Goal: Task Accomplishment & Management: Manage account settings

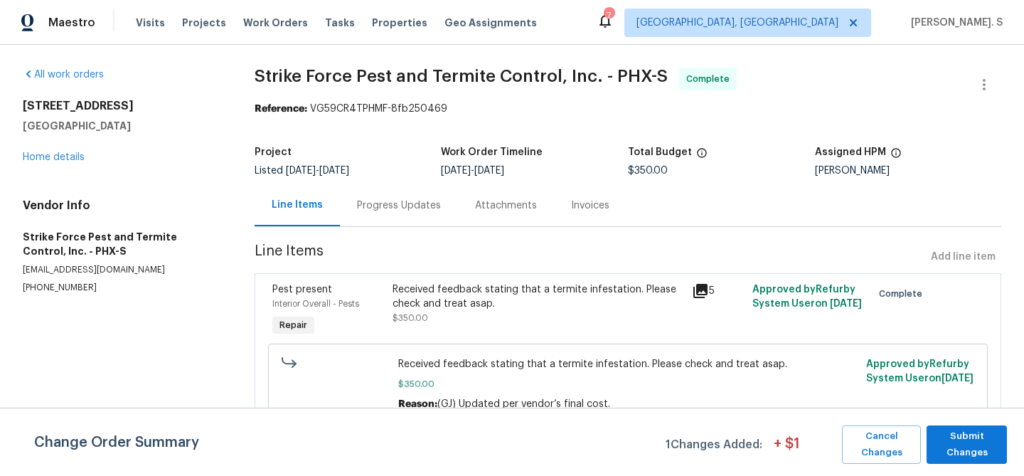
click at [378, 205] on div "Progress Updates" at bounding box center [399, 205] width 84 height 14
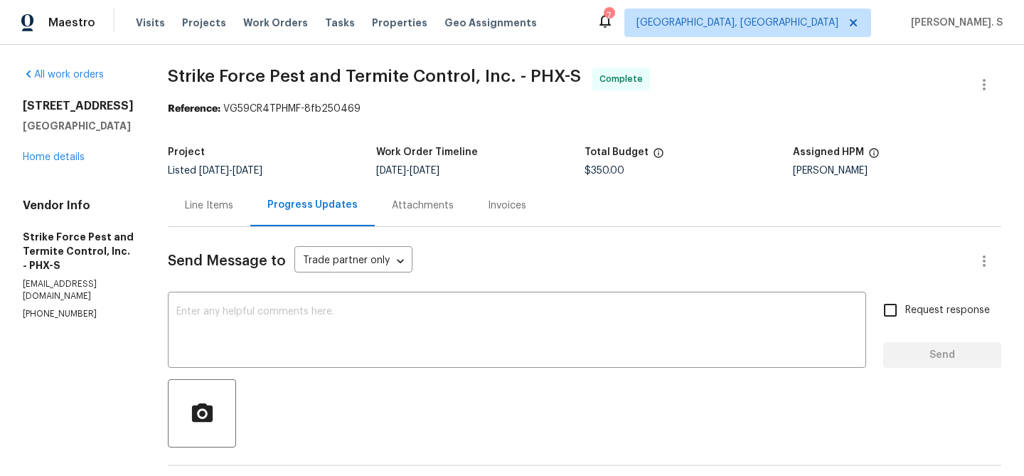
click at [220, 223] on div "Line Items" at bounding box center [209, 205] width 82 height 42
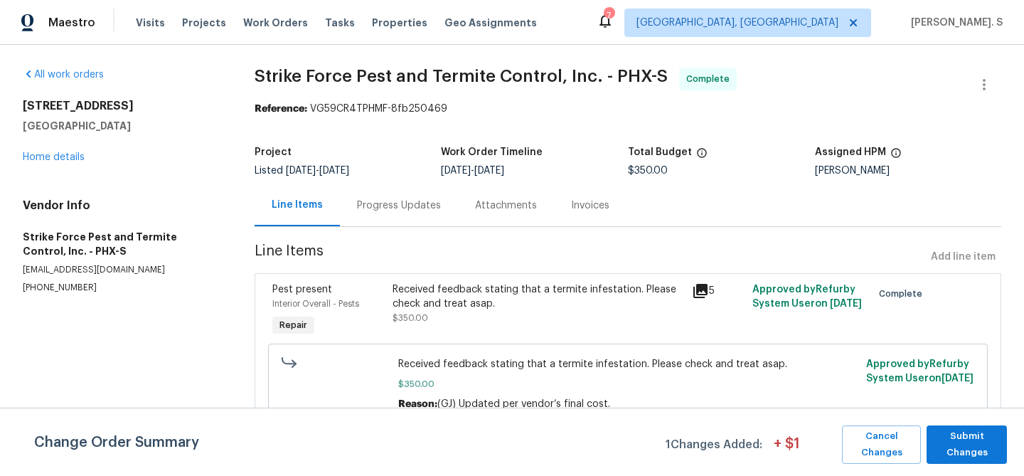
scroll to position [3, 0]
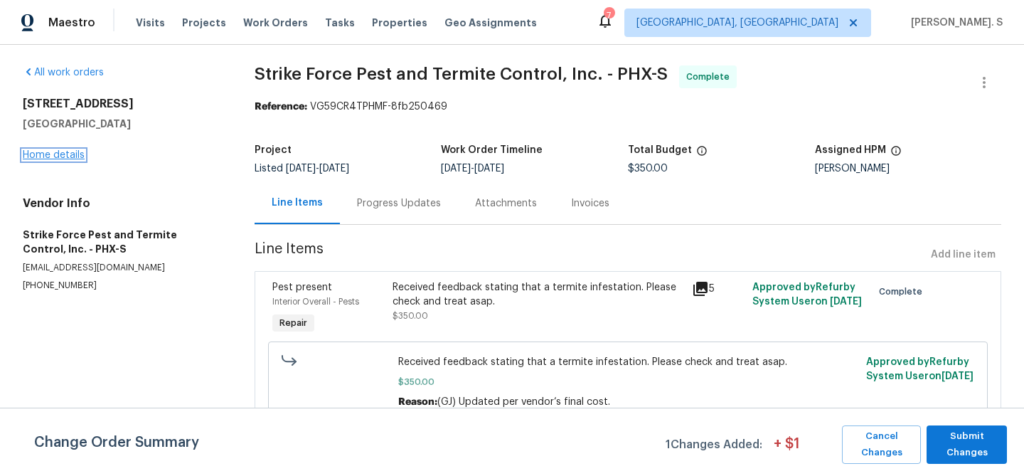
click at [64, 153] on link "Home details" at bounding box center [54, 155] width 62 height 10
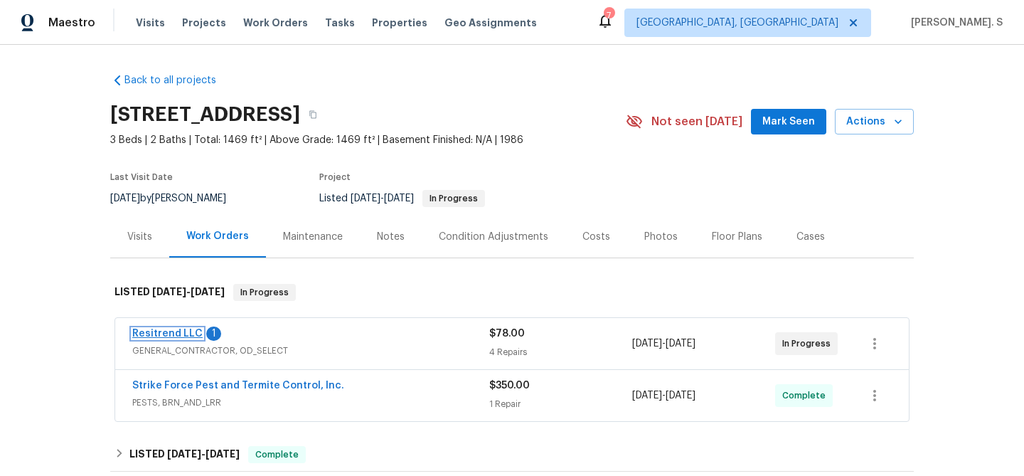
click at [181, 336] on link "Resitrend LLC" at bounding box center [167, 333] width 70 height 10
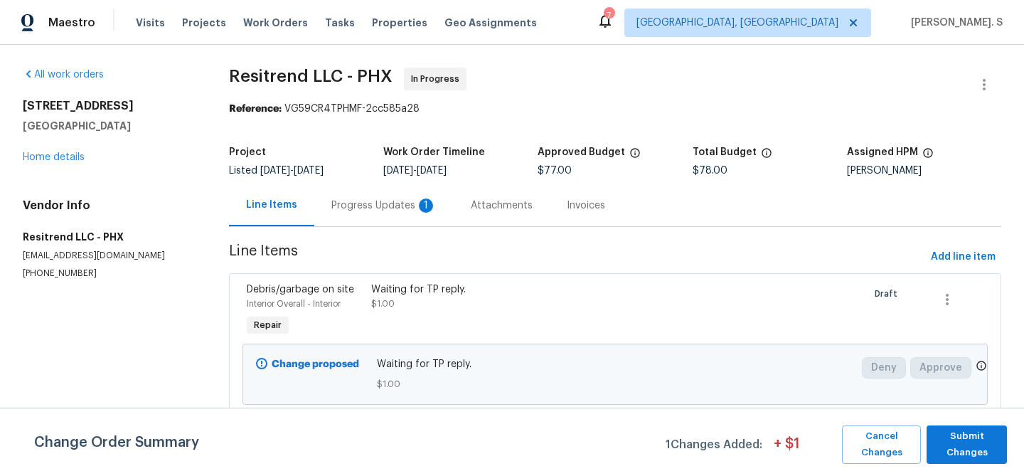
click at [355, 181] on div "Project Listed 10/5/2025 - 10/9/2025 Work Order Timeline 10/6/2025 - 10/9/2025 …" at bounding box center [615, 161] width 772 height 45
click at [355, 203] on div "Progress Updates 1" at bounding box center [383, 205] width 105 height 14
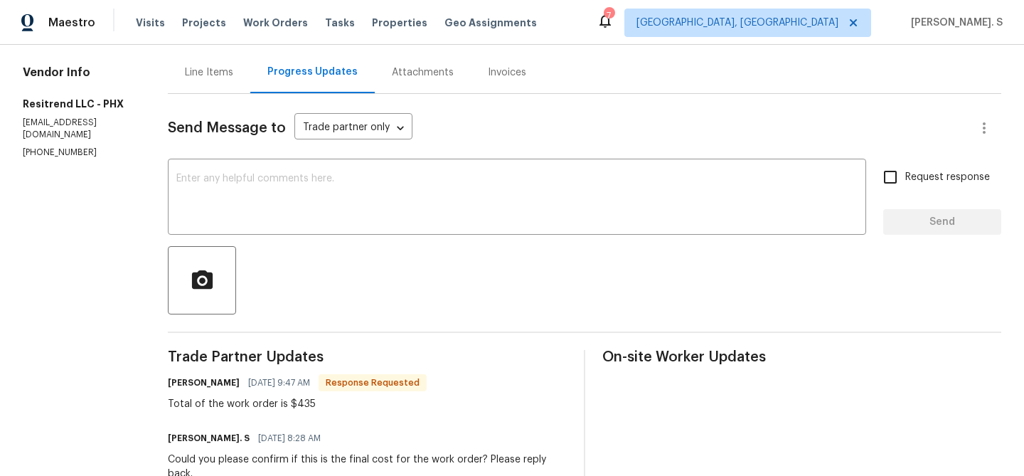
scroll to position [39, 0]
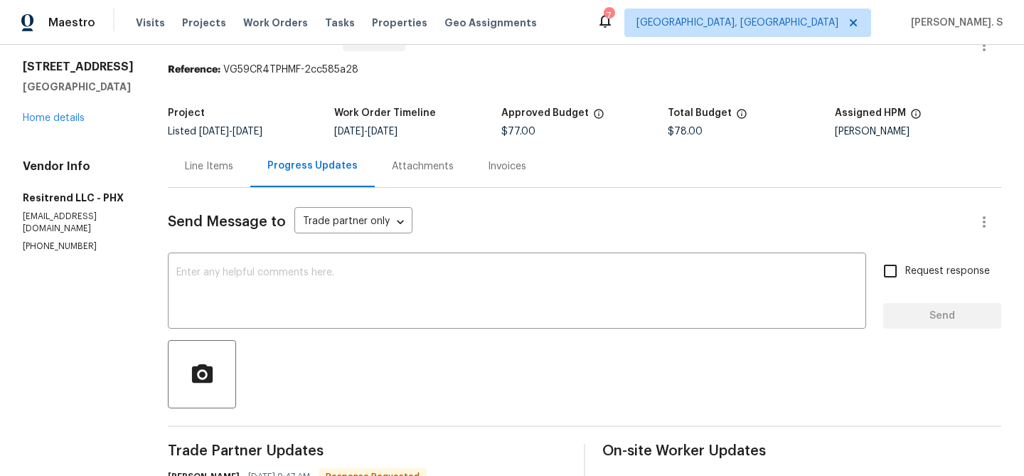
click at [185, 164] on div "Line Items" at bounding box center [209, 166] width 48 height 14
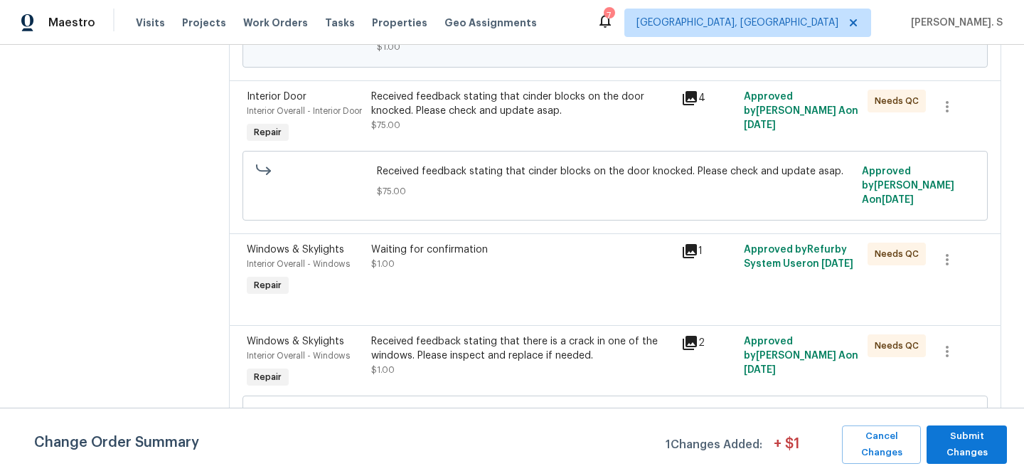
scroll to position [392, 0]
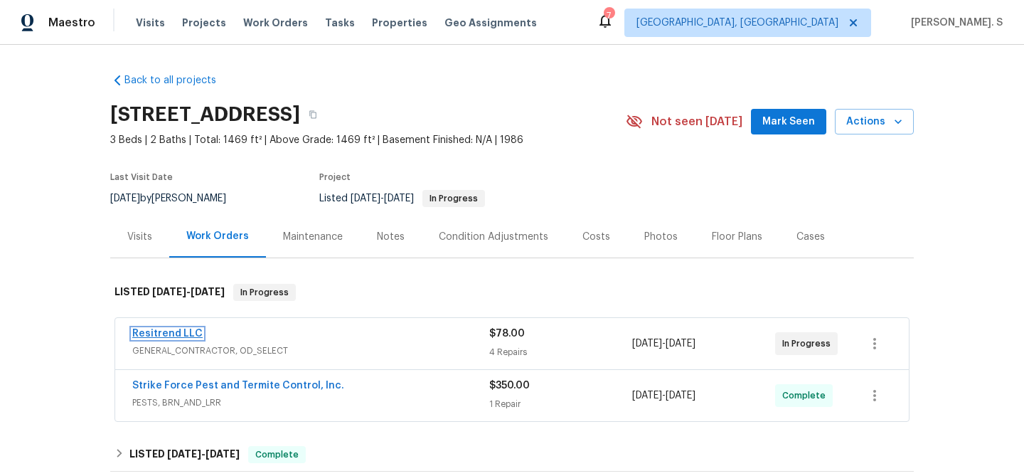
click at [181, 332] on link "Resitrend LLC" at bounding box center [167, 333] width 70 height 10
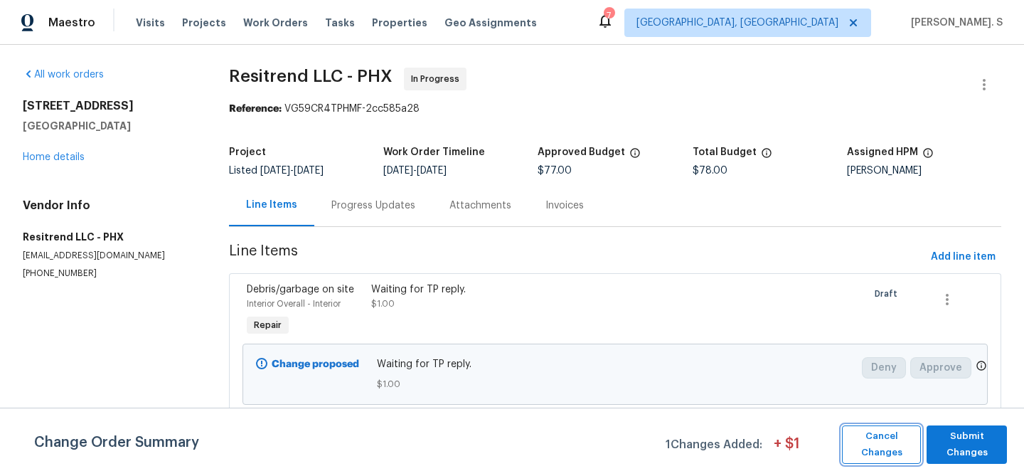
click at [852, 444] on span "Cancel Changes" at bounding box center [881, 444] width 65 height 33
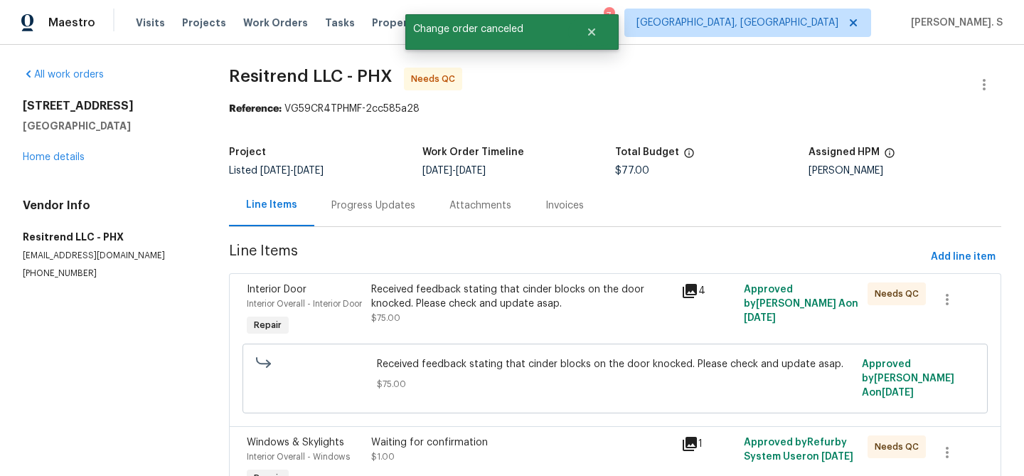
click at [384, 217] on div "Progress Updates" at bounding box center [373, 205] width 118 height 42
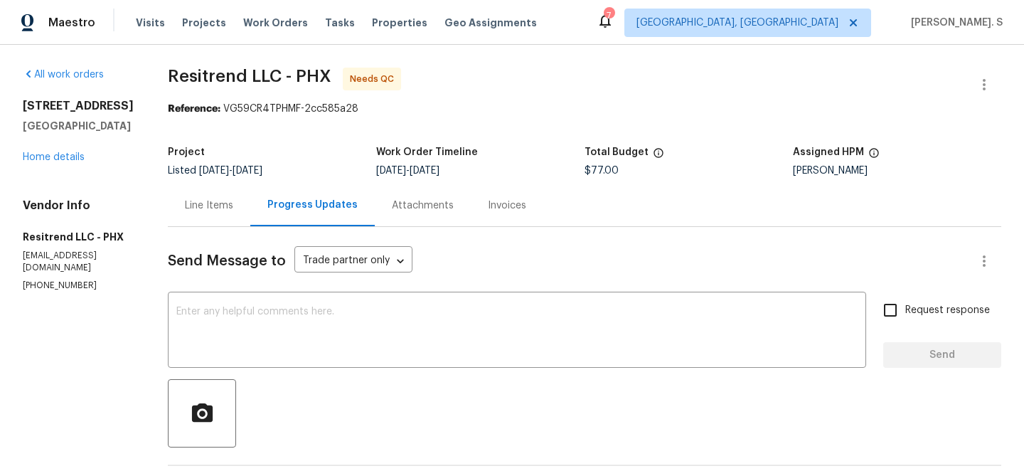
click at [216, 194] on div "Line Items" at bounding box center [209, 205] width 82 height 42
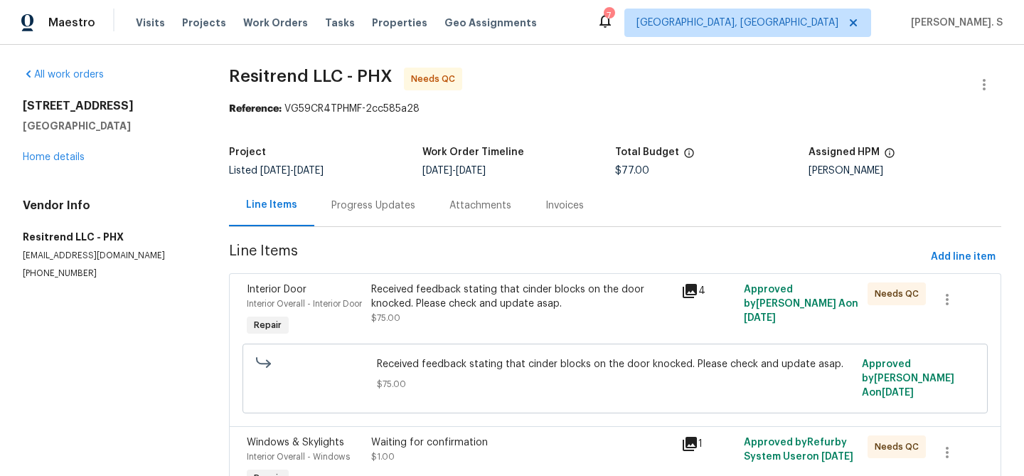
click at [365, 192] on div "Progress Updates" at bounding box center [373, 205] width 118 height 42
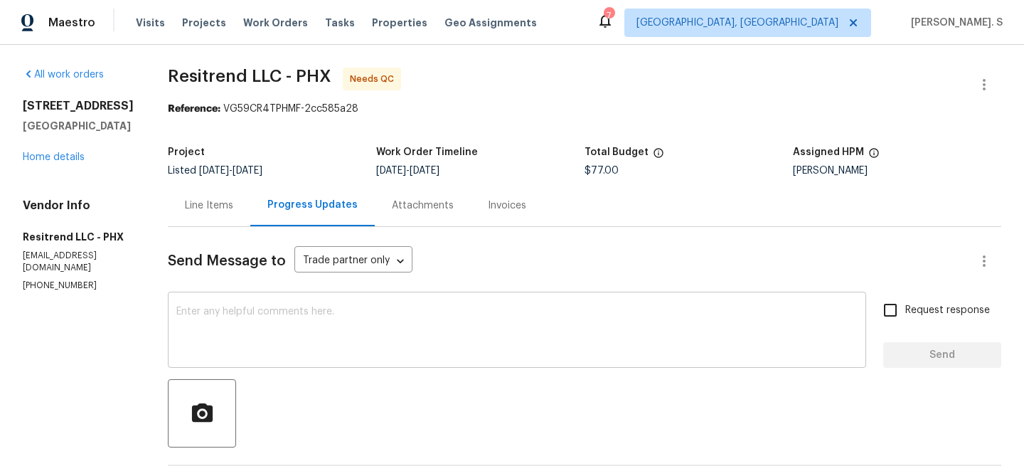
click at [403, 348] on textarea at bounding box center [516, 331] width 681 height 50
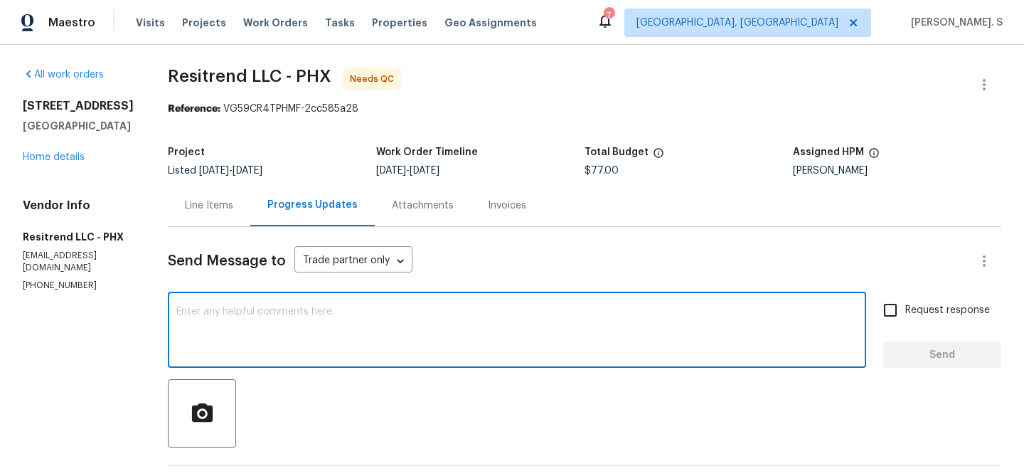
type textarea "X"
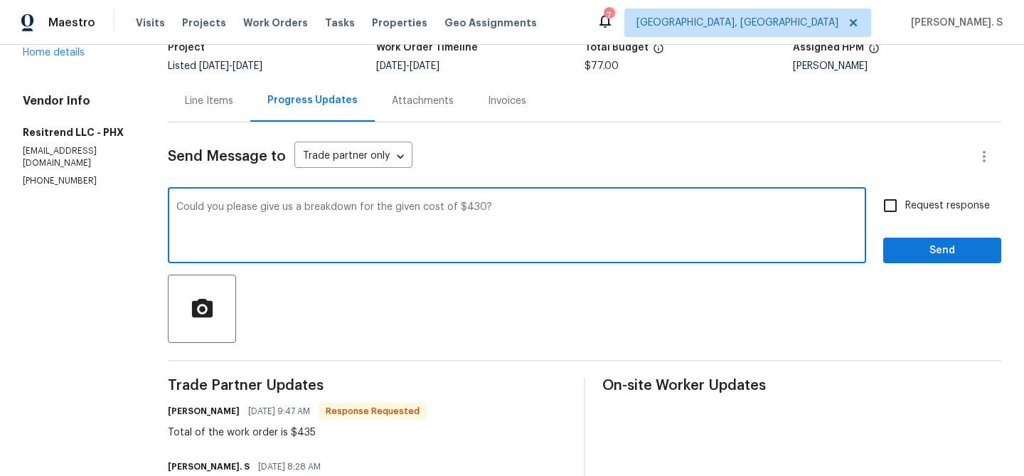
scroll to position [105, 0]
type textarea "Could you please give us a breakdown for the given cost of $435? Please repy ba…"
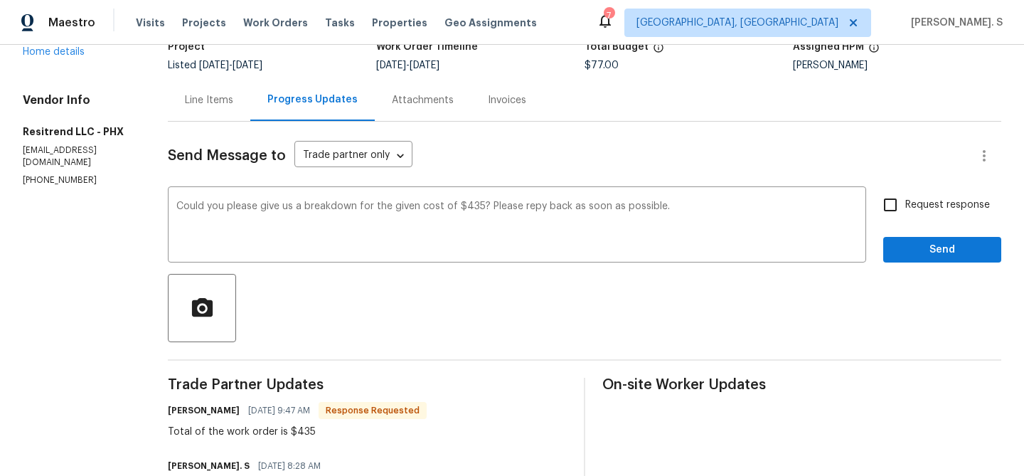
click at [960, 220] on label "Request response" at bounding box center [932, 205] width 114 height 30
click at [905, 220] on input "Request response" at bounding box center [890, 205] width 30 height 30
checkbox input "true"
click at [0, 0] on div "Correct the spelling error" at bounding box center [0, 0] width 0 height 0
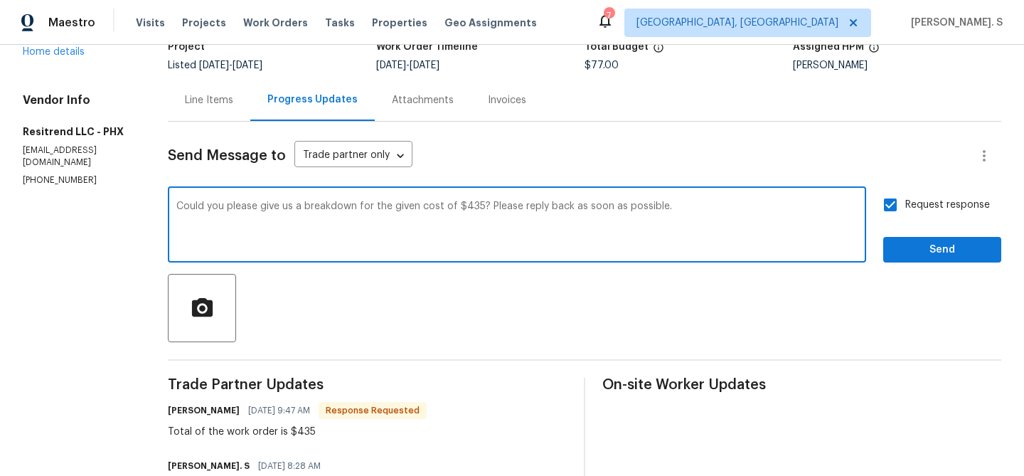
type textarea "Could you please give us a breakdown for the given cost of $435? Please reply b…"
click at [896, 258] on span "Send" at bounding box center [941, 250] width 95 height 18
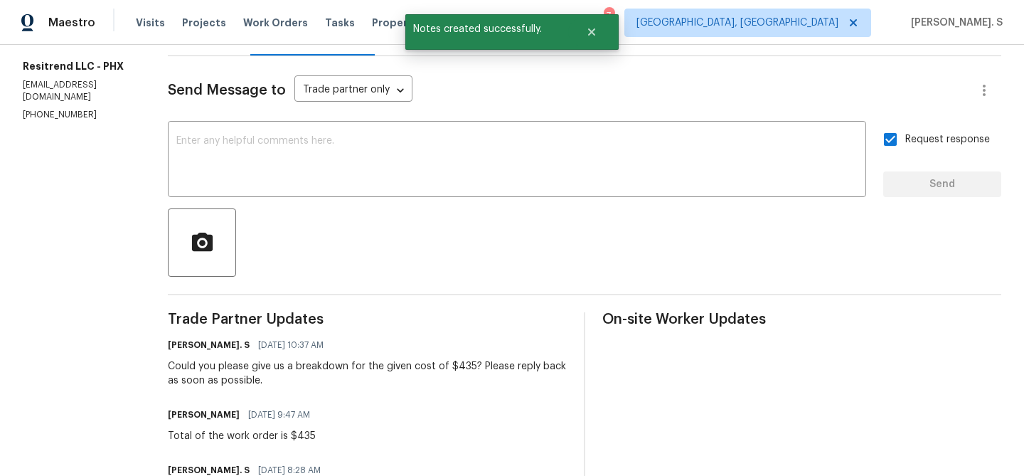
scroll to position [183, 0]
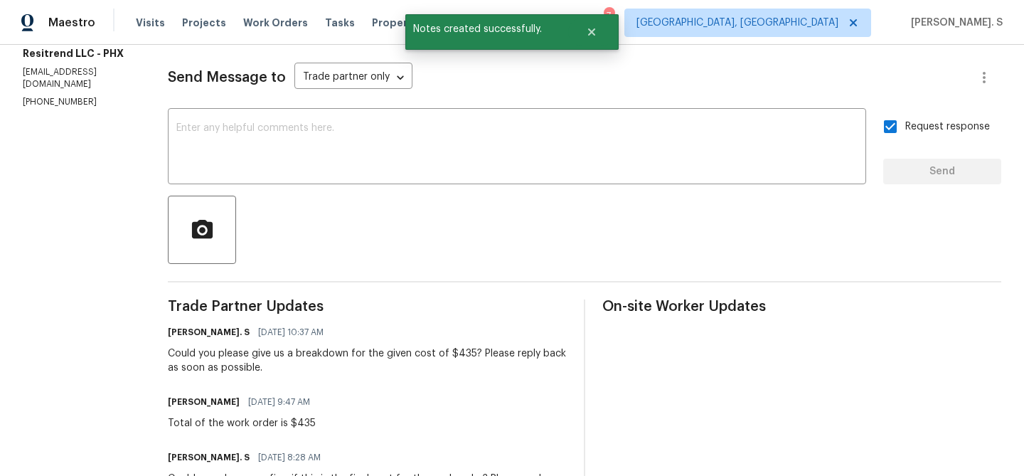
click at [239, 418] on div "Total of the work order is $435" at bounding box center [243, 423] width 151 height 14
copy div "Total of the work order is $435"
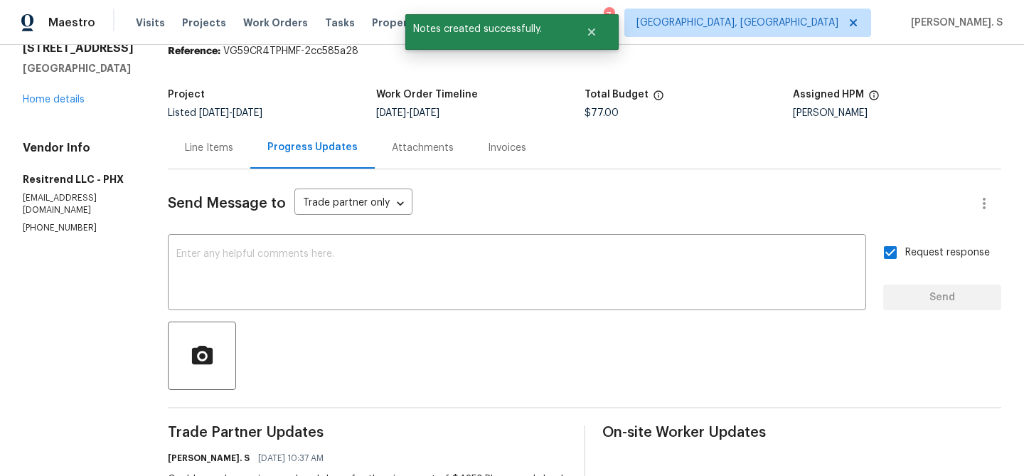
scroll to position [0, 0]
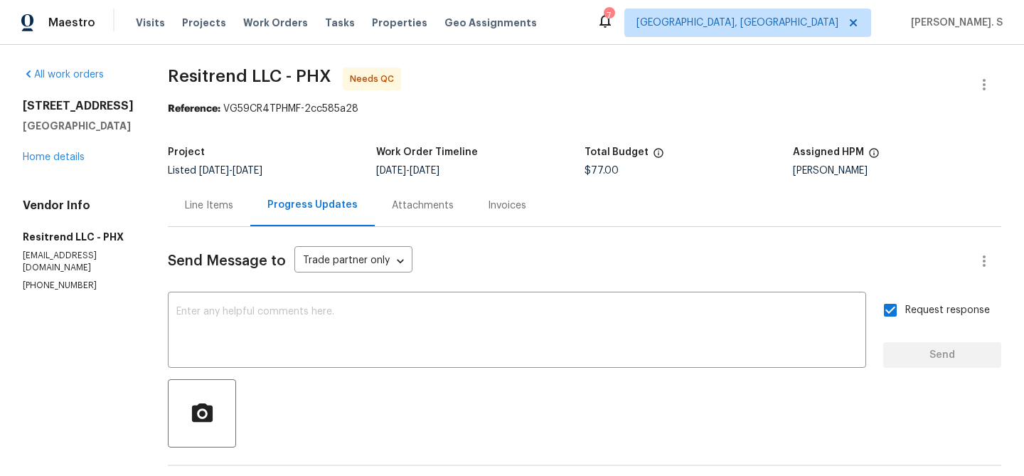
click at [209, 183] on div "Project Listed 10/5/2025 - 10/9/2025 Work Order Timeline 10/6/2025 - 10/9/2025 …" at bounding box center [584, 161] width 833 height 45
click at [236, 208] on div "Line Items" at bounding box center [209, 205] width 82 height 42
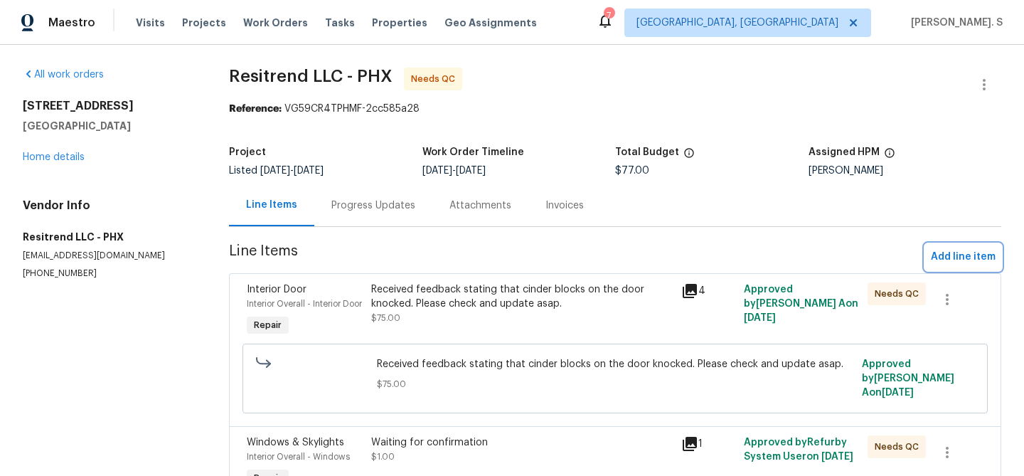
click at [933, 262] on span "Add line item" at bounding box center [963, 257] width 65 height 18
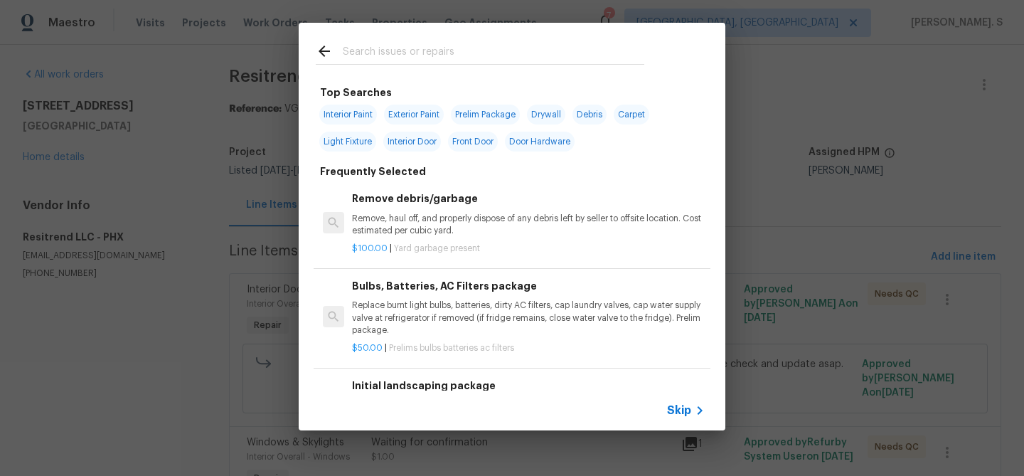
click at [354, 190] on div "Remove debris/garbage Remove, haul off, and properly dispose of any debris left…" at bounding box center [528, 222] width 357 height 68
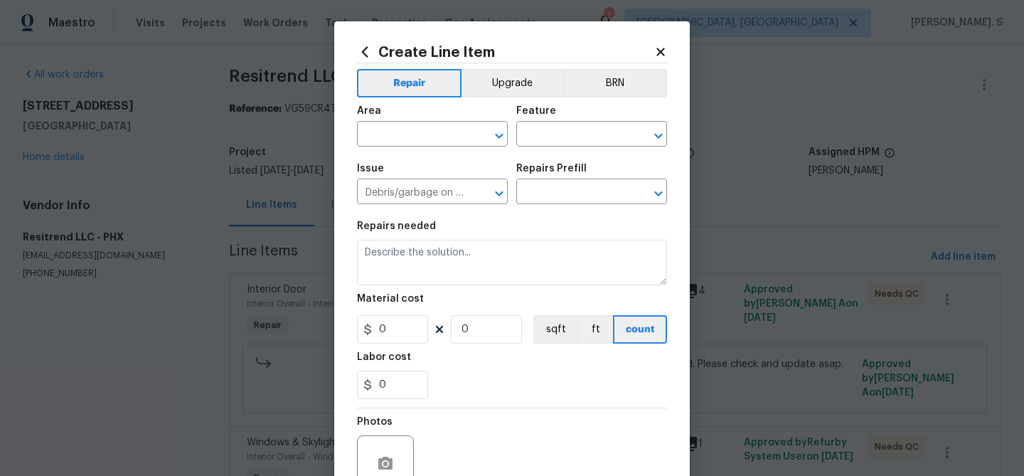
type input "Remove debris/garbage $100.00"
type textarea "Remove, haul off, and properly dispose of any debris left by seller to offsite …"
type input "100"
type input "1"
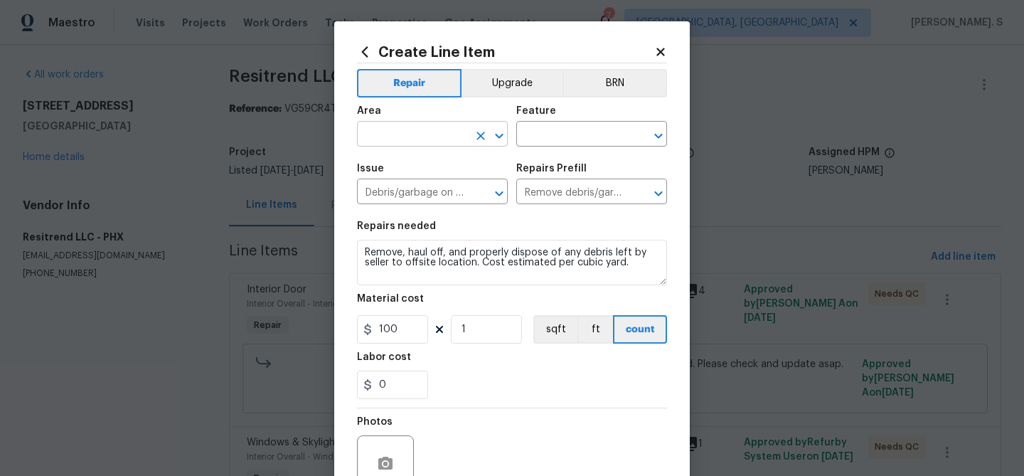
click at [492, 136] on icon "Open" at bounding box center [499, 135] width 17 height 17
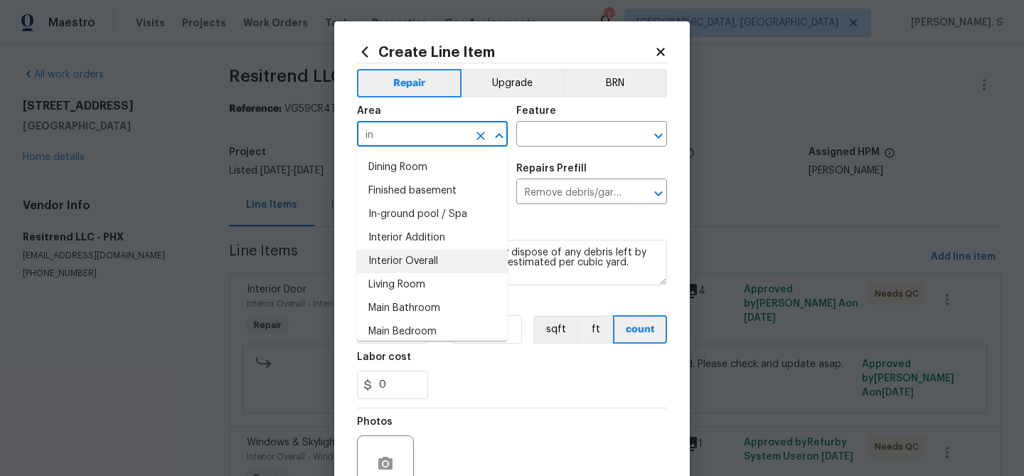
click at [472, 269] on li "Interior Overall" at bounding box center [432, 261] width 151 height 23
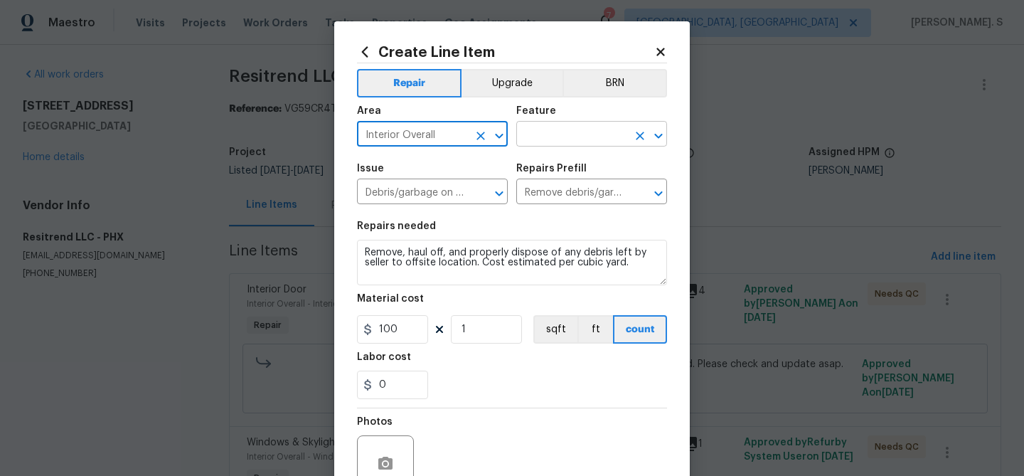
click at [654, 136] on icon "Open" at bounding box center [658, 135] width 17 height 17
type input "Interior Overall"
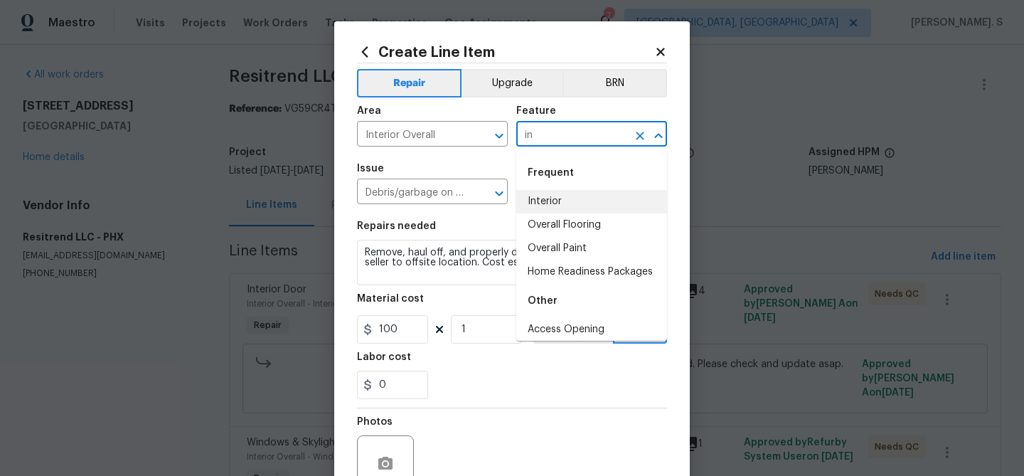
click at [569, 201] on li "Interior" at bounding box center [591, 201] width 151 height 23
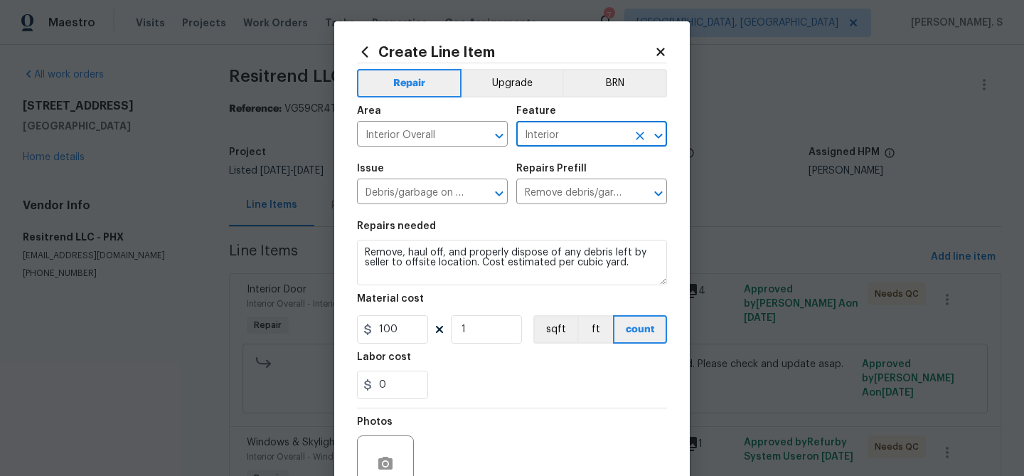
type input "Interior"
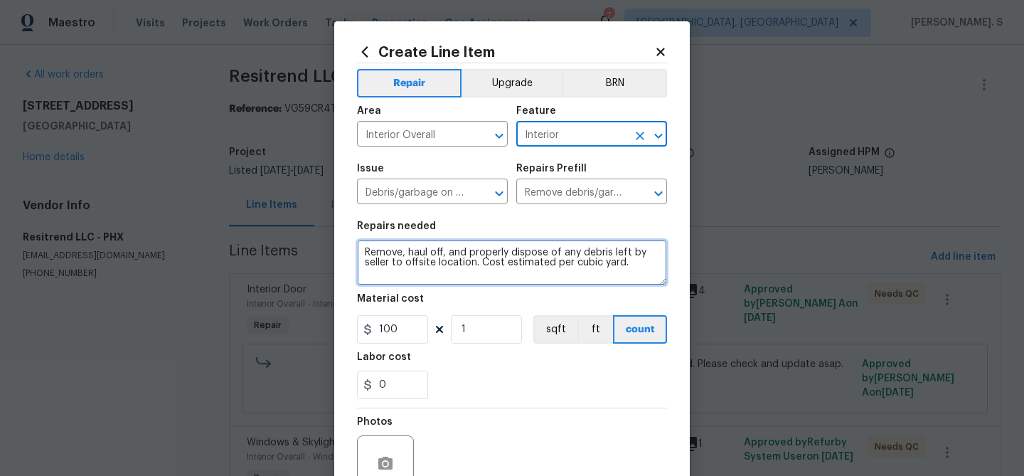
click at [468, 274] on textarea "Remove, haul off, and properly dispose of any debris left by seller to offsite …" at bounding box center [512, 262] width 310 height 45
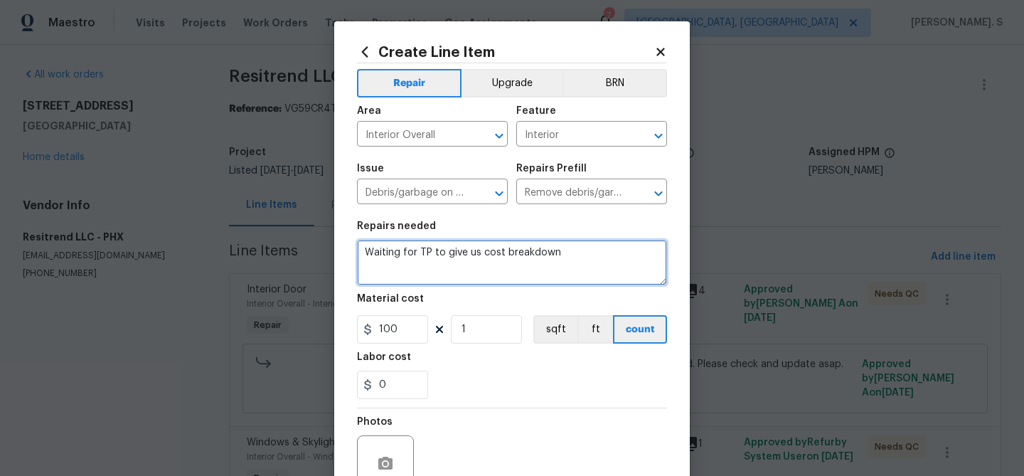
type textarea "Waiting for TP to give us cost breakdown"
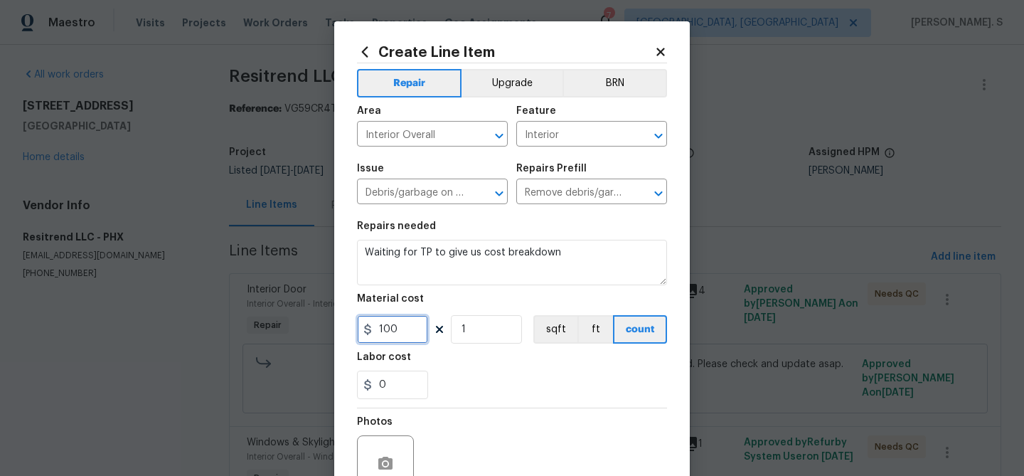
click at [407, 336] on input "100" at bounding box center [392, 329] width 71 height 28
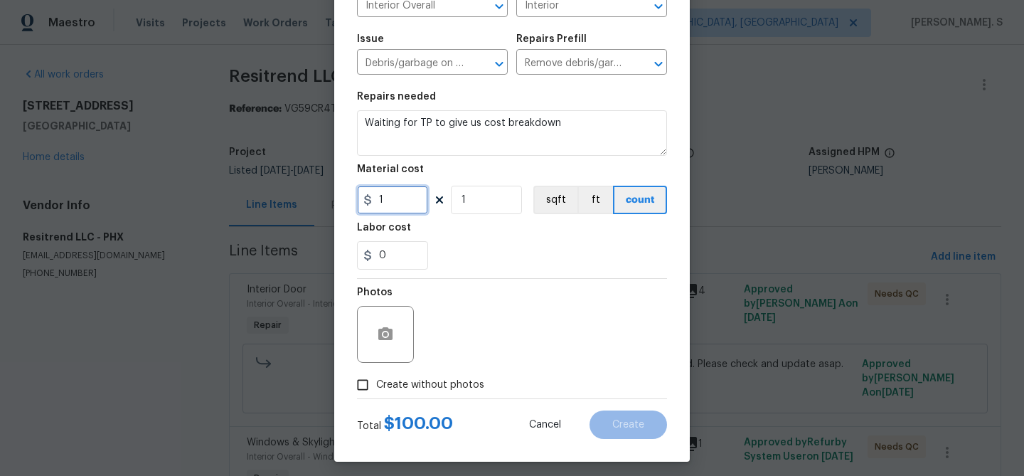
scroll to position [137, 0]
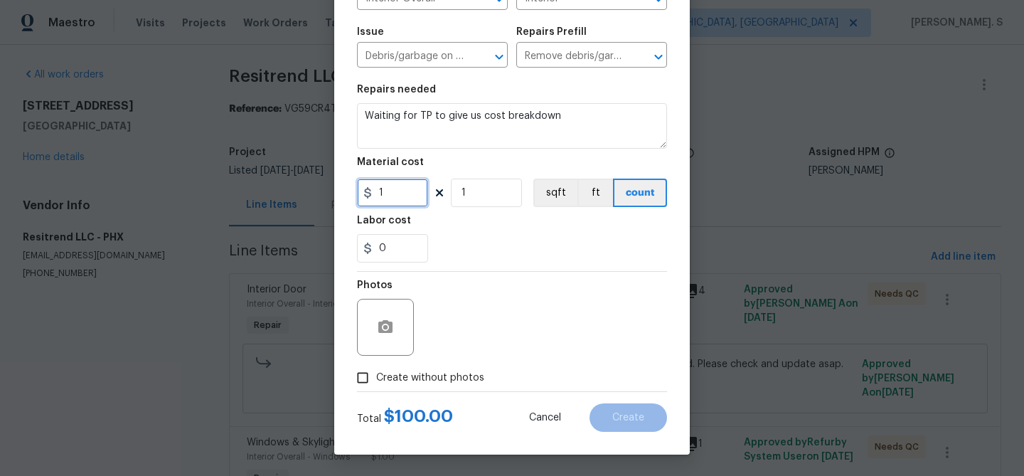
type input "1"
click at [423, 365] on label "Create without photos" at bounding box center [416, 377] width 135 height 27
click at [376, 365] on input "Create without photos" at bounding box center [362, 377] width 27 height 27
checkbox input "true"
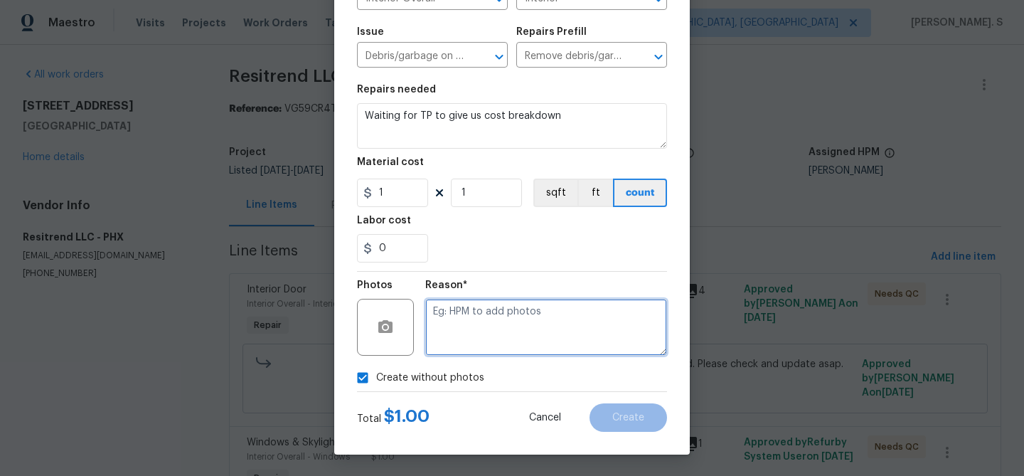
click at [493, 342] on textarea at bounding box center [546, 327] width 242 height 57
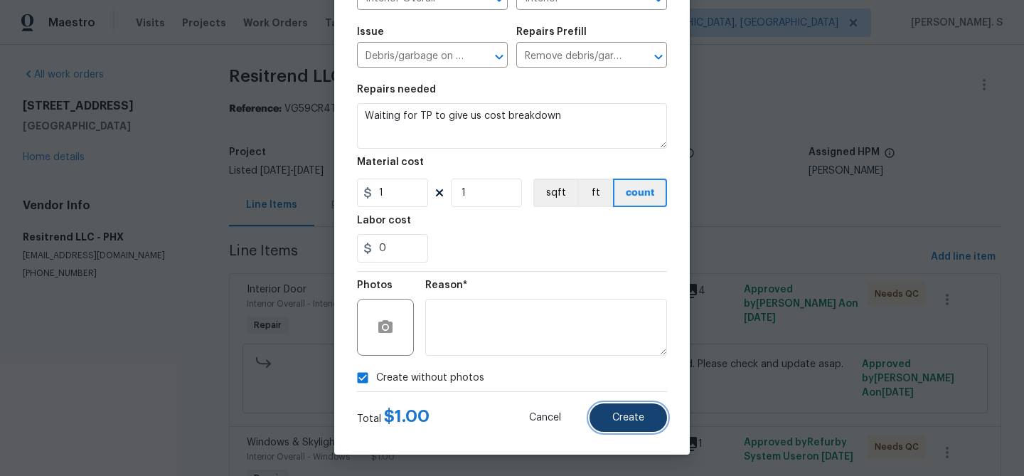
click at [635, 407] on button "Create" at bounding box center [627, 417] width 77 height 28
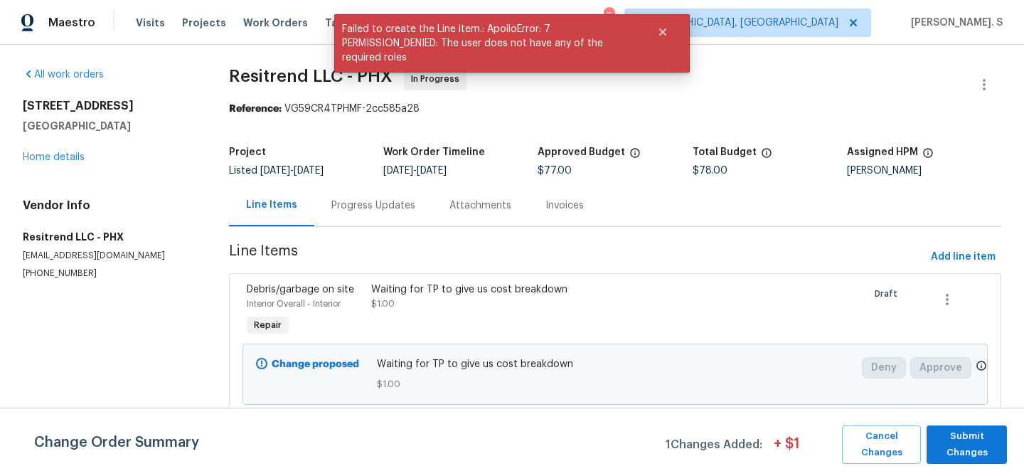
click at [355, 187] on div "Progress Updates" at bounding box center [373, 205] width 118 height 42
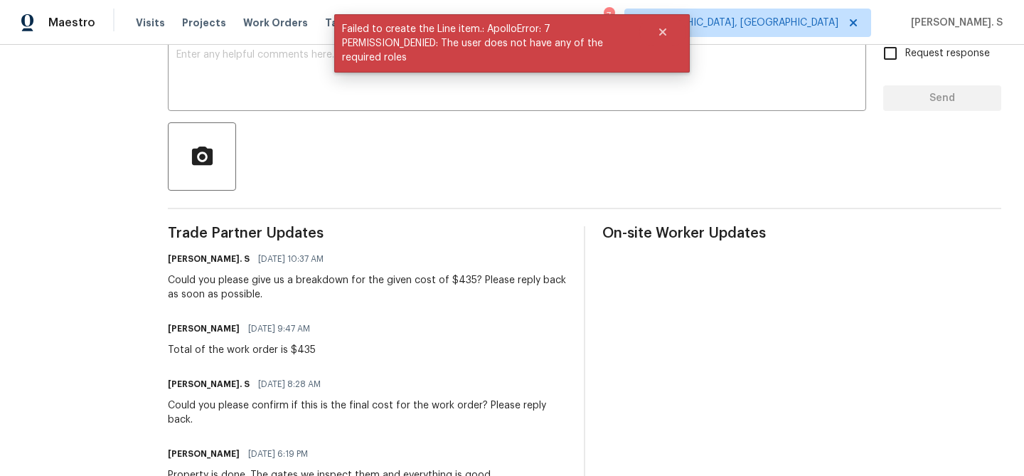
scroll to position [261, 0]
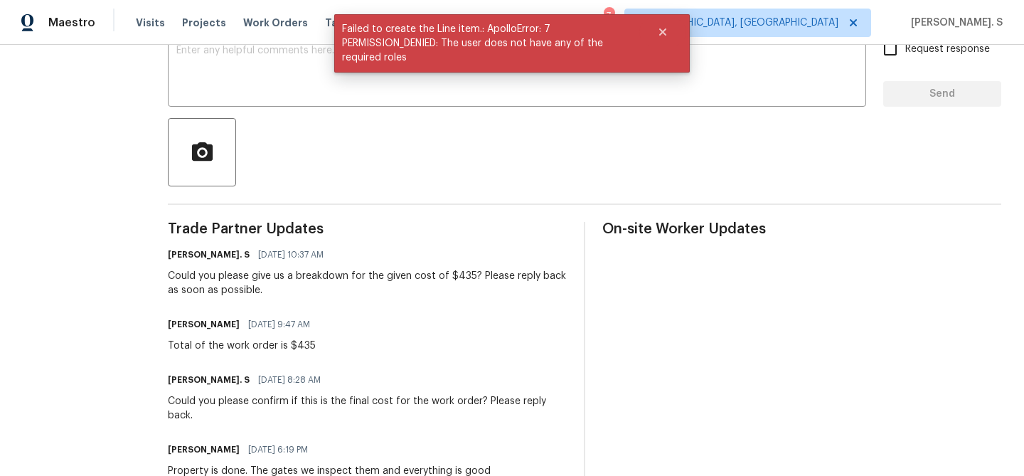
click at [282, 347] on div "Total of the work order is $435" at bounding box center [243, 345] width 151 height 14
copy div "Total of the work order is $435"
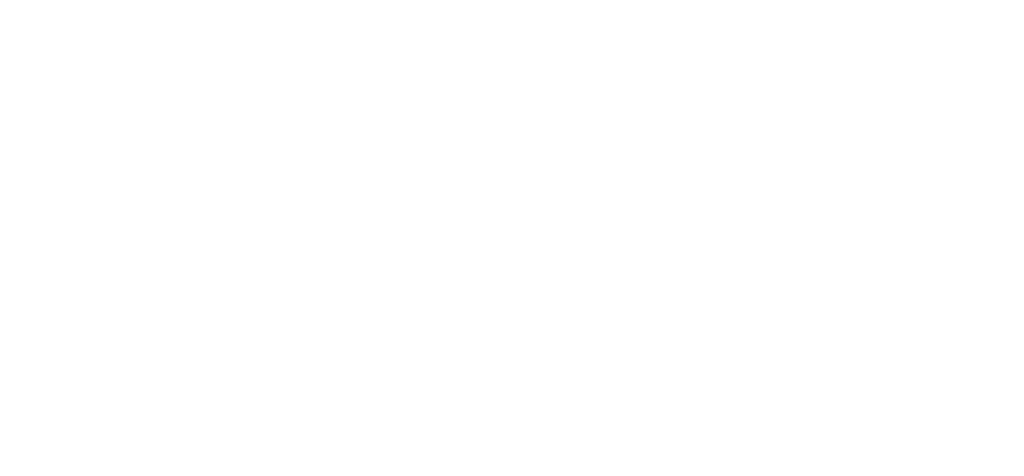
click at [227, 0] on html at bounding box center [512, 0] width 1024 height 0
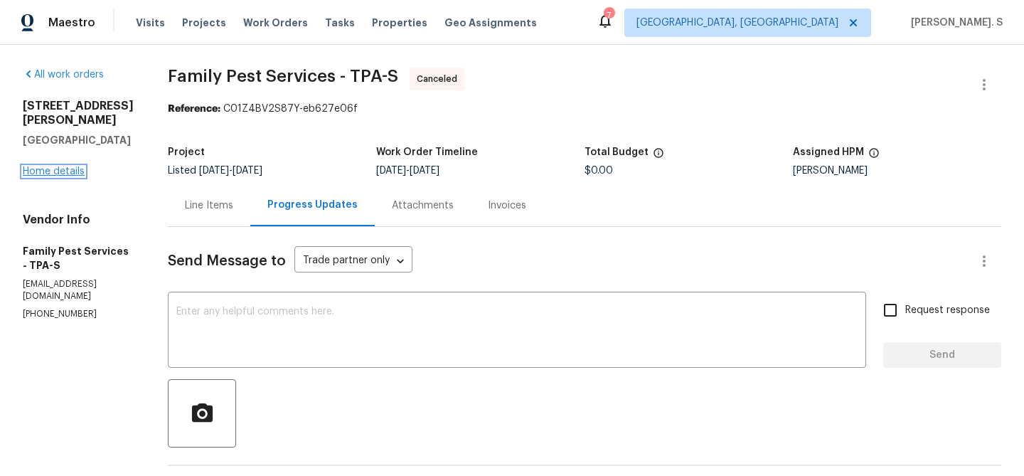
click at [78, 166] on link "Home details" at bounding box center [54, 171] width 62 height 10
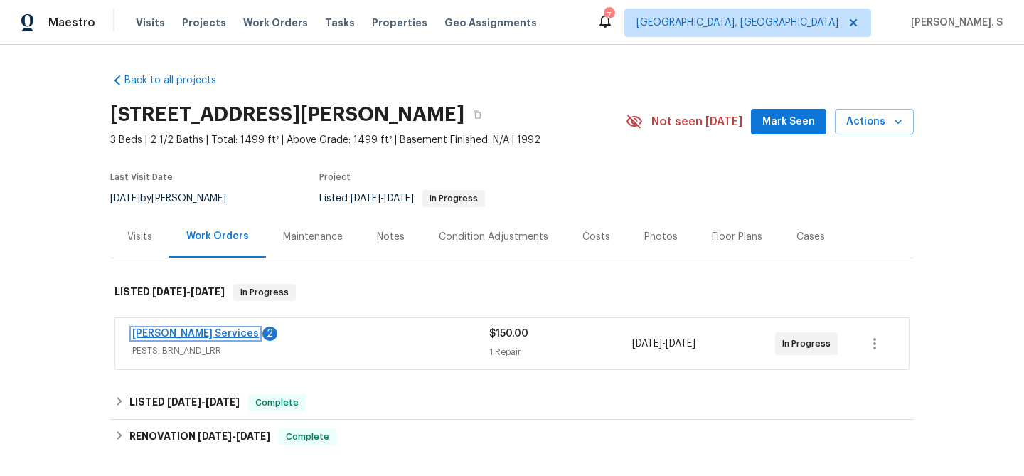
click at [151, 332] on link "Massey Services" at bounding box center [195, 333] width 127 height 10
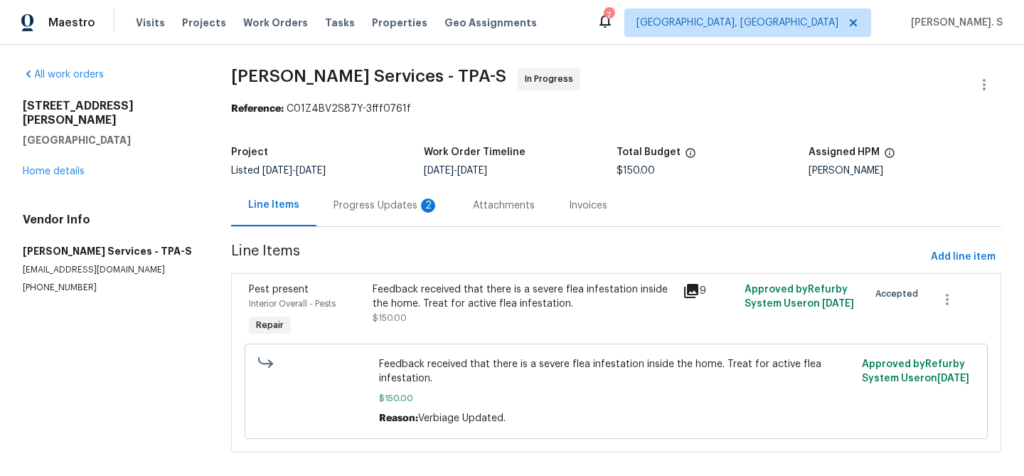
click at [496, 336] on div "Feedback received that there is a severe flea infestation inside the home. Trea…" at bounding box center [522, 310] width 309 height 65
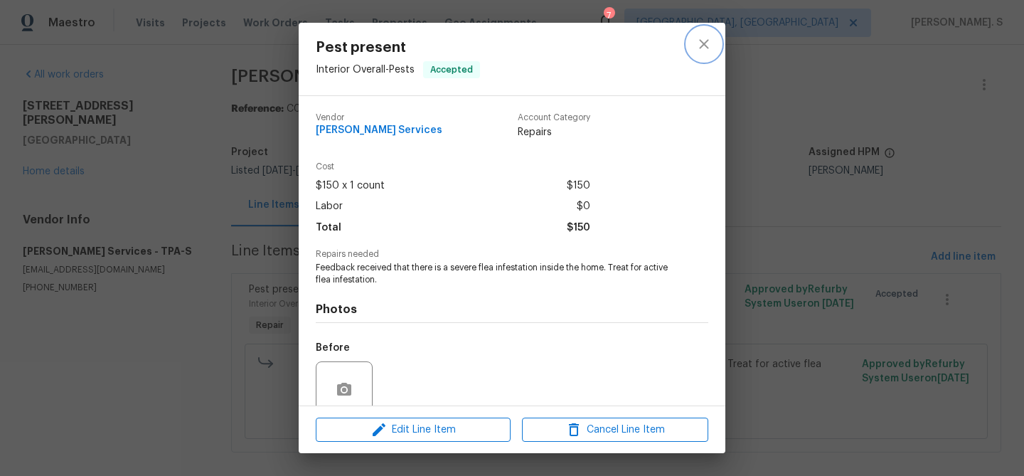
click at [699, 53] on button "close" at bounding box center [704, 44] width 34 height 34
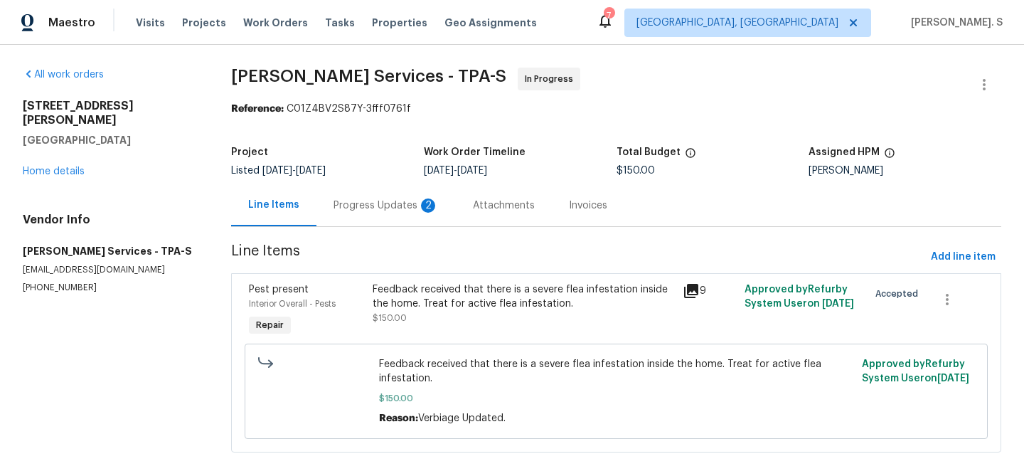
click at [372, 218] on div "Progress Updates 2" at bounding box center [385, 205] width 139 height 42
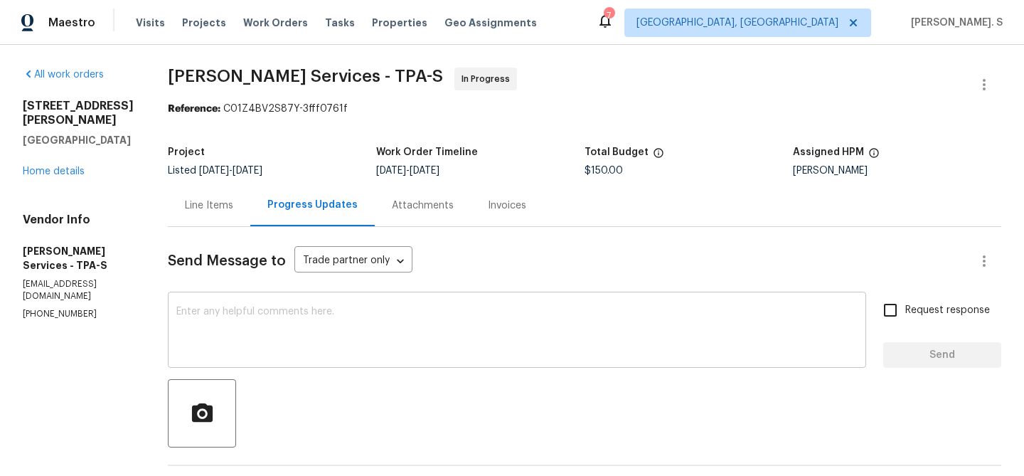
click at [368, 316] on textarea at bounding box center [516, 331] width 681 height 50
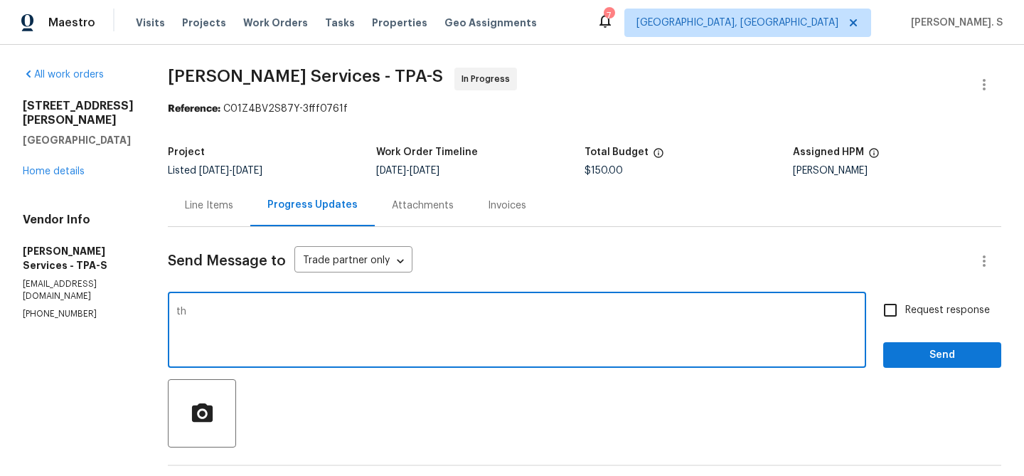
type textarea "t"
click at [600, 309] on textarea "Thanks for scheduling it. Kindly keep us posted with the updates today once com…" at bounding box center [516, 331] width 681 height 50
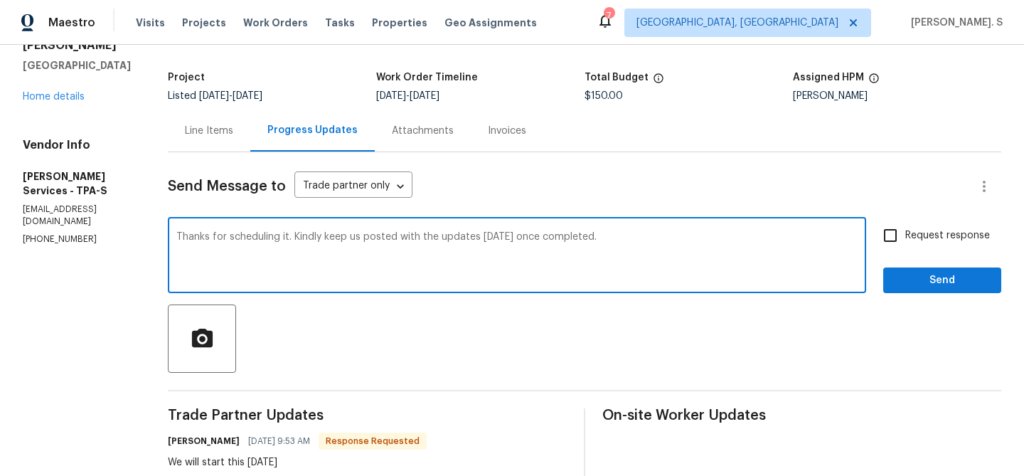
scroll to position [173, 0]
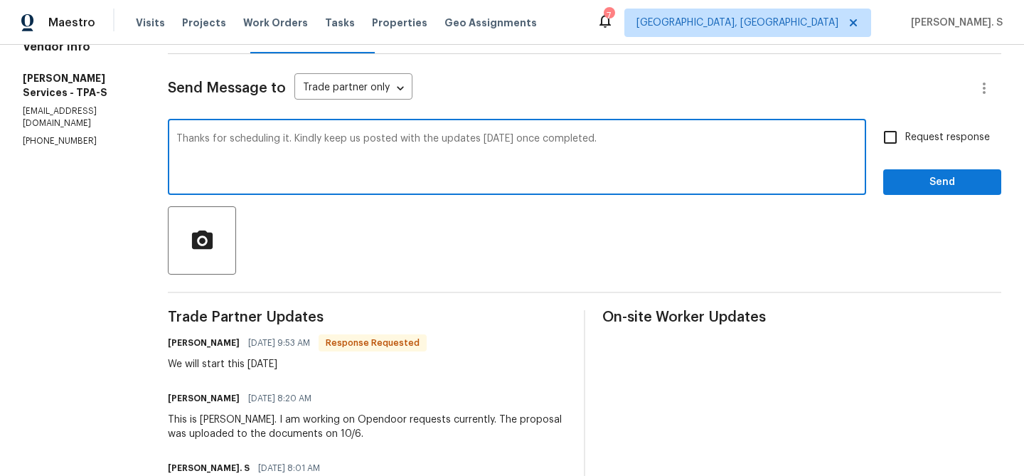
type textarea "Thanks for scheduling it. Kindly keep us posted with the updates today once com…"
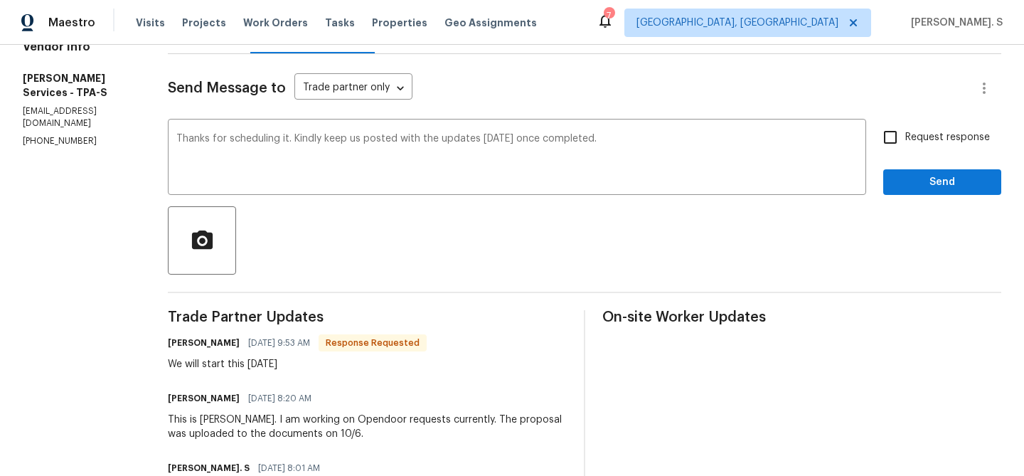
click at [285, 370] on div "We will start this today" at bounding box center [297, 364] width 259 height 14
copy div "We will start this today"
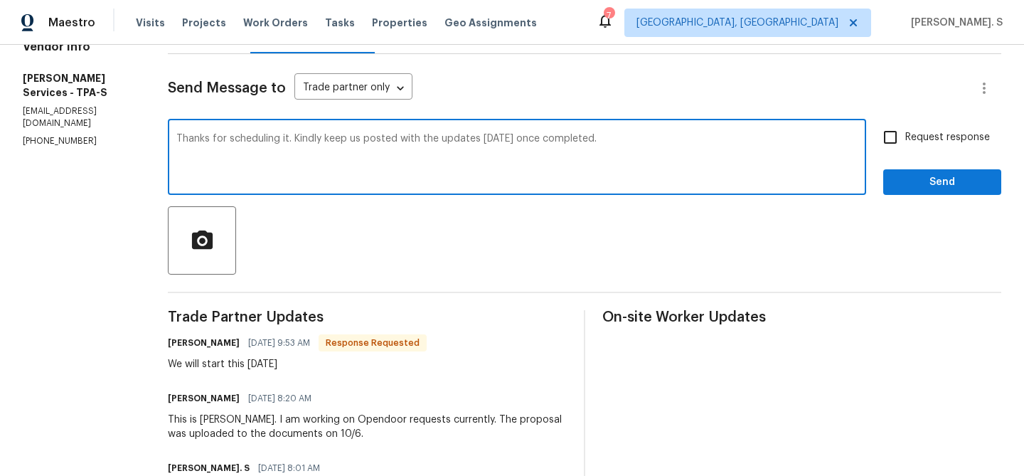
drag, startPoint x: 370, startPoint y: 135, endPoint x: 725, endPoint y: 141, distance: 354.8
click at [725, 141] on textarea "Thanks for scheduling it. Kindly keep us posted with the updates today once com…" at bounding box center [516, 159] width 681 height 50
click at [912, 147] on label "Request response" at bounding box center [932, 137] width 114 height 30
click at [905, 147] on input "Request response" at bounding box center [890, 137] width 30 height 30
checkbox input "true"
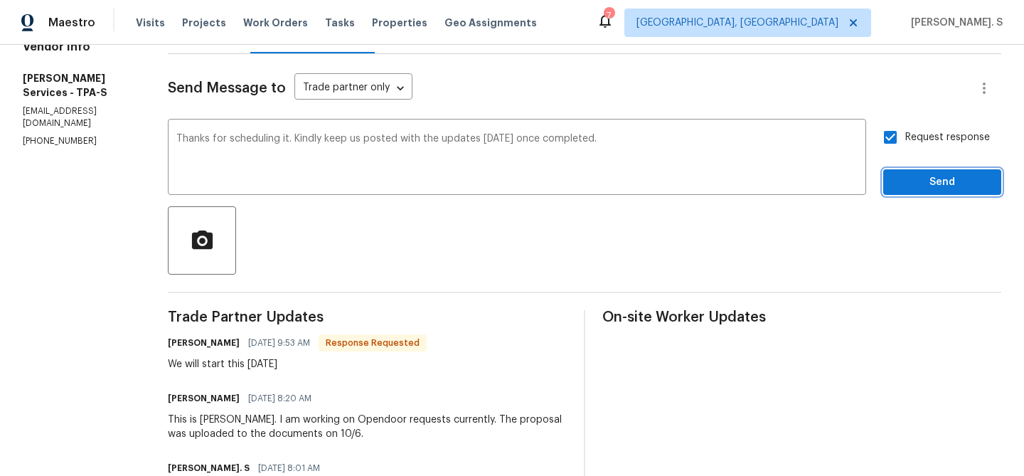
click at [902, 179] on span "Send" at bounding box center [941, 182] width 95 height 18
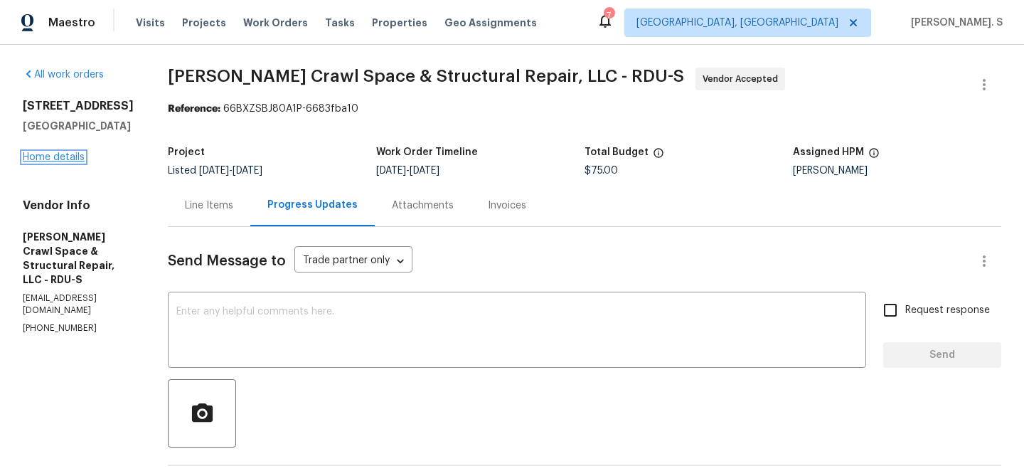
click at [60, 155] on link "Home details" at bounding box center [54, 157] width 62 height 10
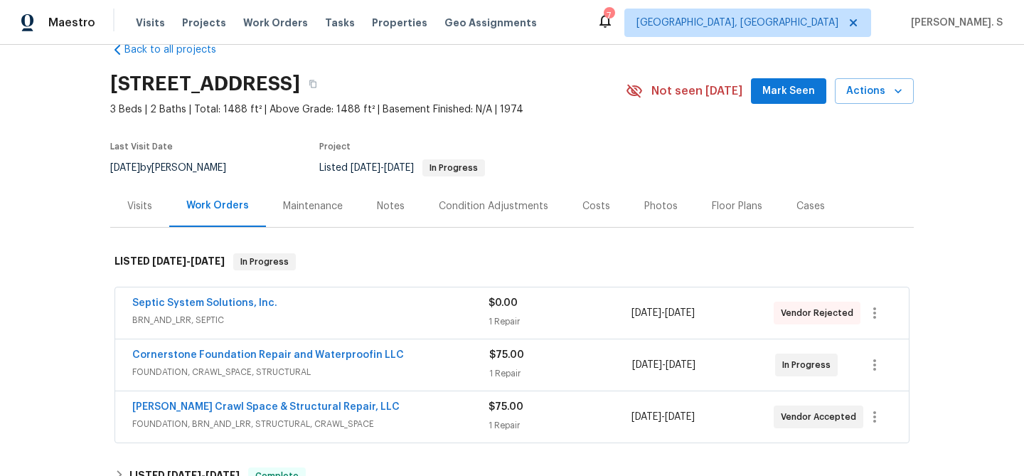
scroll to position [75, 0]
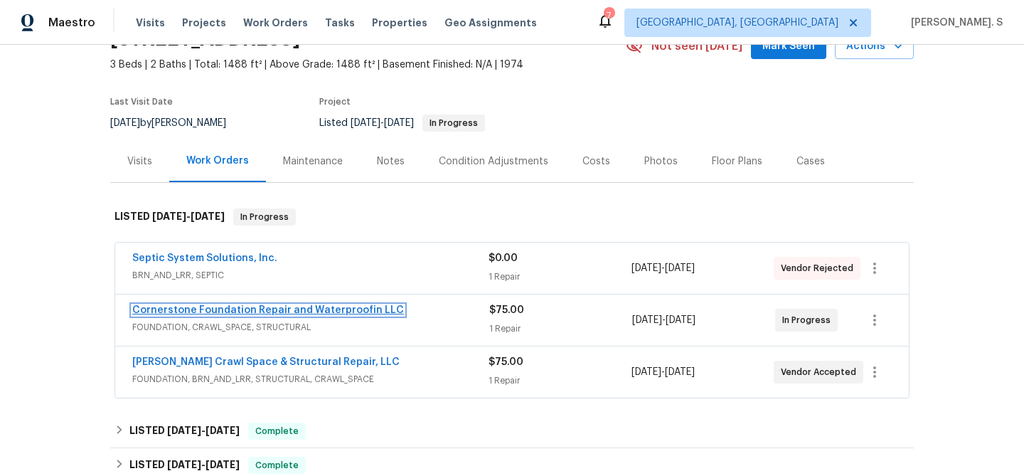
click at [178, 305] on link "Cornerstone Foundation Repair and Waterproofin LLC" at bounding box center [268, 310] width 272 height 10
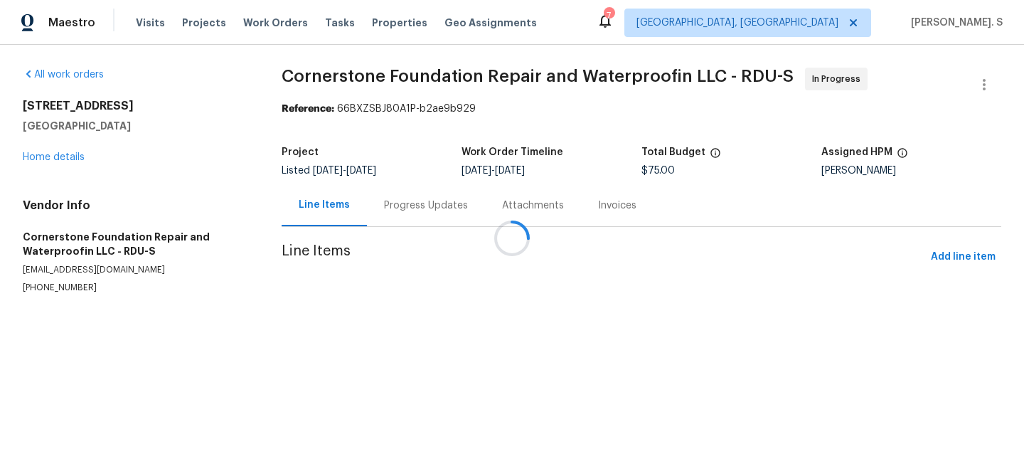
click at [397, 218] on div at bounding box center [512, 238] width 1024 height 476
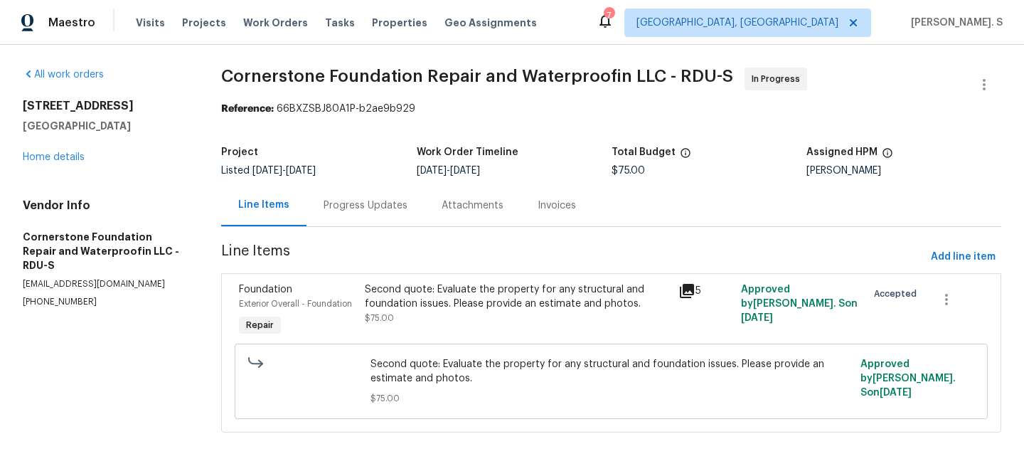
click at [397, 218] on div "Progress Updates" at bounding box center [365, 205] width 118 height 42
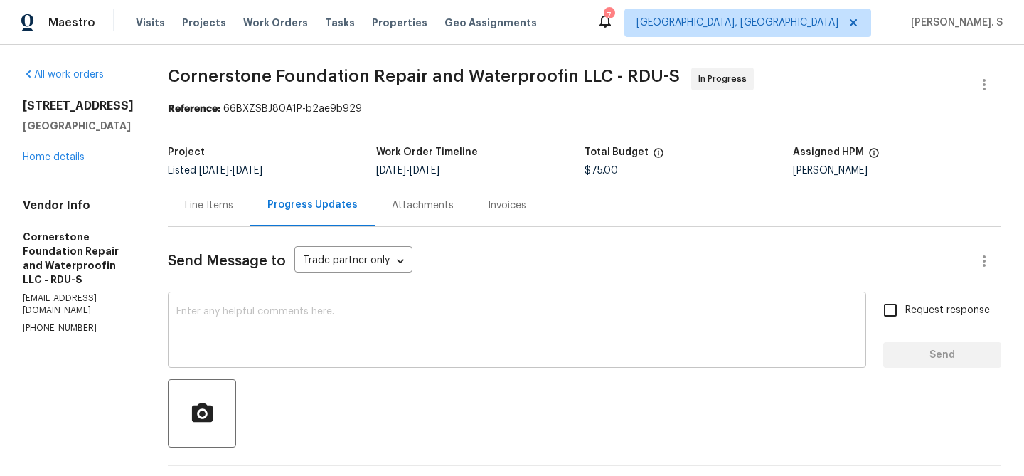
click at [311, 329] on textarea at bounding box center [516, 331] width 681 height 50
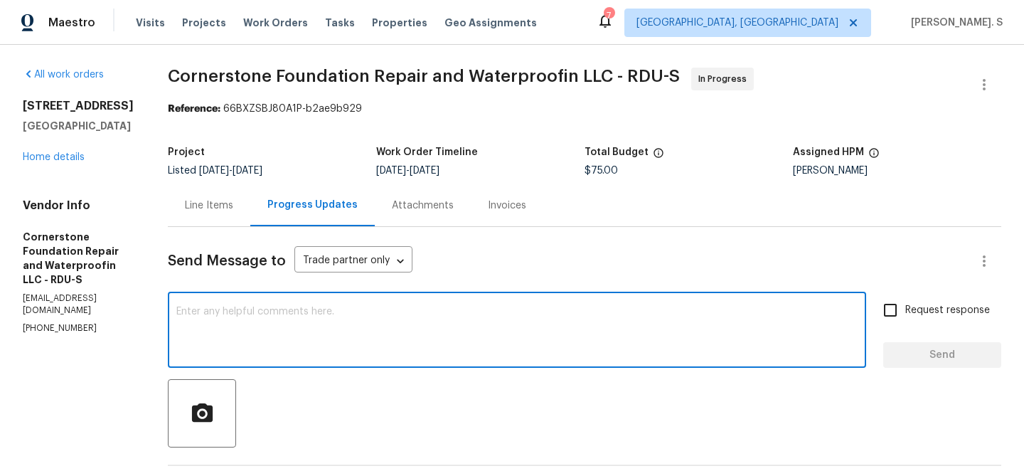
paste textarea "Please have the TP provide photos, a detailed explanation and scope of work, an…"
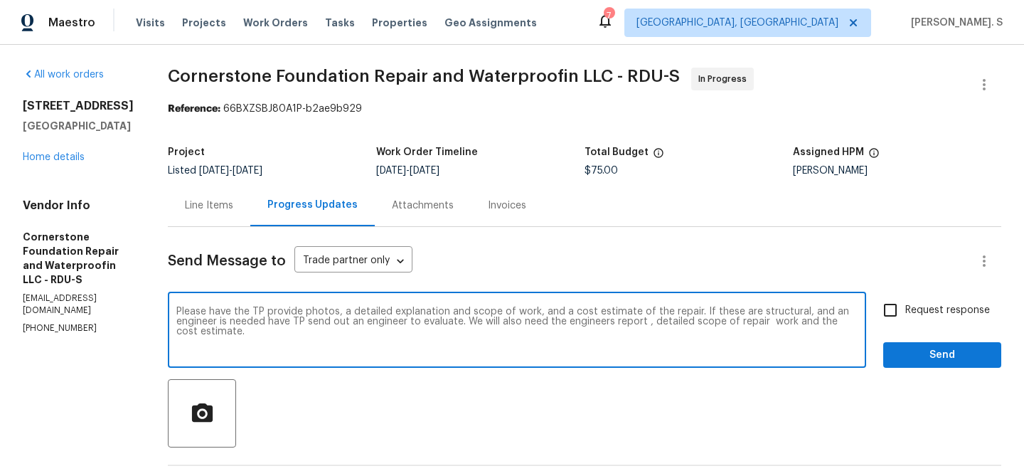
drag, startPoint x: 257, startPoint y: 309, endPoint x: 203, endPoint y: 309, distance: 53.3
click at [203, 309] on textarea "Please have the TP provide photos, a detailed explanation and scope of work, an…" at bounding box center [516, 331] width 681 height 50
click at [0, 0] on div "Remove the comma" at bounding box center [0, 0] width 0 height 0
click at [0, 0] on div "Add Punctuation" at bounding box center [0, 0] width 0 height 0
drag, startPoint x: 214, startPoint y: 319, endPoint x: 247, endPoint y: 323, distance: 33.0
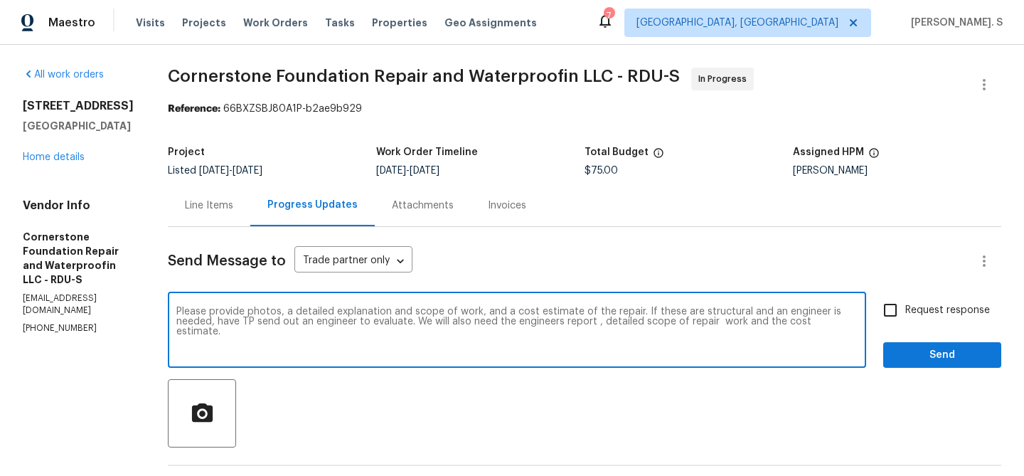
click at [247, 323] on textarea "Please provide photos, a detailed explanation and scope of work, and a cost est…" at bounding box center [516, 331] width 681 height 50
click at [0, 0] on div "Replace with engineer's report," at bounding box center [0, 0] width 0 height 0
click at [734, 323] on textarea "Please provide photos, a detailed explanation and scope of work, and a cost est…" at bounding box center [516, 331] width 681 height 50
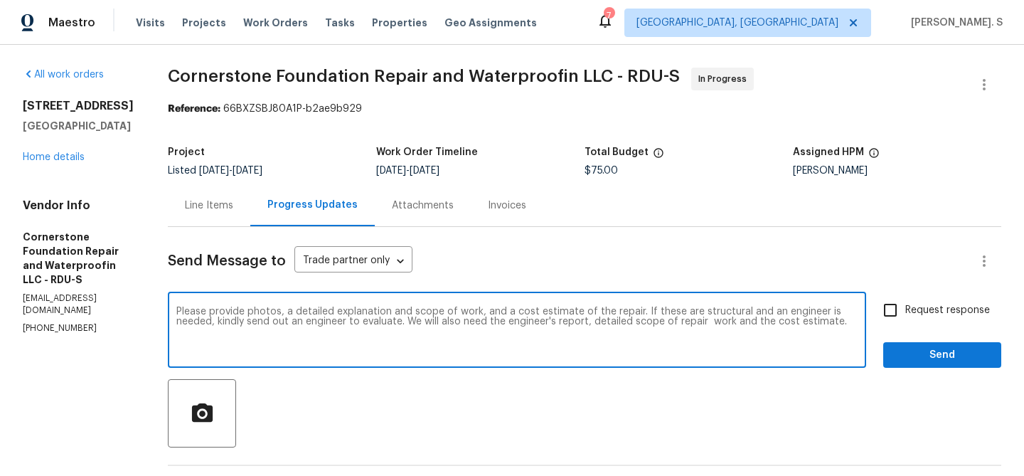
click at [852, 306] on textarea "Please provide photos, a detailed explanation and scope of work, and a cost est…" at bounding box center [516, 331] width 681 height 50
type textarea "Please provide photos, a detailed explanation and scope of work, and a cost est…"
click at [919, 310] on span "Request response" at bounding box center [947, 310] width 85 height 15
click at [905, 310] on input "Request response" at bounding box center [890, 310] width 30 height 30
checkbox input "true"
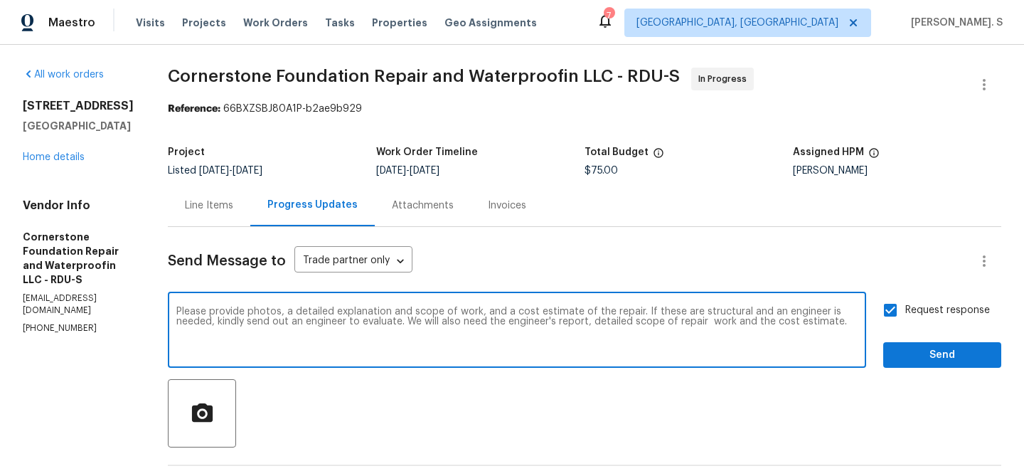
click at [176, 309] on textarea "Please provide photos, a detailed explanation and scope of work, and a cost est…" at bounding box center [516, 331] width 681 height 50
click at [176, 309] on textarea "As per BR advice, please provide photos, a detailed explanation and scope of wo…" at bounding box center [516, 331] width 681 height 50
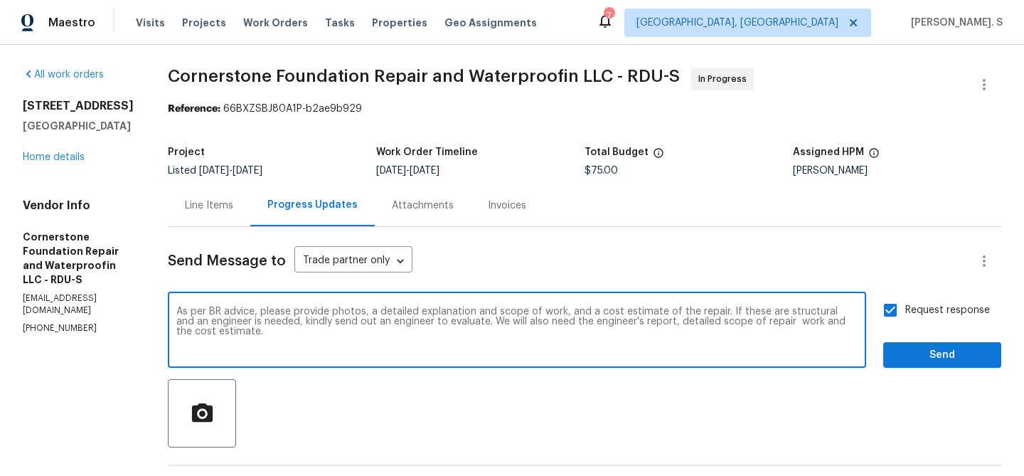
type textarea "As per BR advice, please provide photos, a detailed explanation and scope of wo…"
click at [913, 353] on span "Send" at bounding box center [941, 355] width 95 height 18
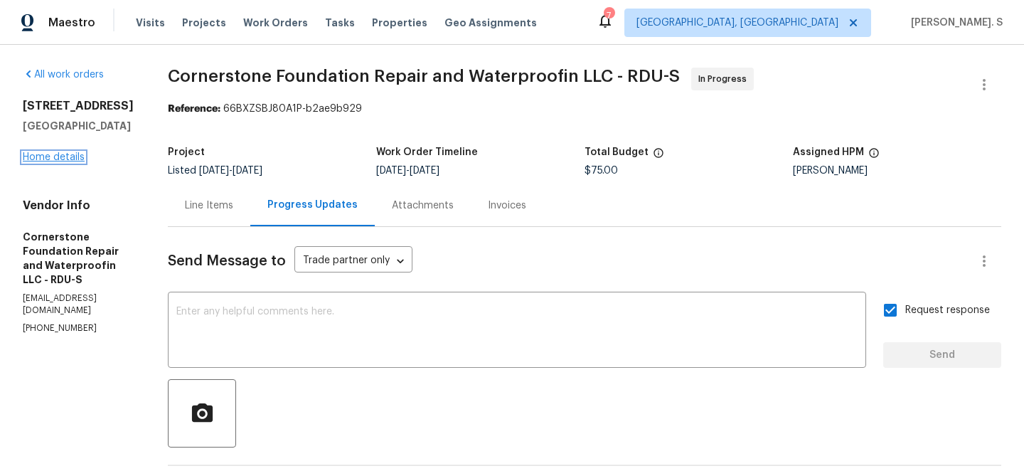
click at [51, 160] on link "Home details" at bounding box center [54, 157] width 62 height 10
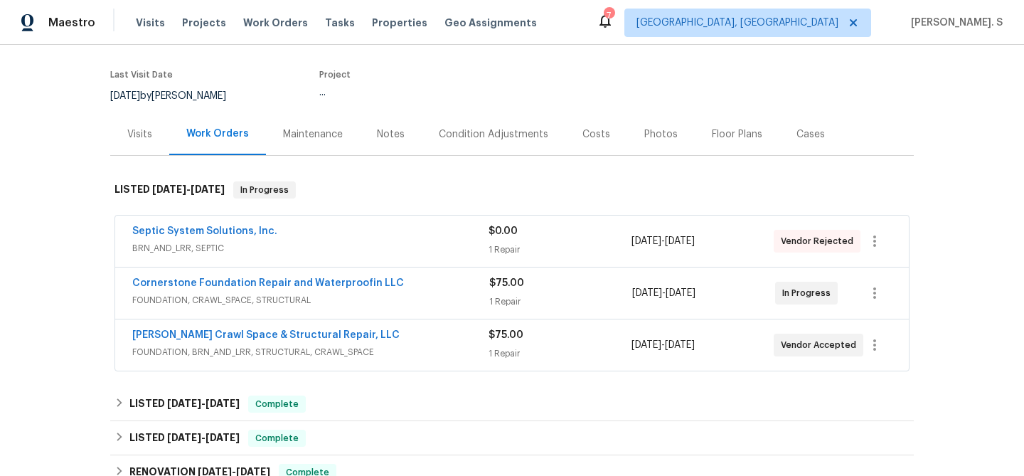
scroll to position [112, 0]
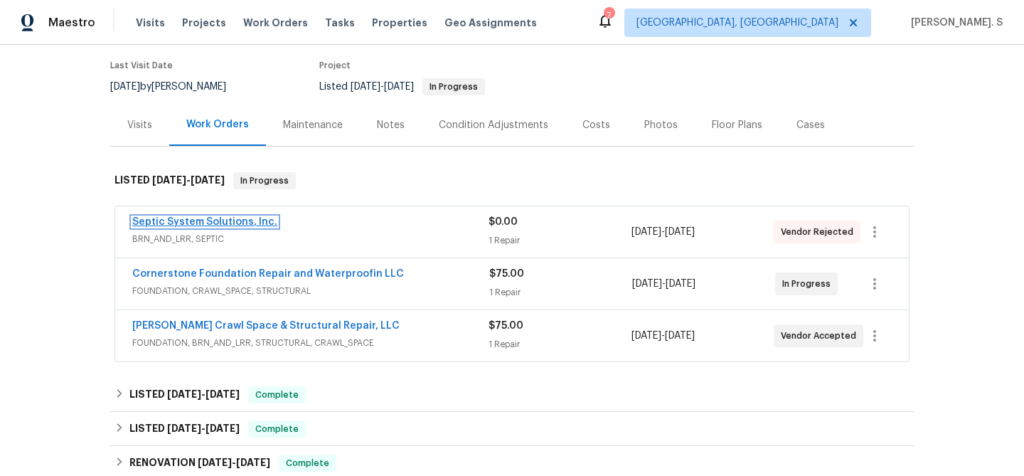
click at [195, 218] on link "Septic System Solutions, Inc." at bounding box center [204, 222] width 145 height 10
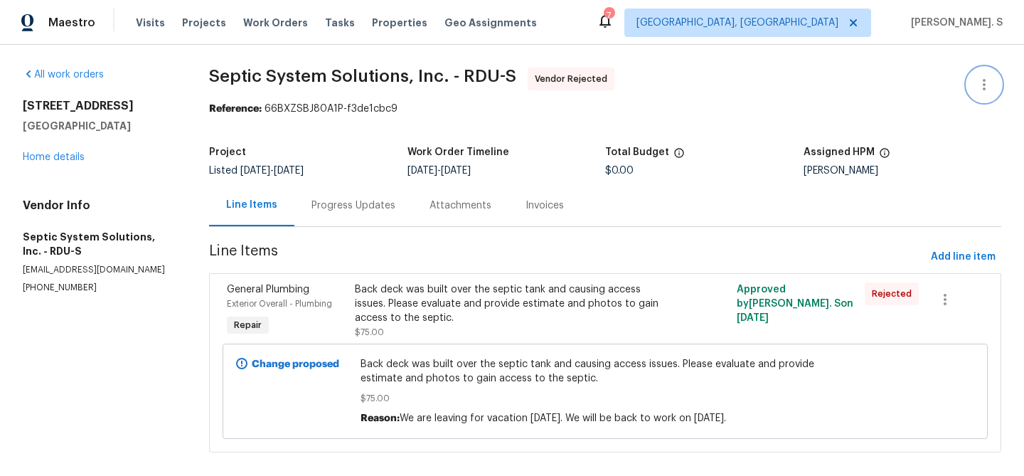
click at [968, 82] on button "button" at bounding box center [984, 85] width 34 height 34
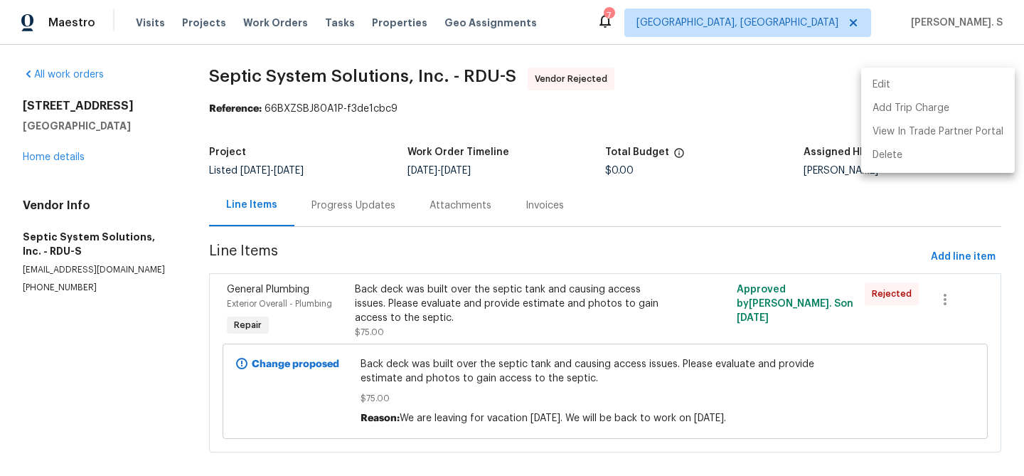
click at [918, 85] on li "Edit" at bounding box center [938, 84] width 154 height 23
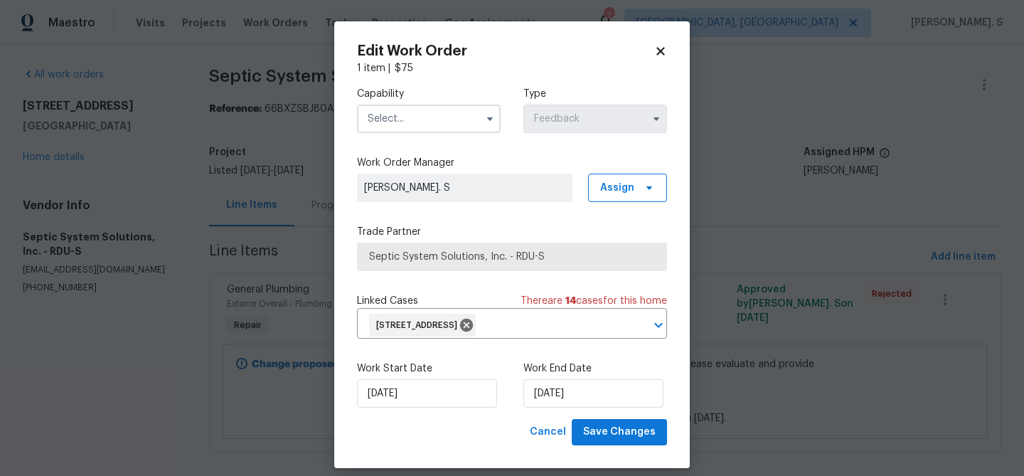
click at [405, 132] on input "text" at bounding box center [429, 119] width 144 height 28
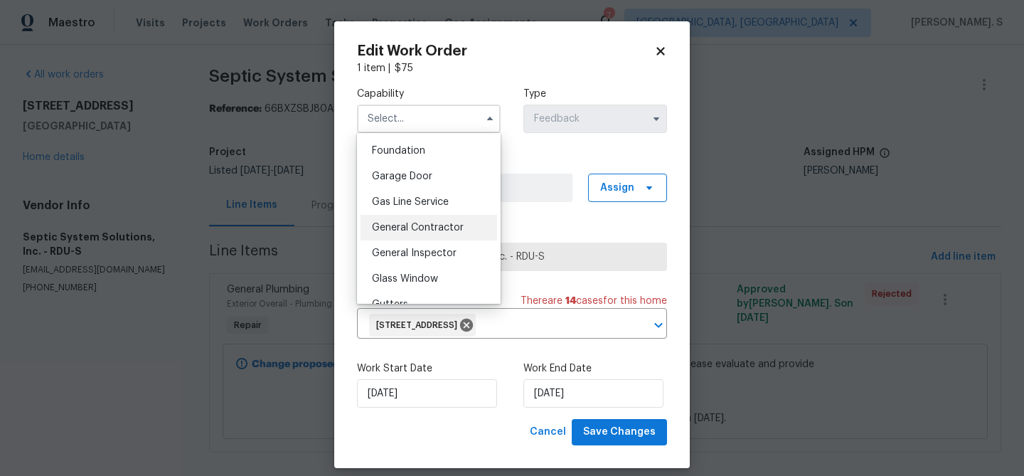
scroll to position [605, 0]
click at [418, 216] on div "General Contractor" at bounding box center [428, 224] width 136 height 26
type input "General Contractor"
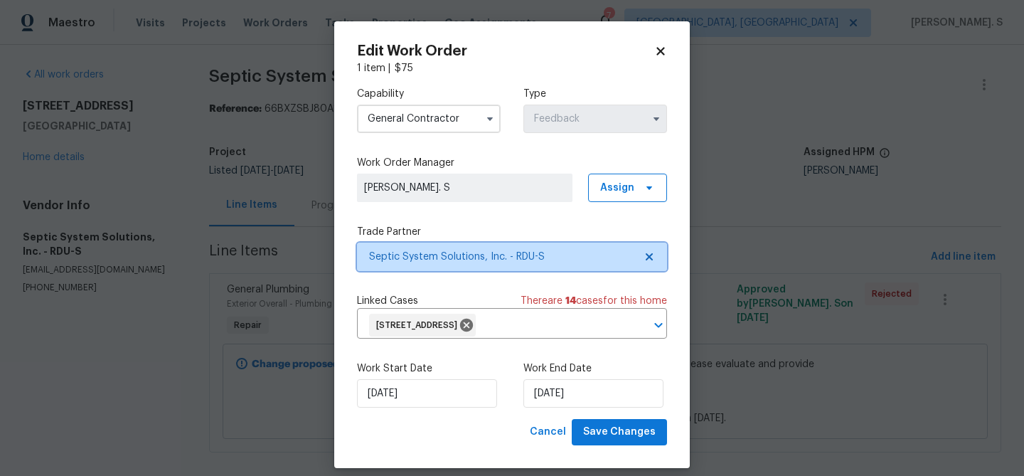
click at [650, 259] on icon at bounding box center [648, 256] width 7 height 7
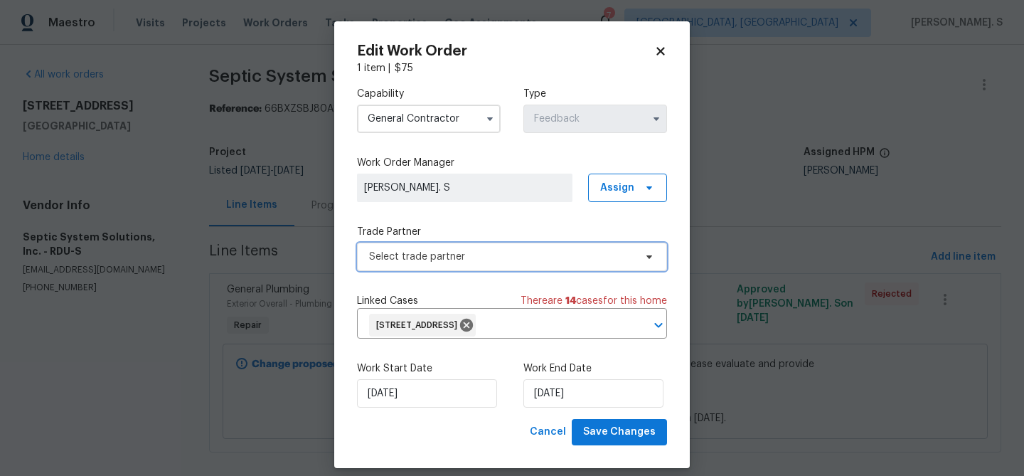
click at [650, 259] on icon at bounding box center [648, 256] width 11 height 11
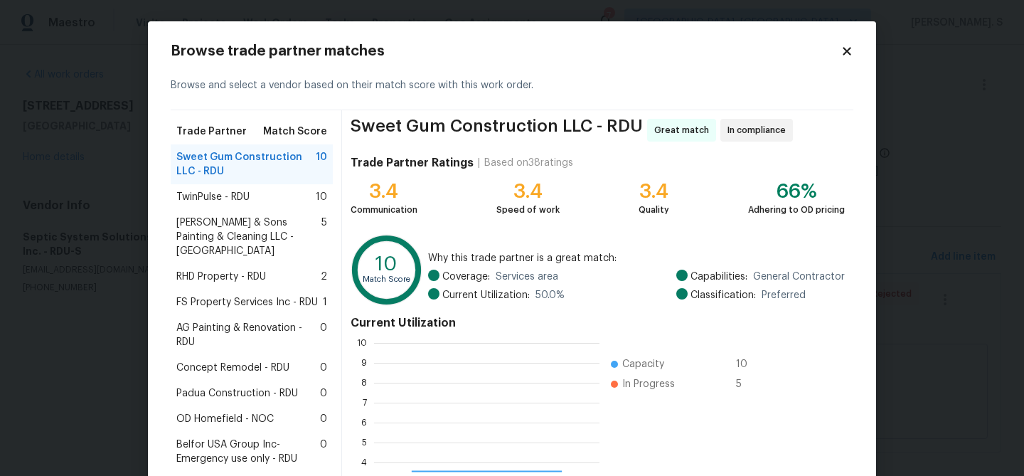
scroll to position [199, 225]
click at [264, 193] on div "TwinPulse - RDU 10" at bounding box center [251, 197] width 151 height 14
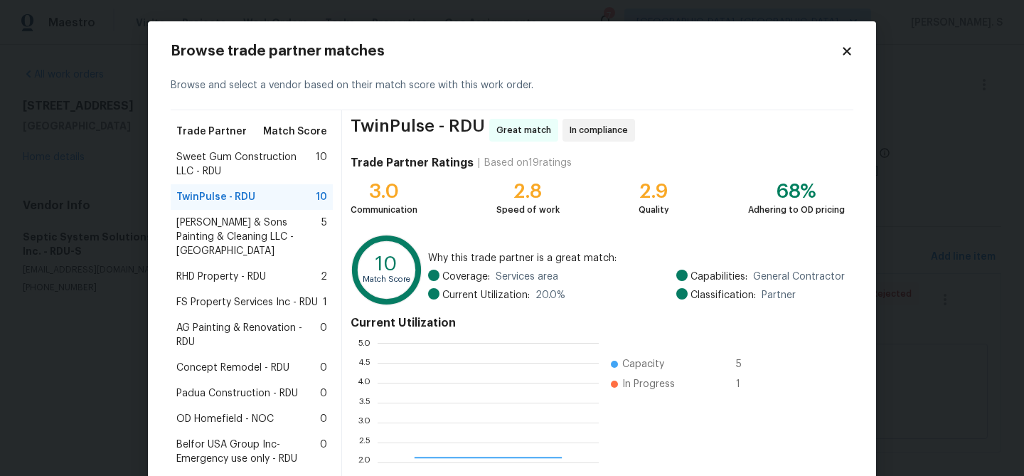
scroll to position [199, 221]
click at [279, 222] on span "Hodge & Sons Painting & Cleaning LLC - RDU" at bounding box center [248, 236] width 145 height 43
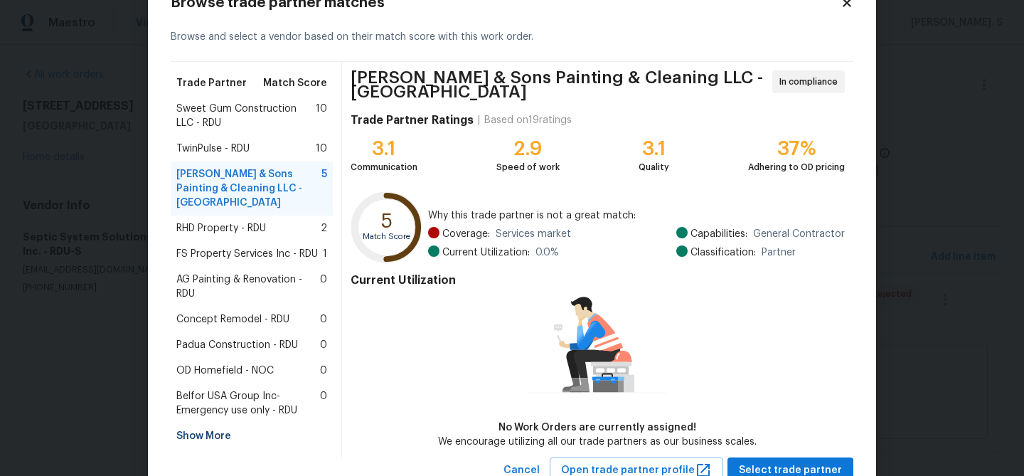
scroll to position [59, 0]
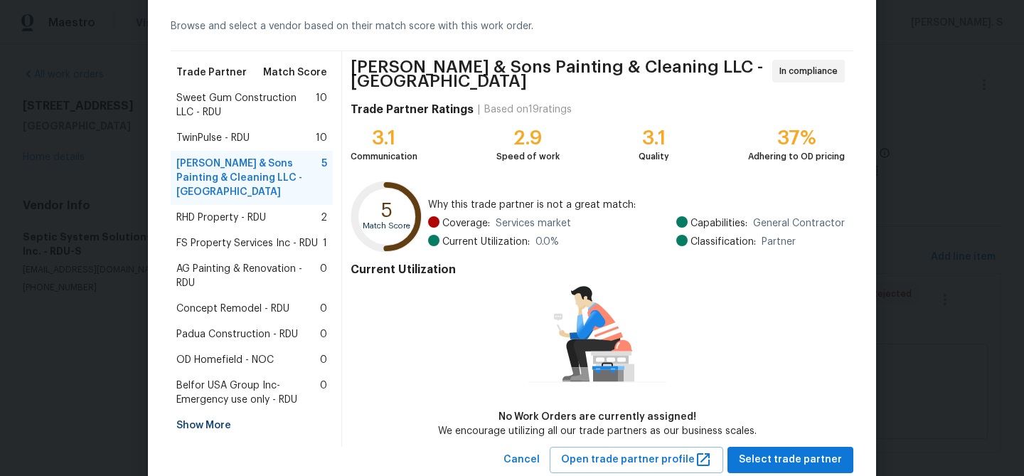
click at [259, 236] on span "FS Property Services Inc - RDU" at bounding box center [246, 243] width 141 height 14
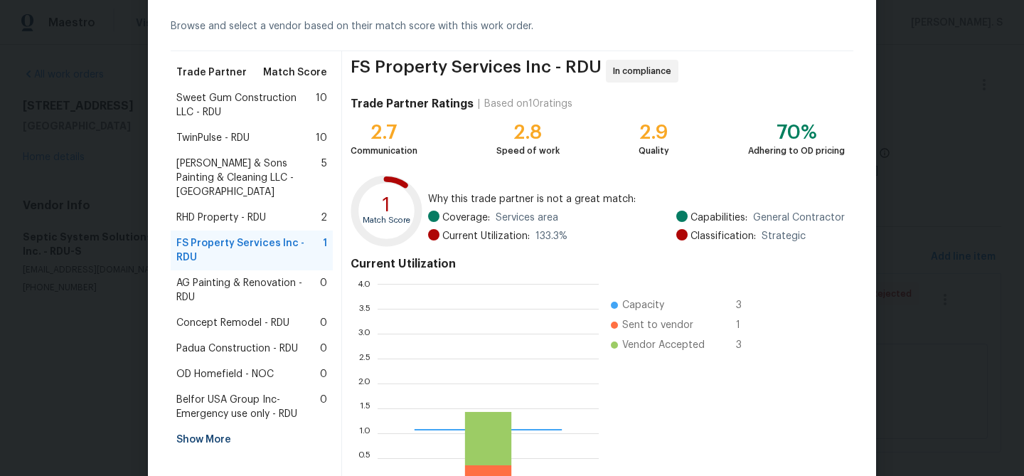
scroll to position [199, 221]
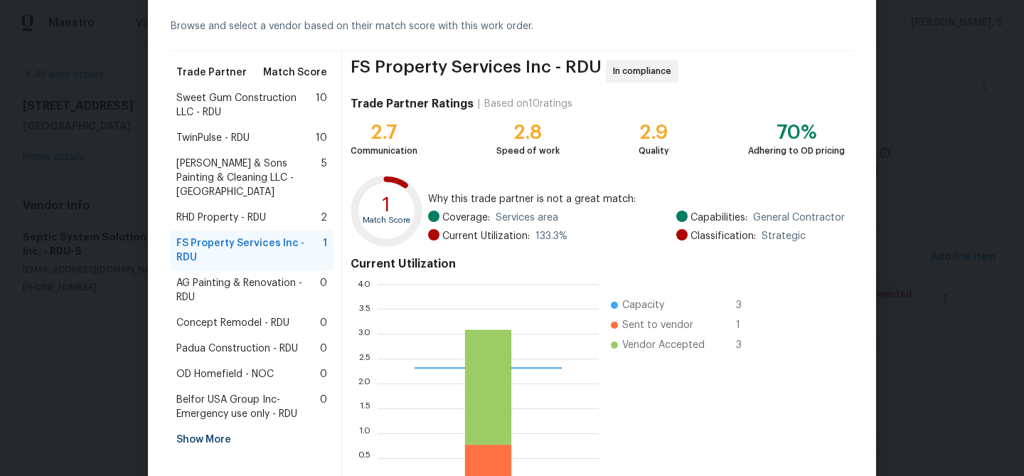
click at [254, 131] on div "TwinPulse - RDU 10" at bounding box center [251, 138] width 151 height 14
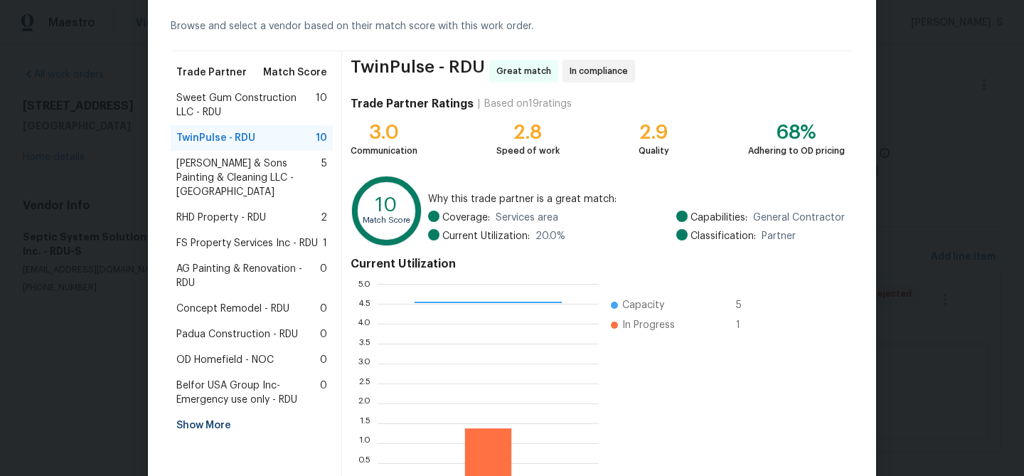
click at [257, 98] on span "Sweet Gum Construction LLC - RDU" at bounding box center [245, 105] width 139 height 28
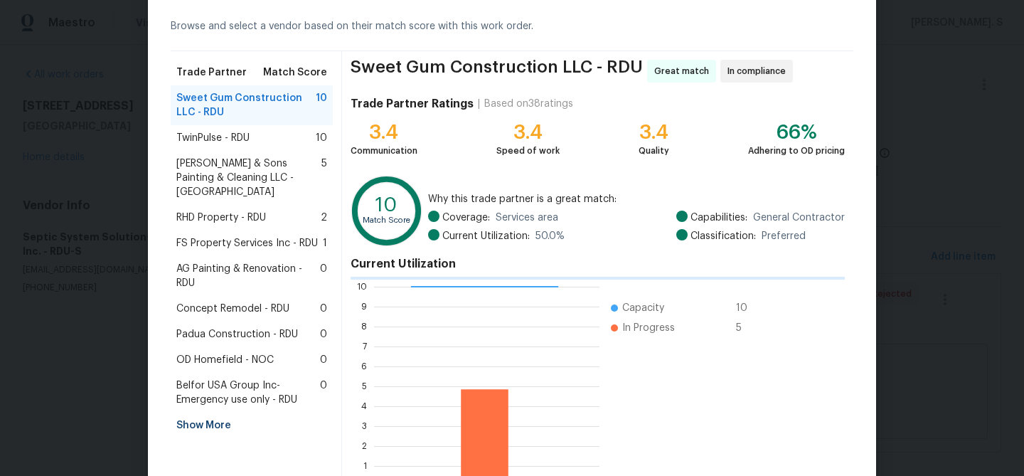
scroll to position [151, 0]
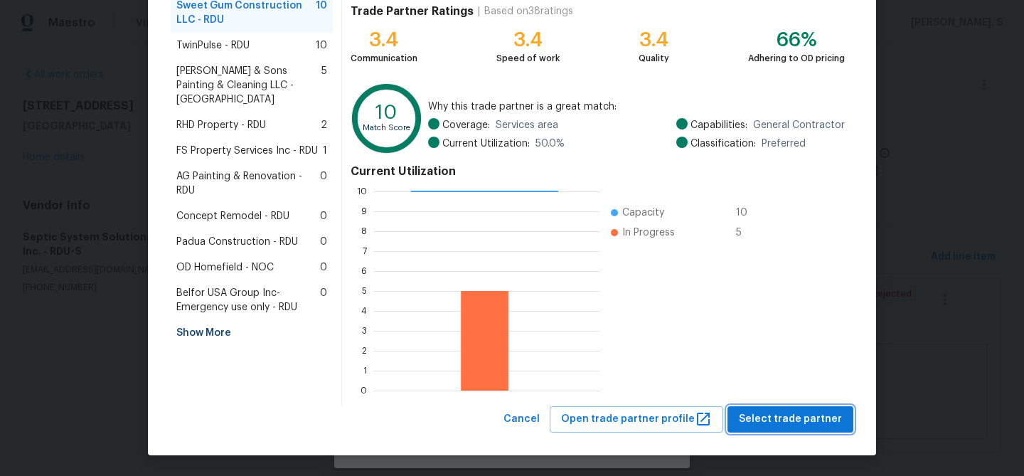
click at [834, 430] on button "Select trade partner" at bounding box center [790, 419] width 126 height 26
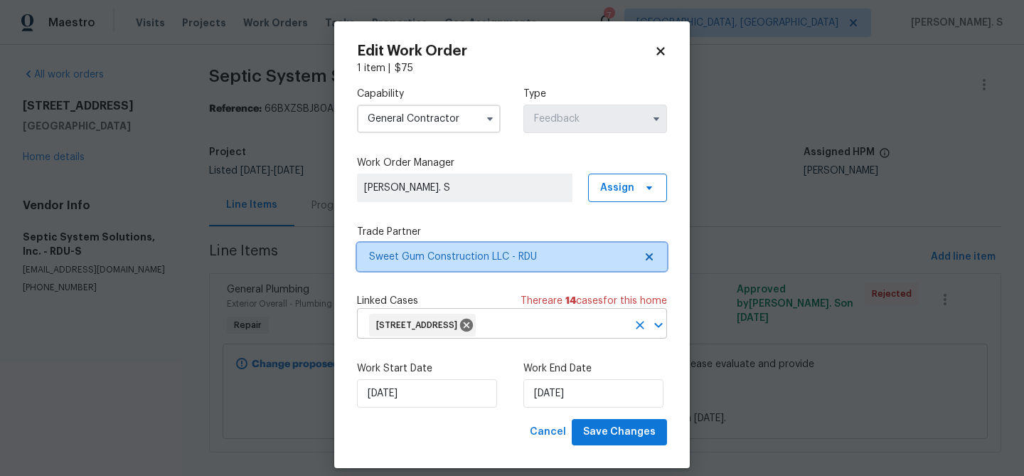
scroll to position [0, 0]
click at [419, 333] on div "107 Galena Ct, Durham, NC 27704" at bounding box center [422, 325] width 107 height 23
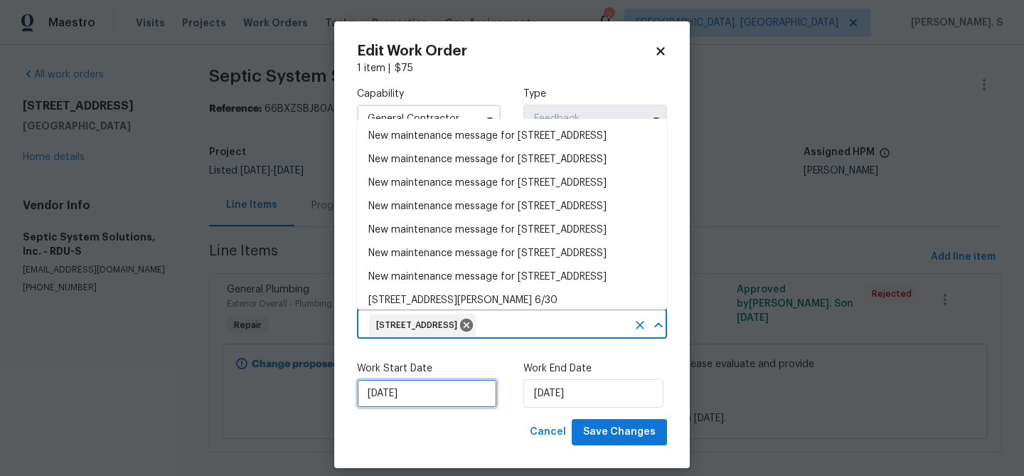
click at [440, 387] on input "[DATE]" at bounding box center [427, 393] width 140 height 28
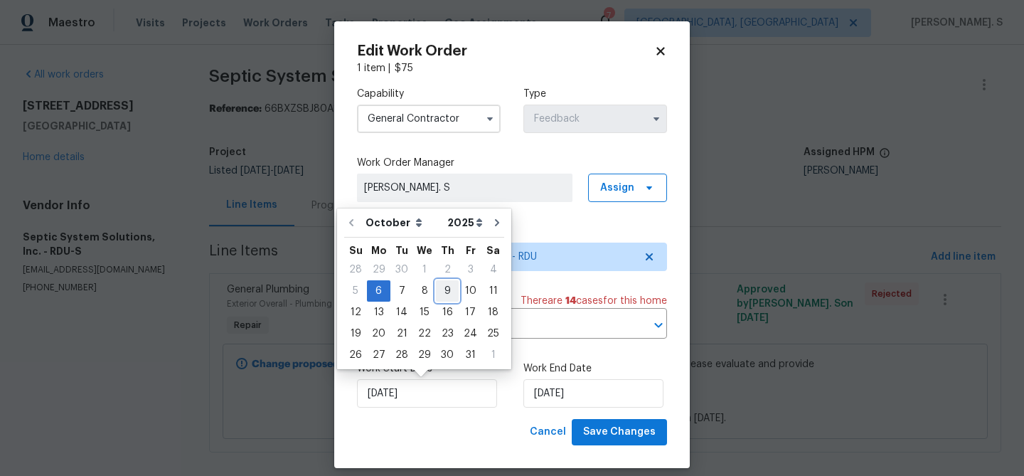
click at [442, 296] on div "9" at bounding box center [447, 291] width 23 height 20
type input "10/9/2025"
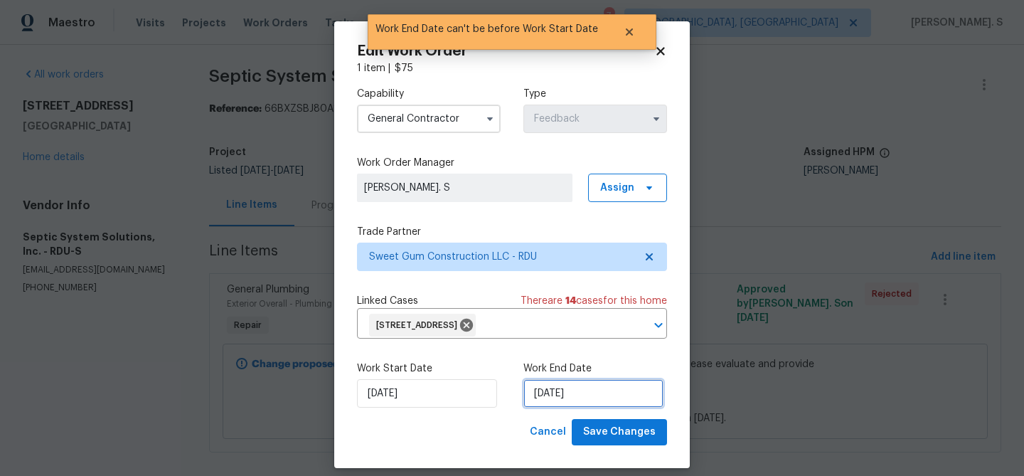
click at [615, 394] on input "10/9/2025" at bounding box center [593, 393] width 140 height 28
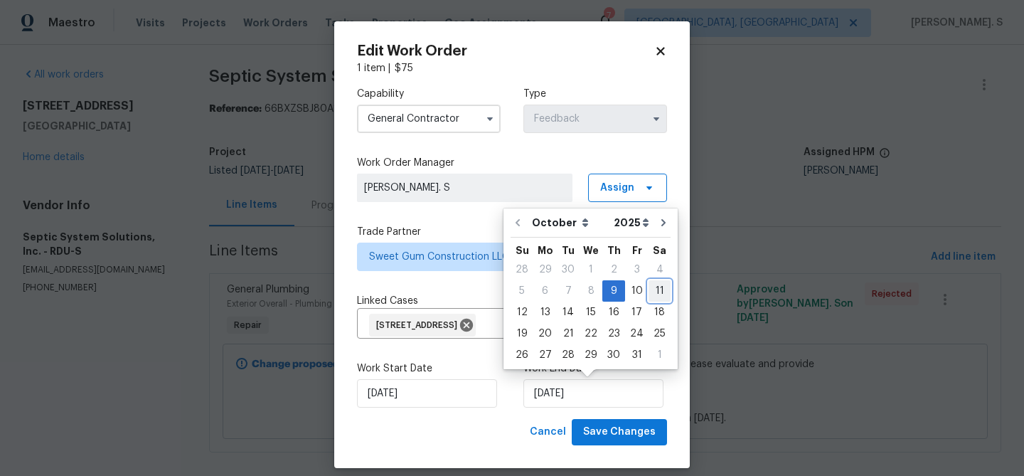
click at [657, 288] on div "11" at bounding box center [659, 291] width 22 height 20
type input "10/11/2025"
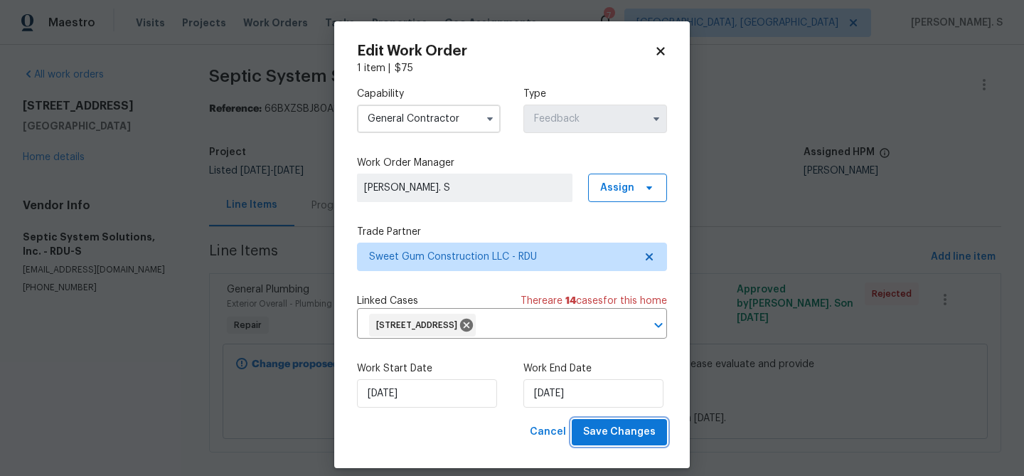
click at [622, 422] on button "Save Changes" at bounding box center [619, 432] width 95 height 26
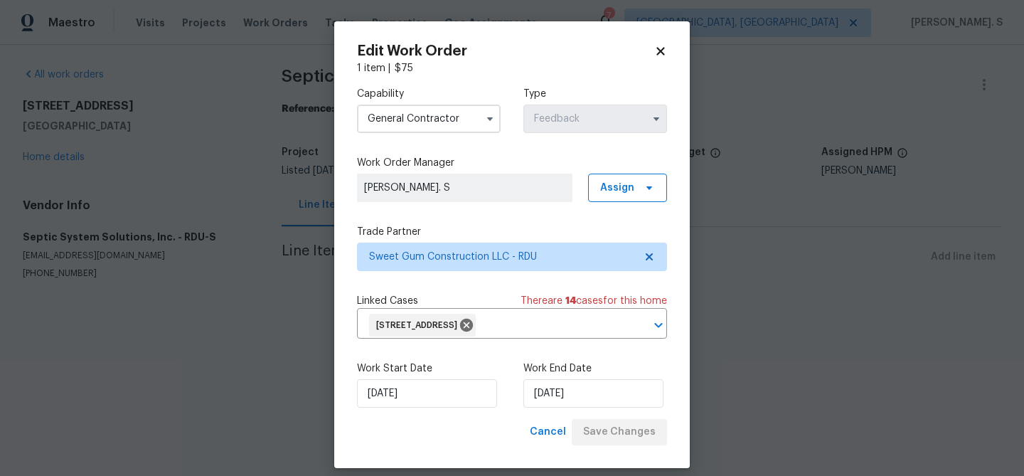
click at [52, 151] on body "Maestro Visits Projects Work Orders Tasks Properties Geo Assignments 7 Albuquer…" at bounding box center [512, 168] width 1024 height 336
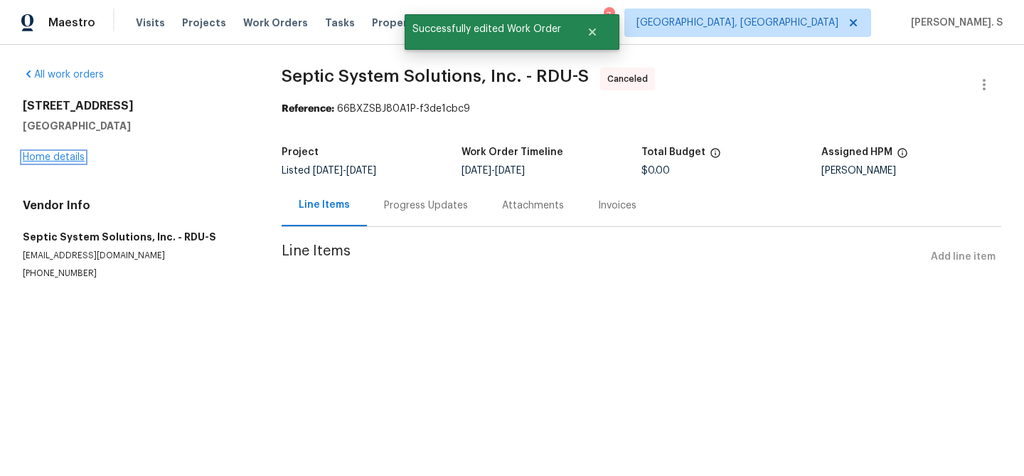
click at [52, 154] on link "Home details" at bounding box center [54, 157] width 62 height 10
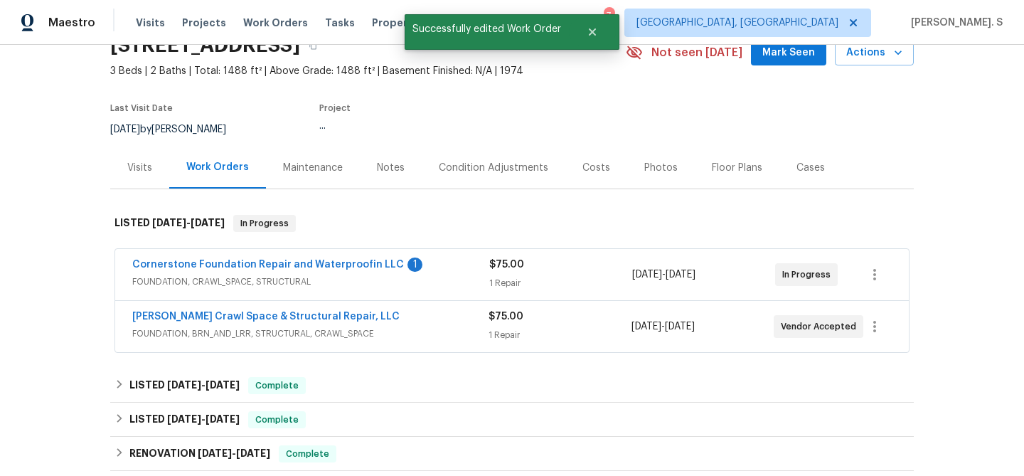
scroll to position [116, 0]
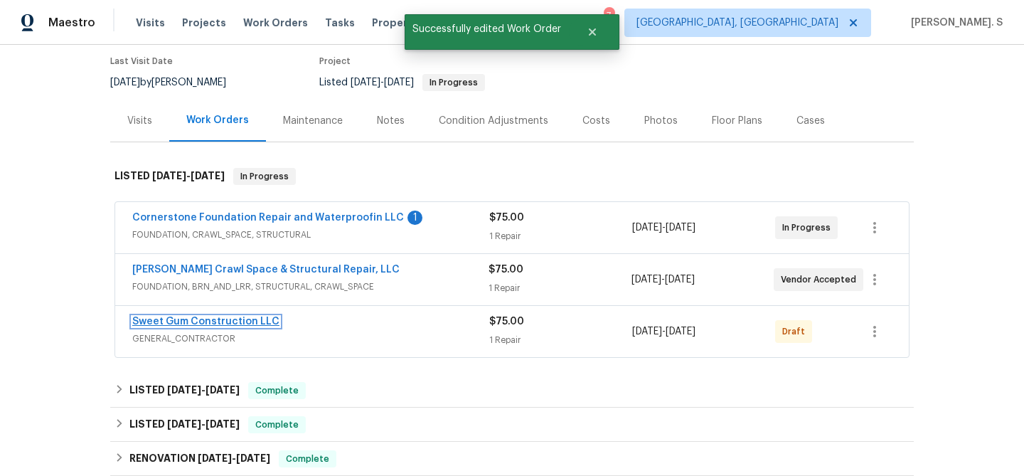
click at [166, 326] on link "Sweet Gum Construction LLC" at bounding box center [205, 321] width 147 height 10
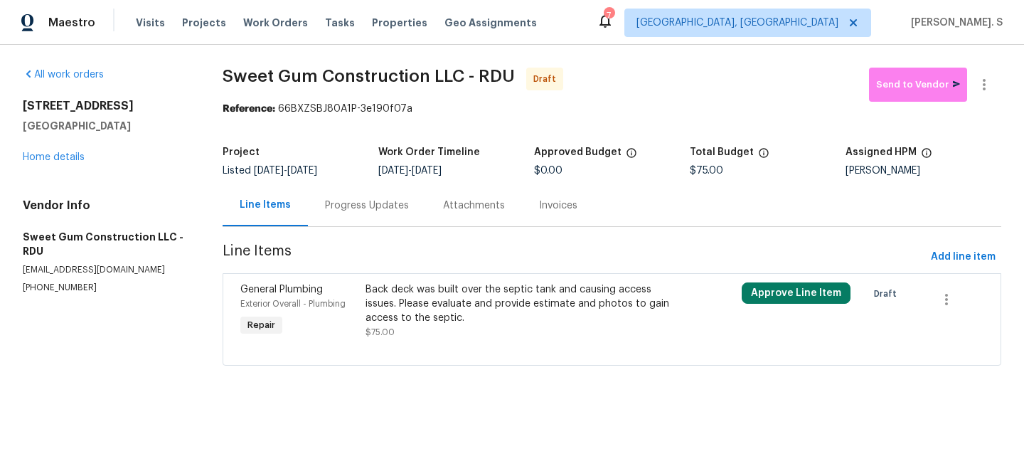
click at [446, 290] on div "Back deck was built over the septic tank and causing access issues. Please eval…" at bounding box center [517, 303] width 305 height 43
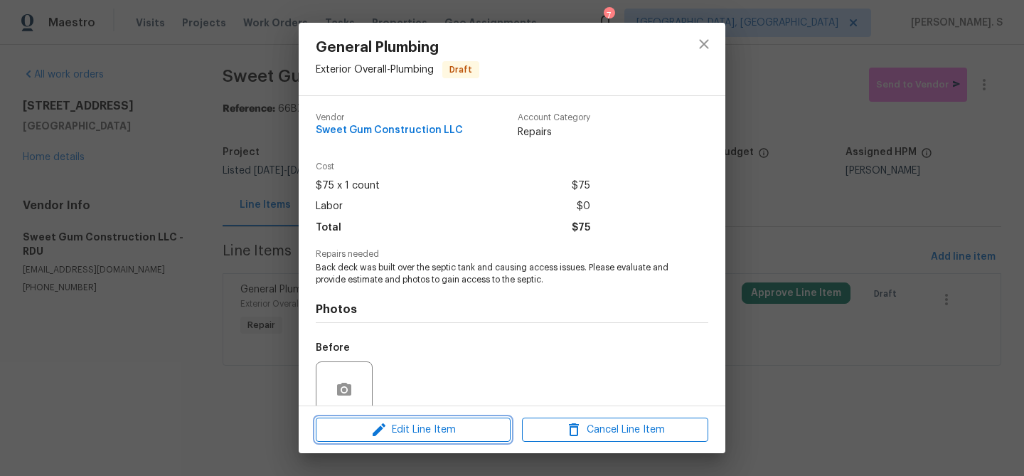
click at [449, 426] on span "Edit Line Item" at bounding box center [413, 430] width 186 height 18
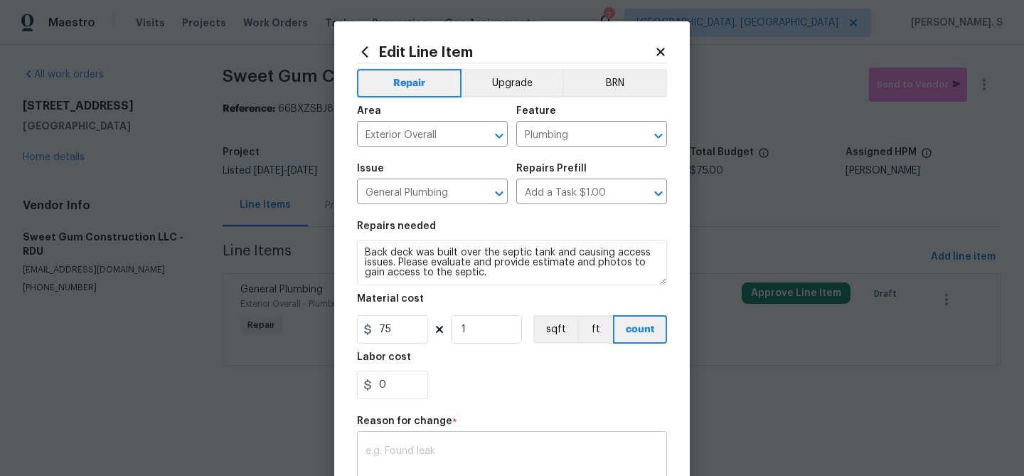
click at [436, 439] on div "x ​" at bounding box center [512, 460] width 310 height 53
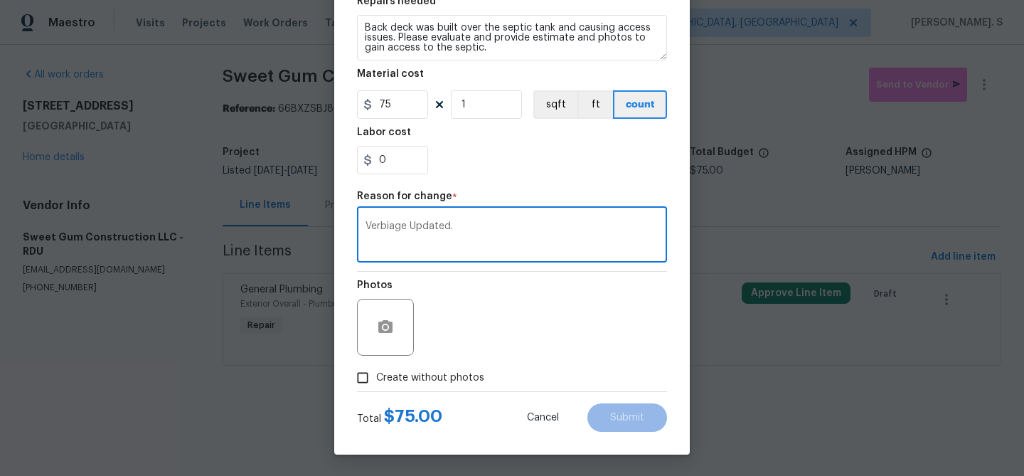
type textarea "Verbiage Updated."
click at [472, 383] on span "Create without photos" at bounding box center [430, 377] width 108 height 15
click at [376, 383] on input "Create without photos" at bounding box center [362, 377] width 27 height 27
checkbox input "true"
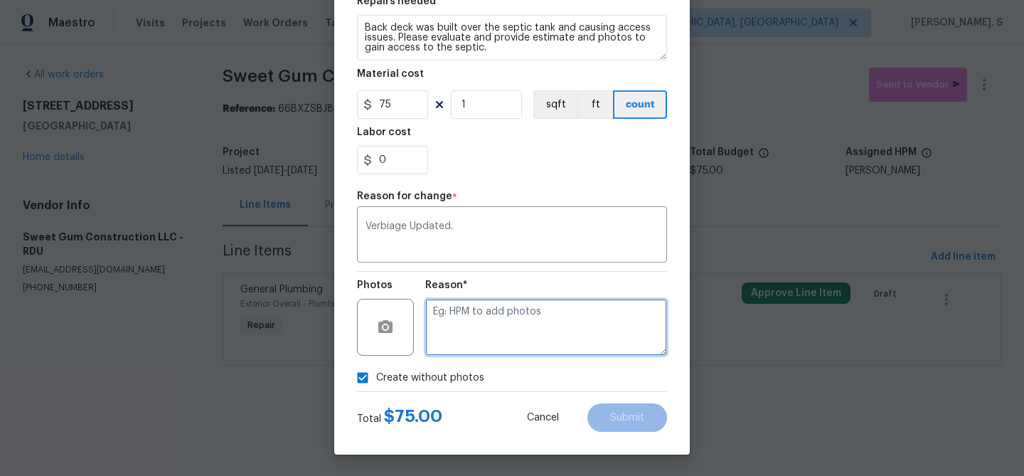
click at [550, 327] on textarea at bounding box center [546, 327] width 242 height 57
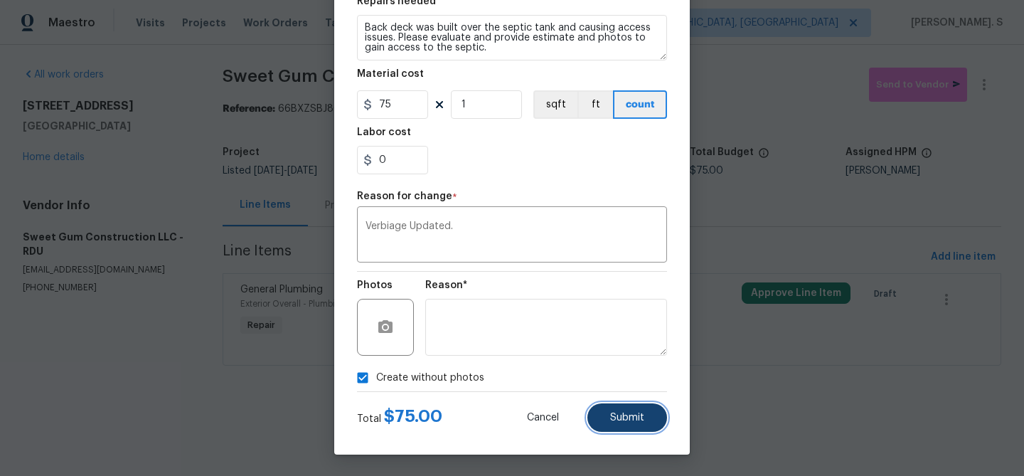
click at [637, 414] on span "Submit" at bounding box center [627, 417] width 34 height 11
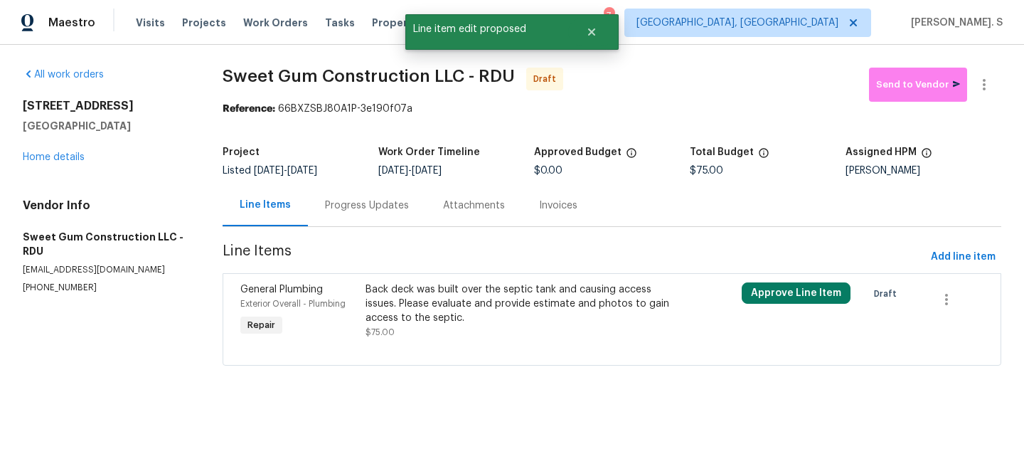
scroll to position [0, 0]
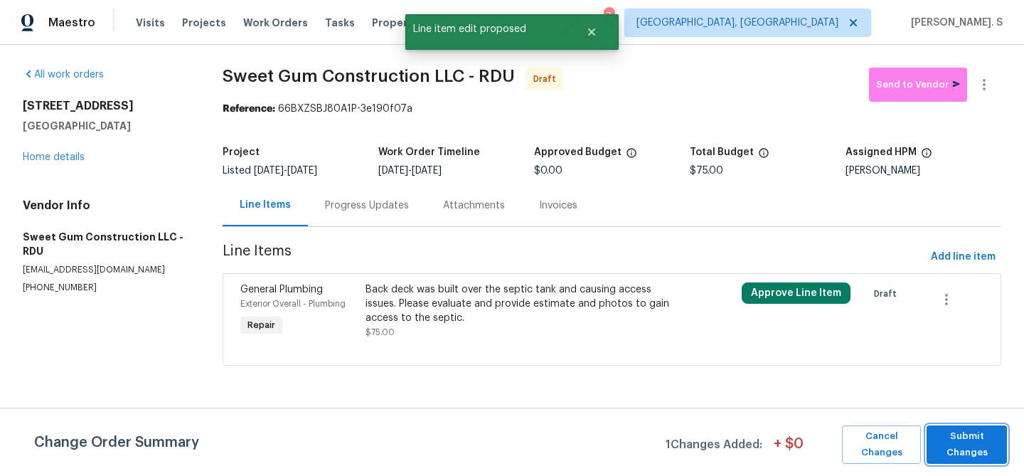
click at [986, 437] on span "Submit Changes" at bounding box center [966, 444] width 66 height 33
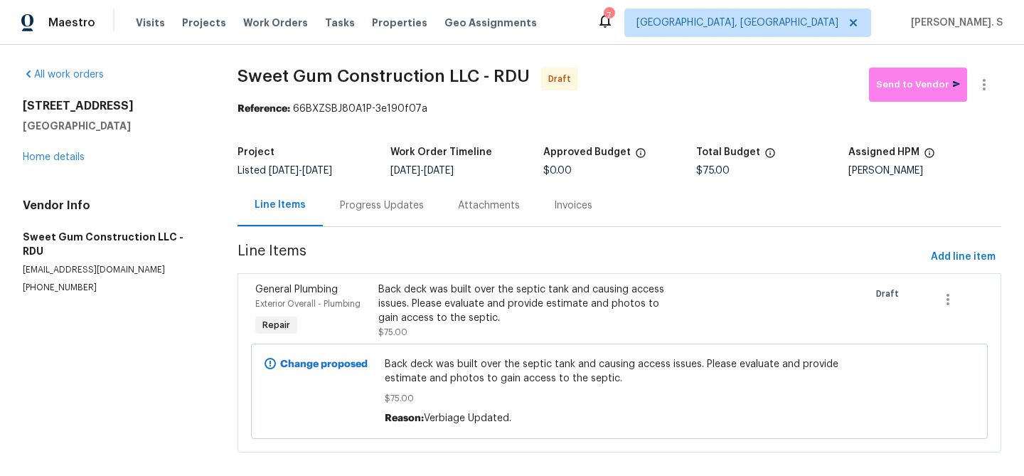
click at [370, 205] on div "Progress Updates" at bounding box center [382, 205] width 84 height 14
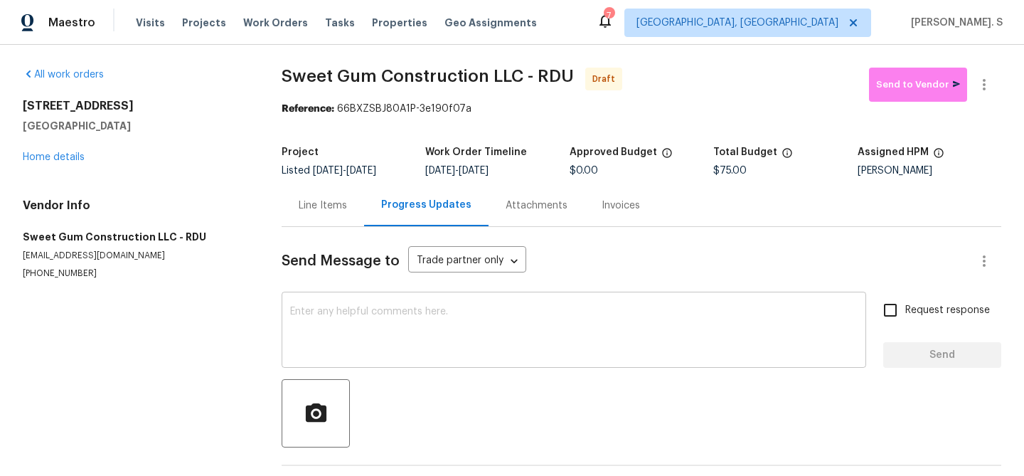
click at [411, 306] on div "x ​" at bounding box center [574, 331] width 584 height 73
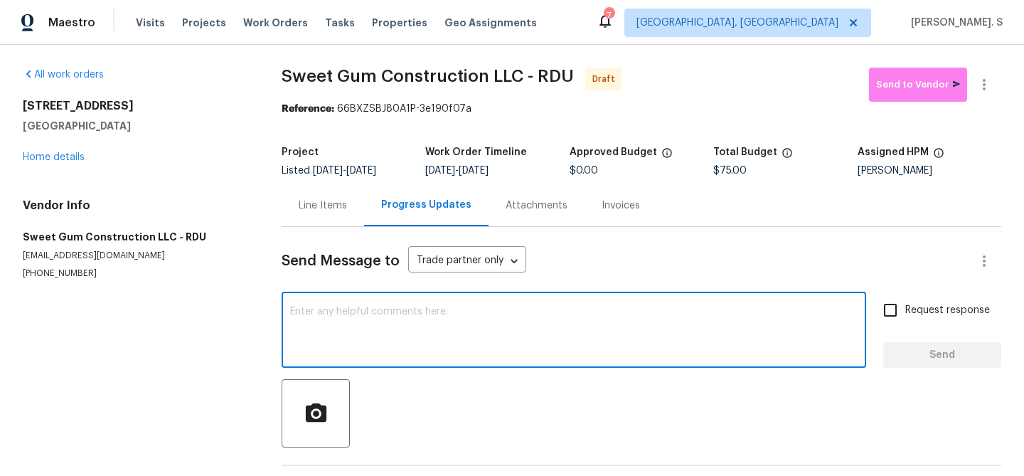
paste textarea "Hi this is Glory with Opendoor. I’m confirming you received the WO for the prop…"
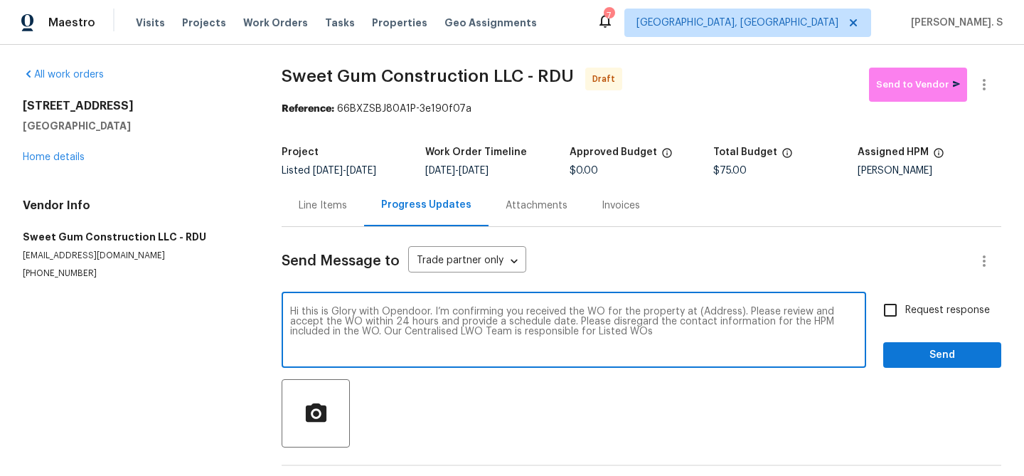
click at [709, 311] on textarea "Hi this is Glory with Opendoor. I’m confirming you received the WO for the prop…" at bounding box center [573, 331] width 567 height 50
paste textarea "107 Galena Ct, Durham, NC 27704"
type textarea "Hi this is Glory with Opendoor. I’m confirming you received the WO for the prop…"
click at [921, 315] on span "Request response" at bounding box center [947, 310] width 85 height 15
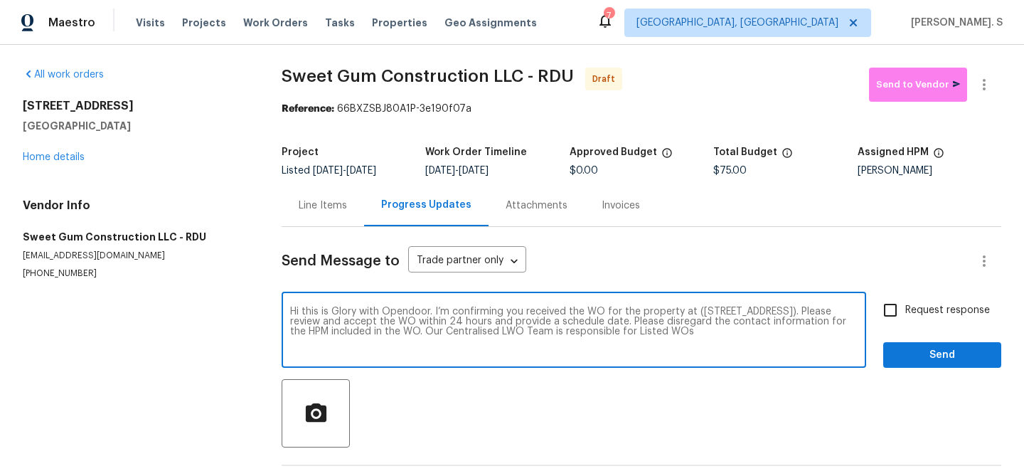
click at [905, 315] on input "Request response" at bounding box center [890, 310] width 30 height 30
checkbox input "true"
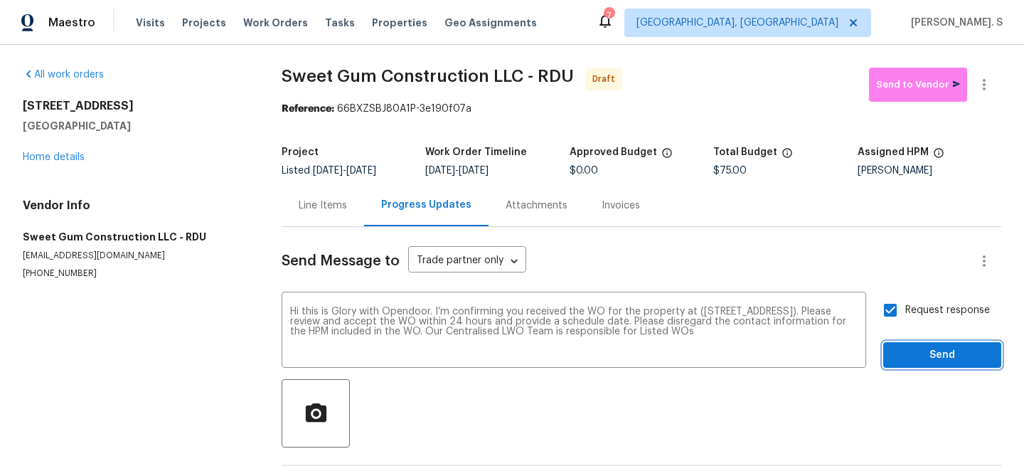
click at [916, 348] on span "Send" at bounding box center [941, 355] width 95 height 18
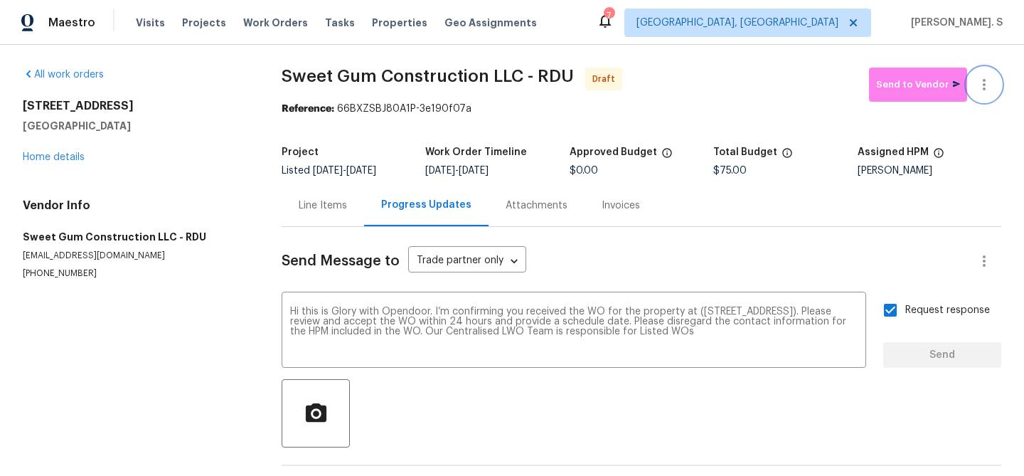
click at [978, 77] on icon "button" at bounding box center [983, 84] width 17 height 17
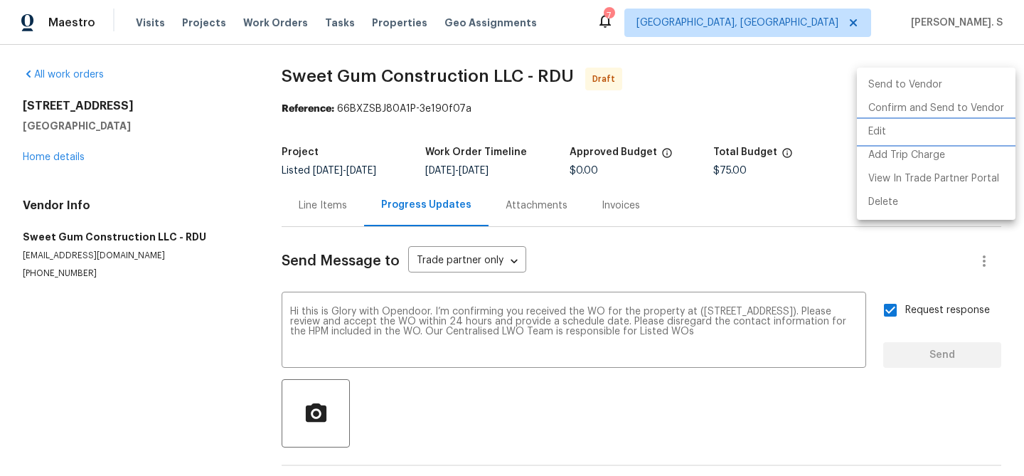
click at [898, 129] on li "Edit" at bounding box center [936, 131] width 159 height 23
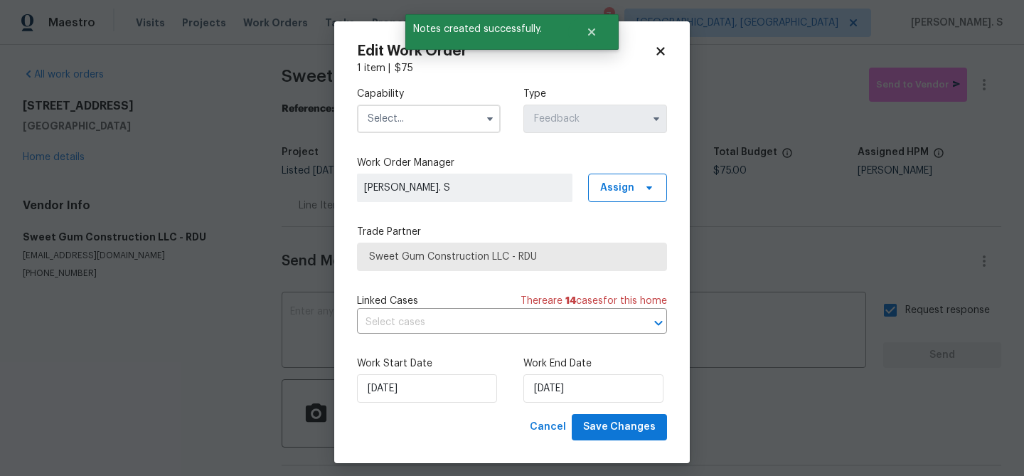
click at [354, 120] on div "Edit Work Order 1 item | $ 75 Capability Type Feedback Work Order Manager Glory…" at bounding box center [511, 241] width 355 height 441
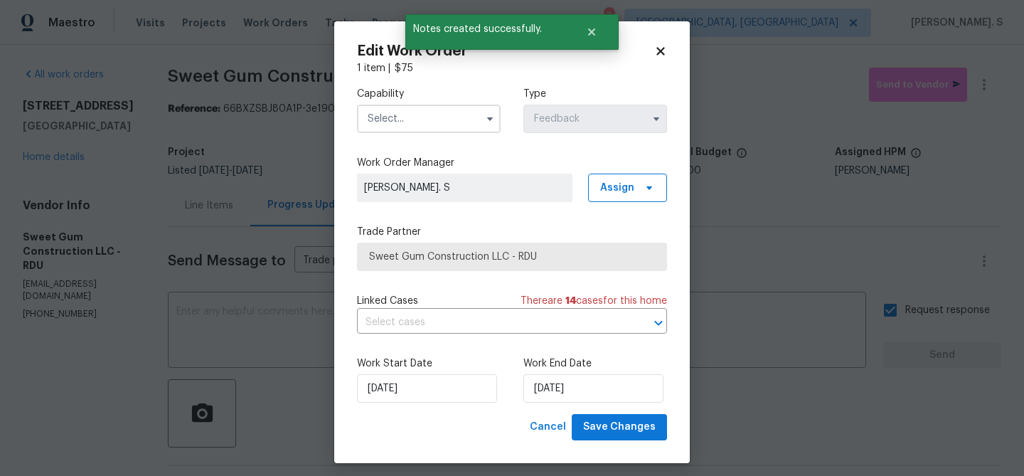
click at [428, 115] on input "text" at bounding box center [429, 119] width 144 height 28
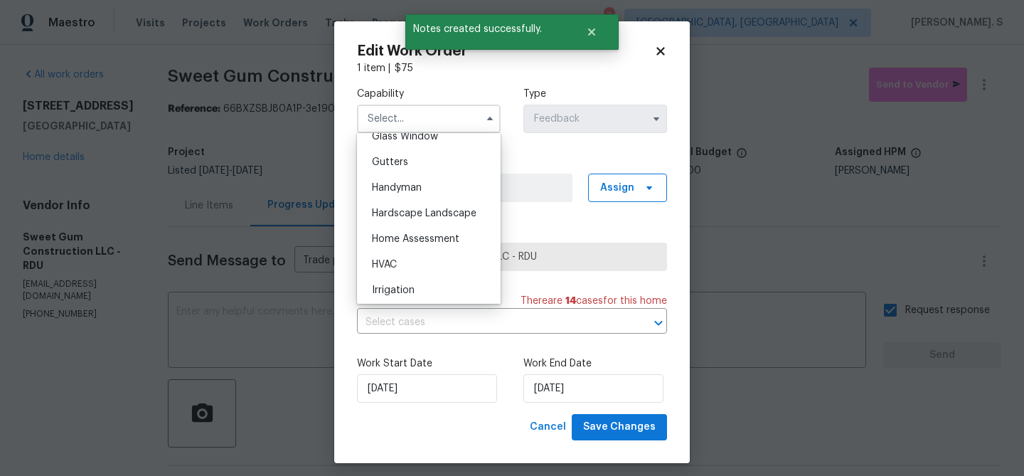
scroll to position [755, 0]
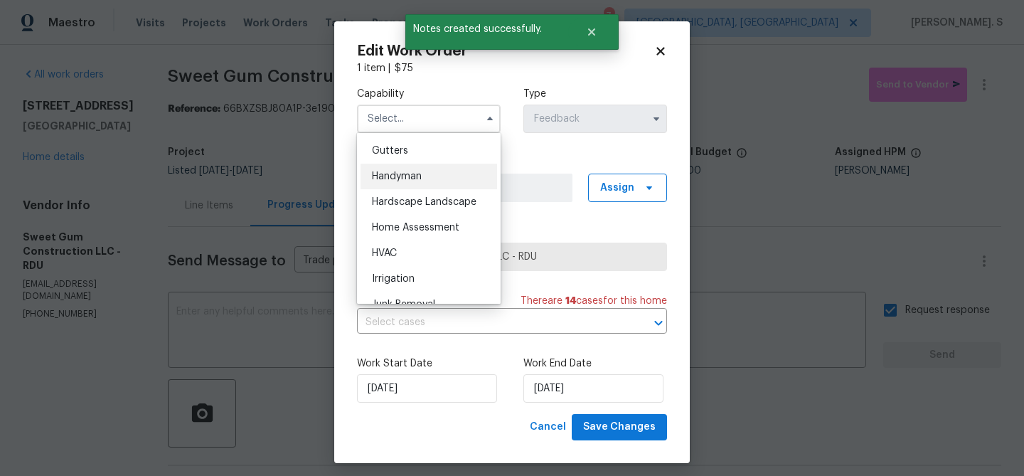
click at [429, 176] on div "Handyman" at bounding box center [428, 177] width 136 height 26
type input "Handyman"
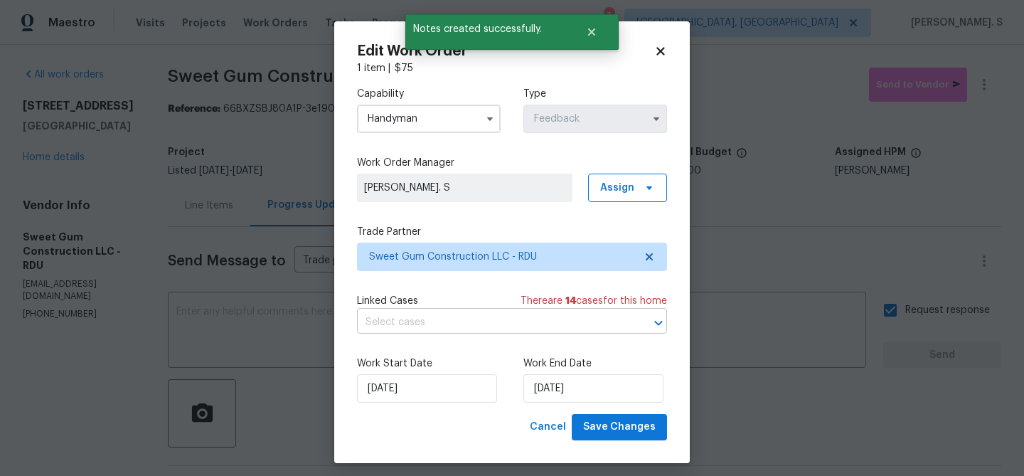
click at [438, 316] on input "text" at bounding box center [492, 322] width 270 height 22
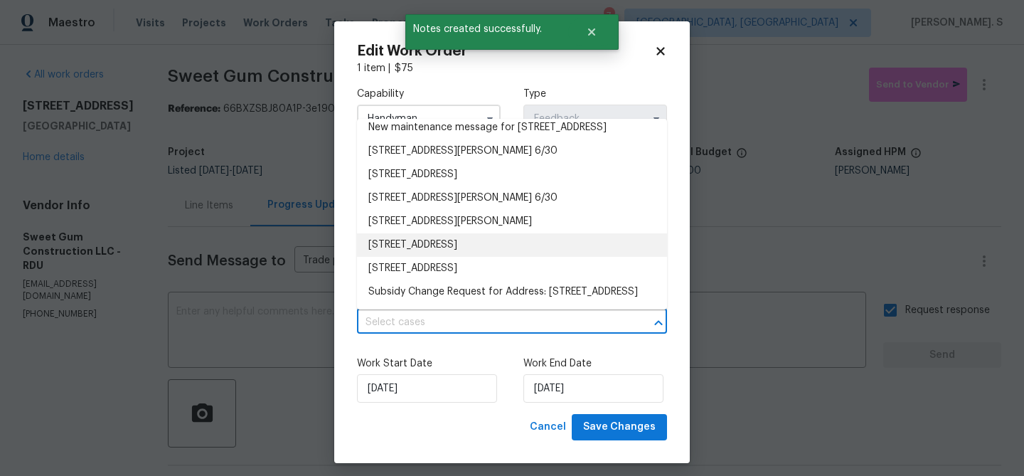
scroll to position [269, 0]
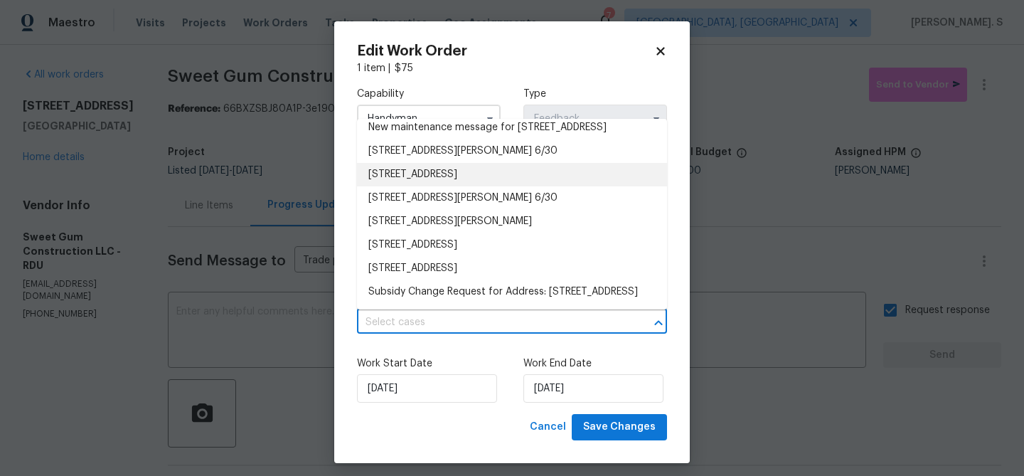
click at [412, 164] on li "107 Galena Ct, Durham, NC 27704" at bounding box center [512, 174] width 310 height 23
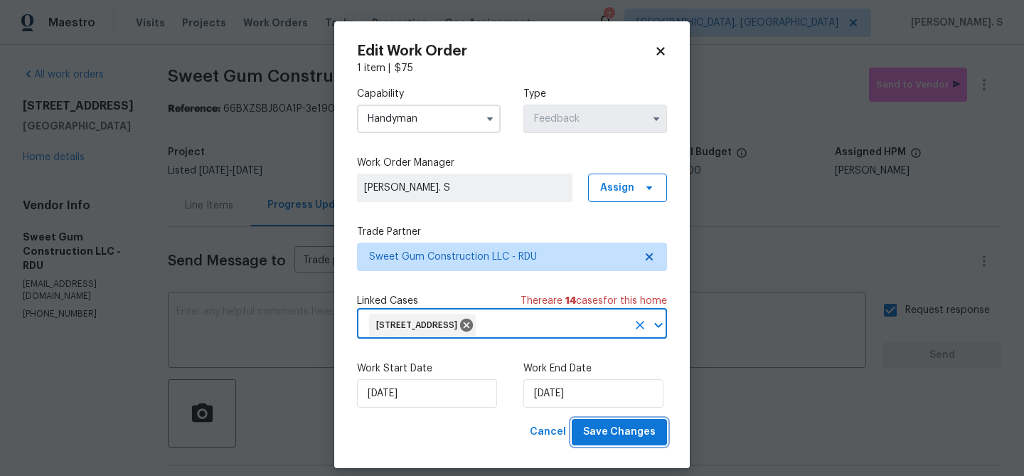
click at [609, 433] on span "Save Changes" at bounding box center [619, 432] width 73 height 18
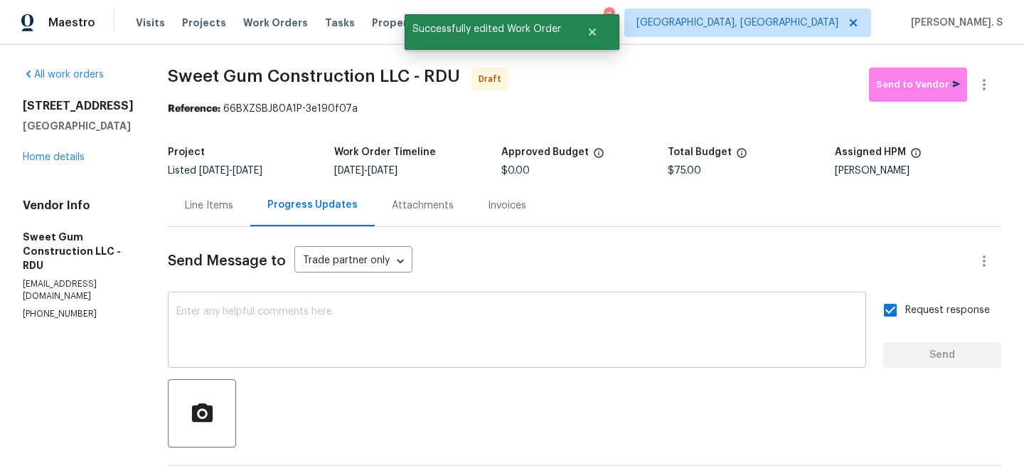
click at [514, 323] on textarea at bounding box center [516, 331] width 681 height 50
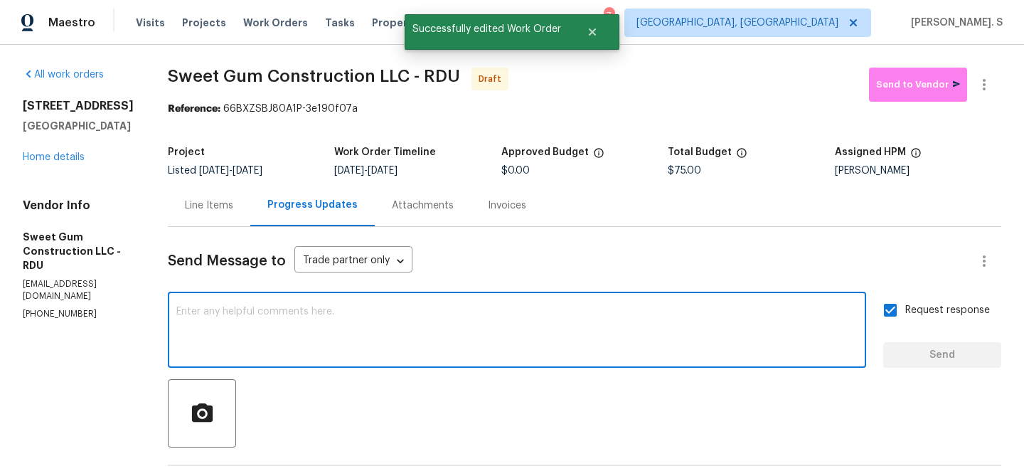
paste textarea "The Work Orders must include before-photos (both close-up and wide-angle) and a…"
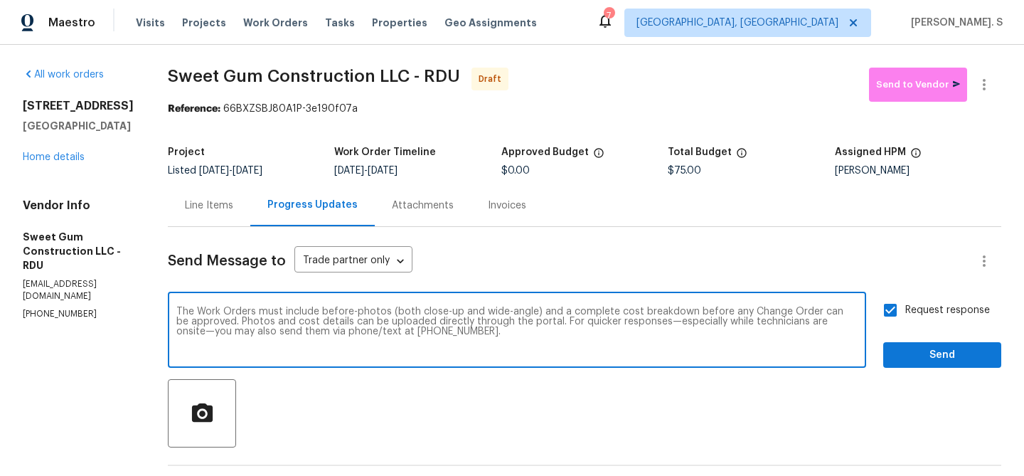
type textarea "The Work Orders must include before-photos (both close-up and wide-angle) and a…"
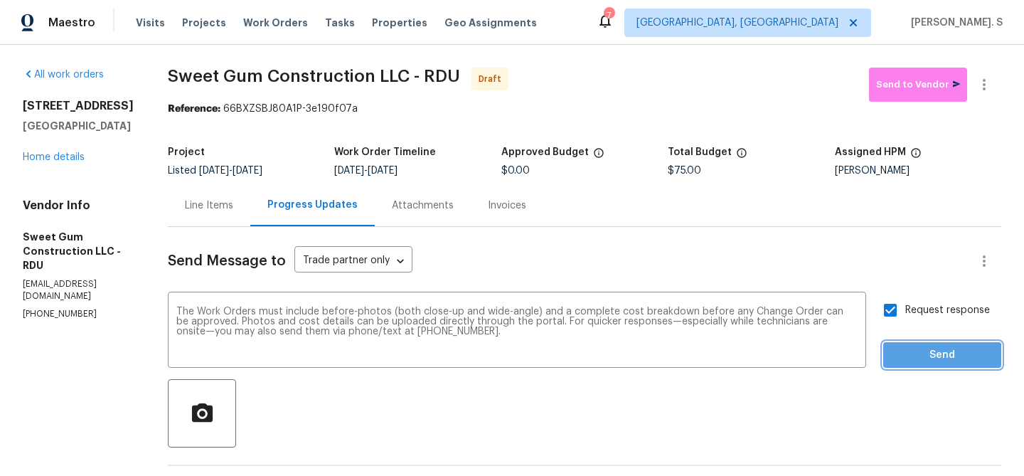
click at [901, 359] on span "Send" at bounding box center [941, 355] width 95 height 18
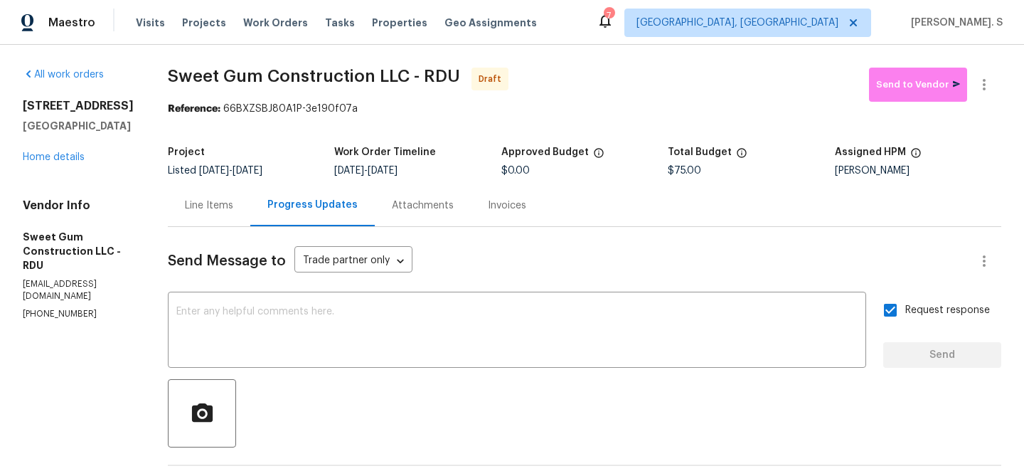
click at [399, 51] on div "All work orders 107 Galena Ct Durham, NC 27704 Home details Vendor Info Sweet G…" at bounding box center [512, 392] width 1024 height 694
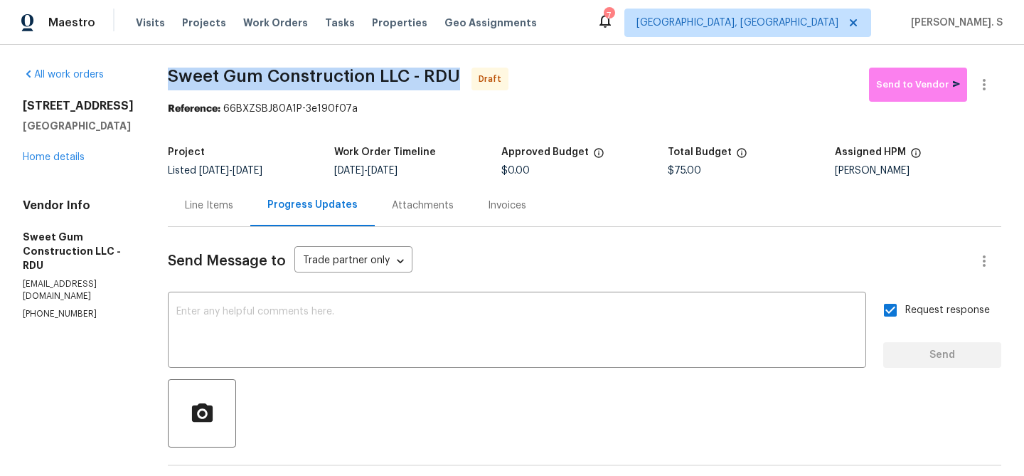
click at [399, 51] on div "All work orders 107 Galena Ct Durham, NC 27704 Home details Vendor Info Sweet G…" at bounding box center [512, 392] width 1024 height 694
copy span "Sweet Gum Construction LLC - RDU"
click at [989, 90] on icon "button" at bounding box center [983, 84] width 17 height 17
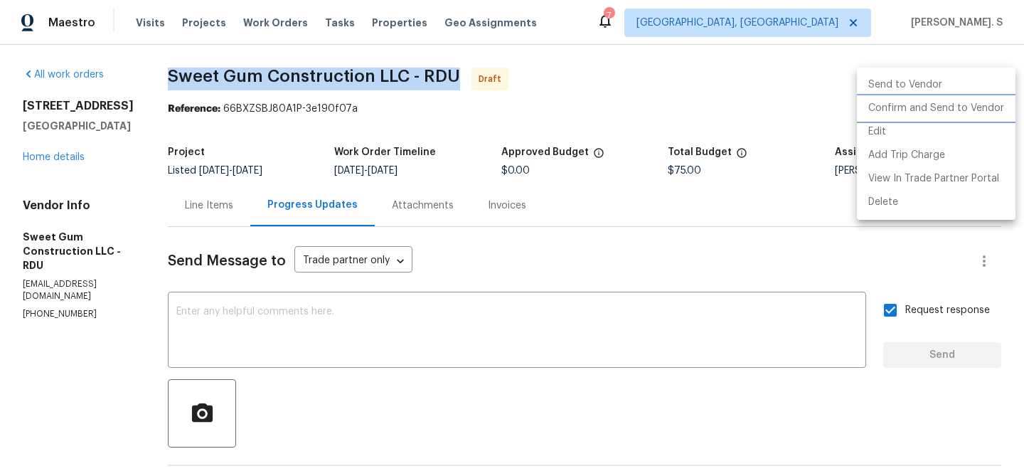
click at [963, 112] on li "Confirm and Send to Vendor" at bounding box center [936, 108] width 159 height 23
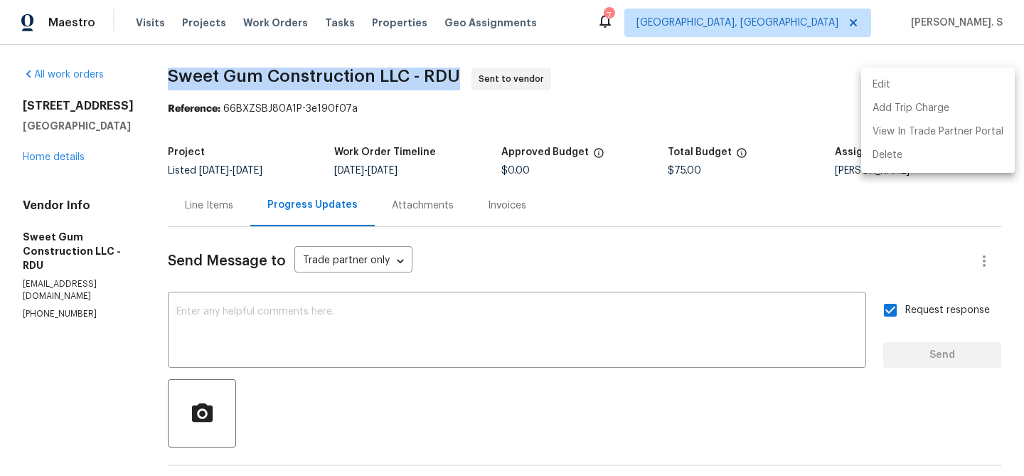
click at [65, 160] on div at bounding box center [512, 238] width 1024 height 476
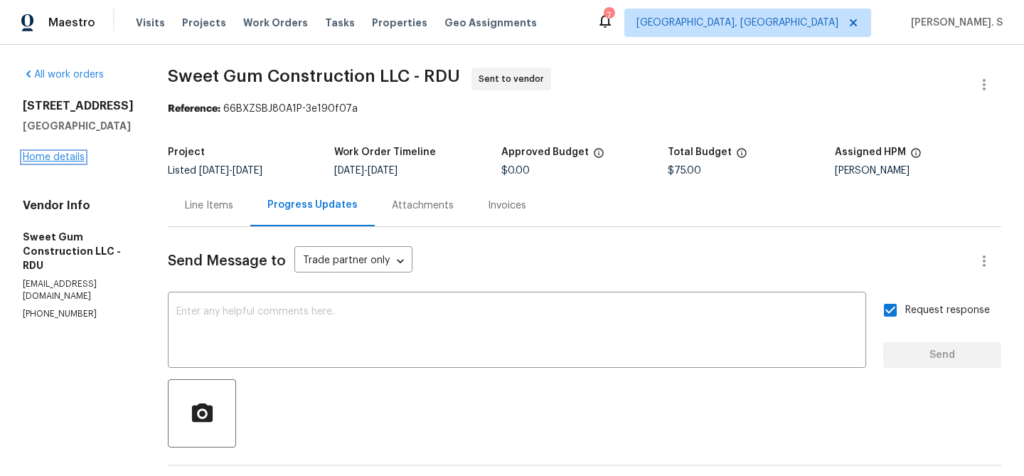
click at [71, 154] on link "Home details" at bounding box center [54, 157] width 62 height 10
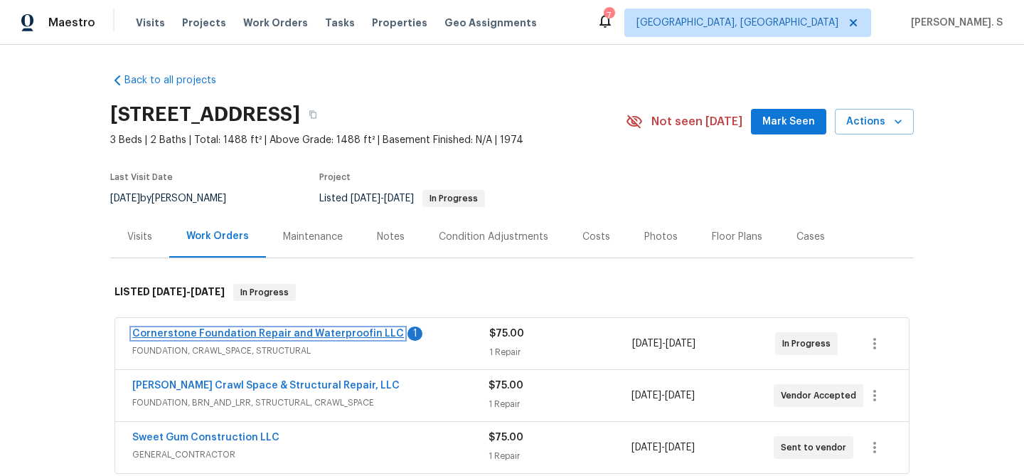
click at [266, 332] on link "Cornerstone Foundation Repair and Waterproofin LLC" at bounding box center [268, 333] width 272 height 10
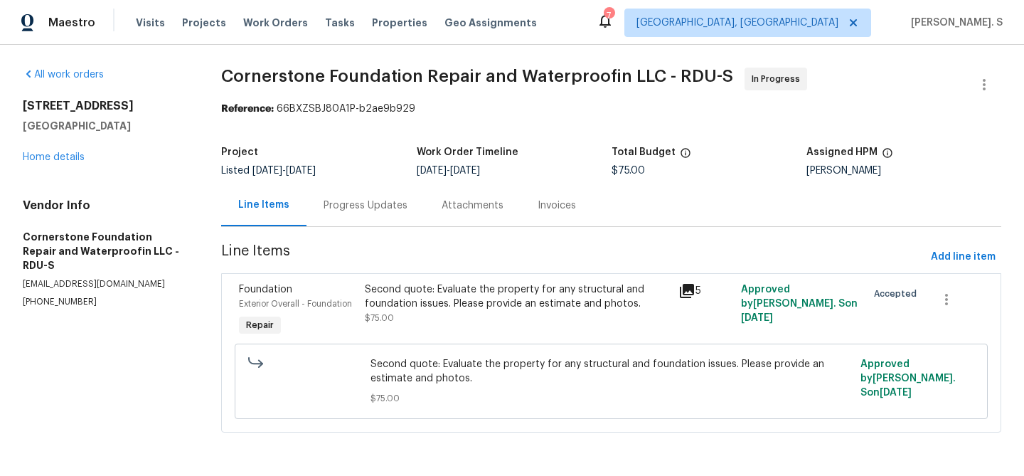
click at [411, 178] on div "Project Listed 7/22/2025 - 10/11/2025 Work Order Timeline 10/6/2025 - 10/8/2025…" at bounding box center [611, 161] width 780 height 45
click at [390, 204] on div "Progress Updates" at bounding box center [365, 205] width 84 height 14
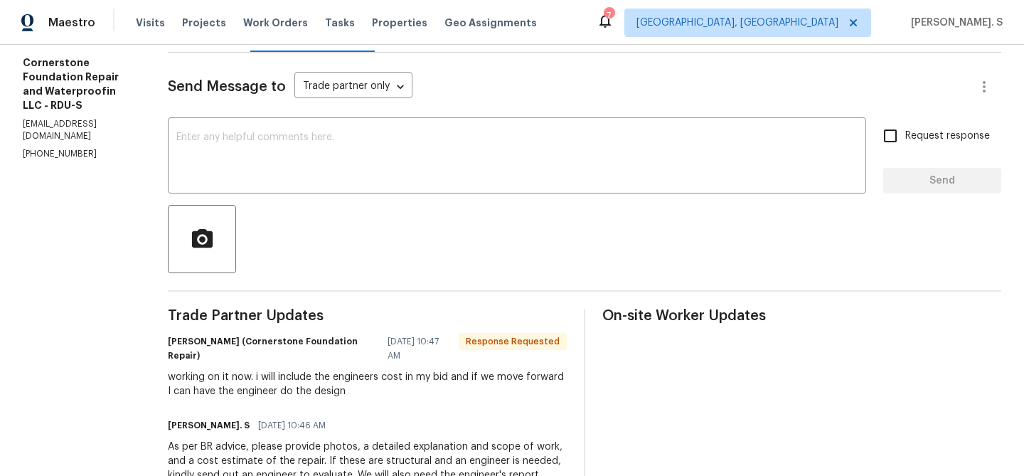
scroll to position [200, 0]
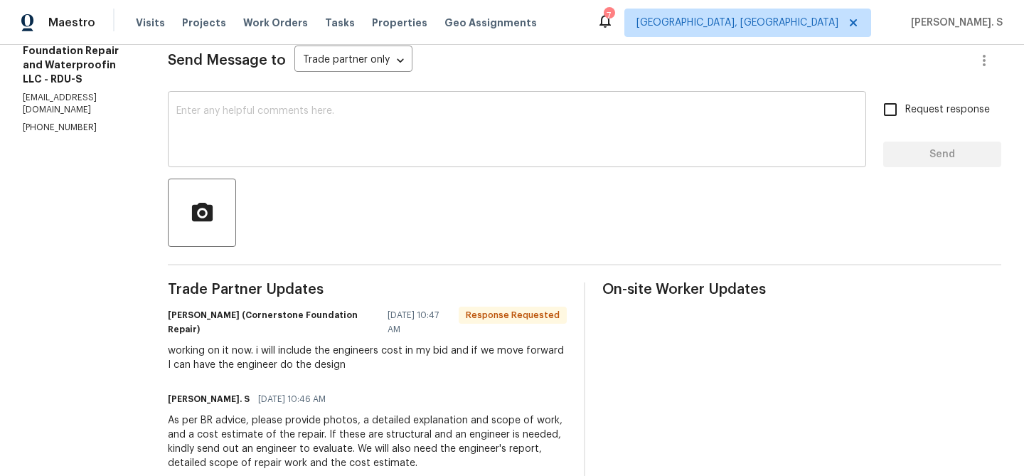
click at [241, 143] on textarea at bounding box center [516, 131] width 681 height 50
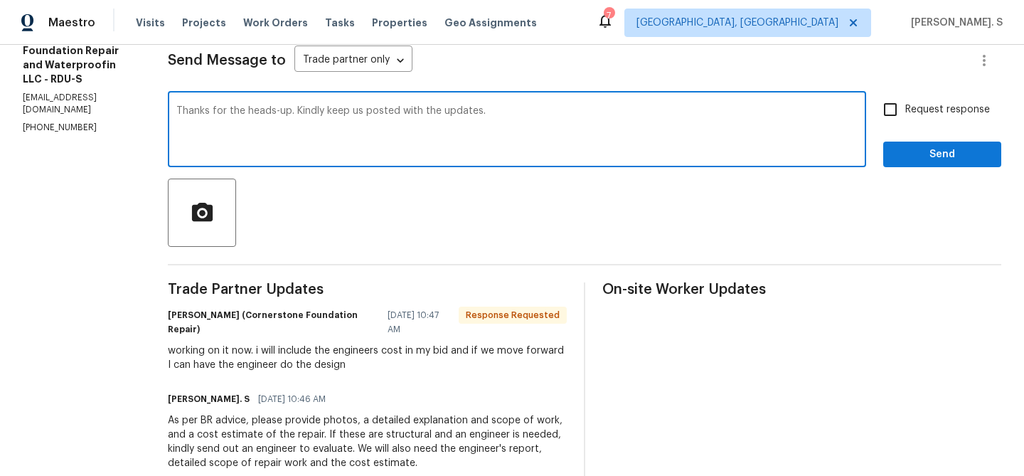
type textarea "Thanks for the heads-up. Kindly keep us posted with the updates."
click at [916, 125] on div "Request response Send" at bounding box center [942, 131] width 118 height 73
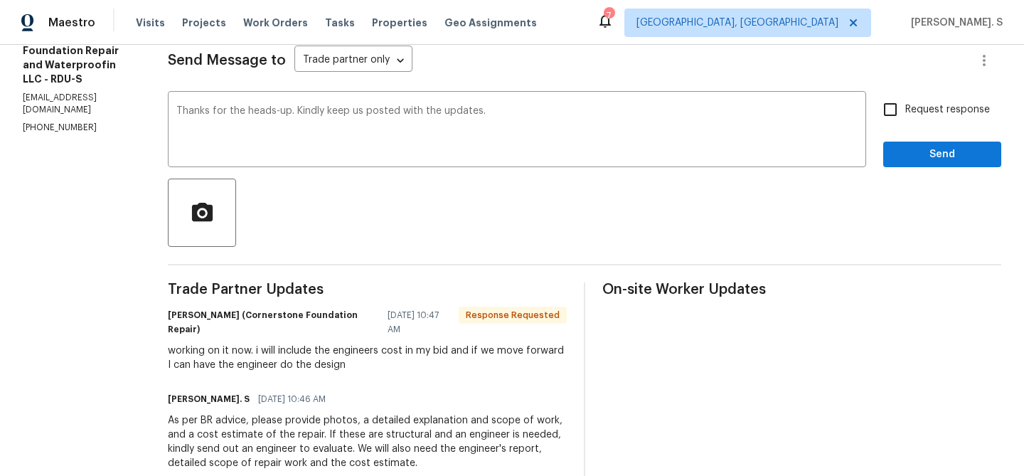
click at [905, 122] on input "Request response" at bounding box center [890, 110] width 30 height 30
checkbox input "true"
click at [375, 350] on div "working on it now. i will include the engineers cost in my bid and if we move f…" at bounding box center [367, 357] width 399 height 28
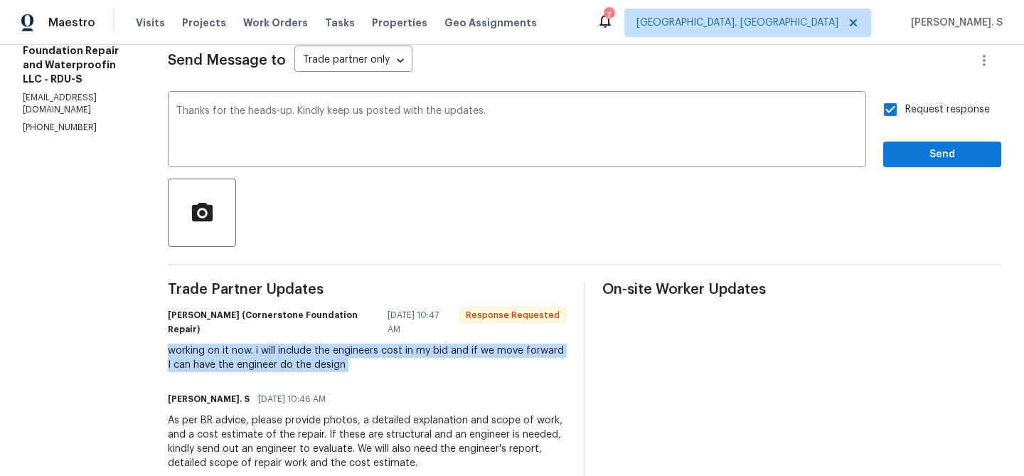
click at [375, 350] on div "working on it now. i will include the engineers cost in my bid and if we move f…" at bounding box center [367, 357] width 399 height 28
copy div "working on it now. i will include the engineers cost in my bid and if we move f…"
click at [905, 156] on span "Send" at bounding box center [941, 155] width 95 height 18
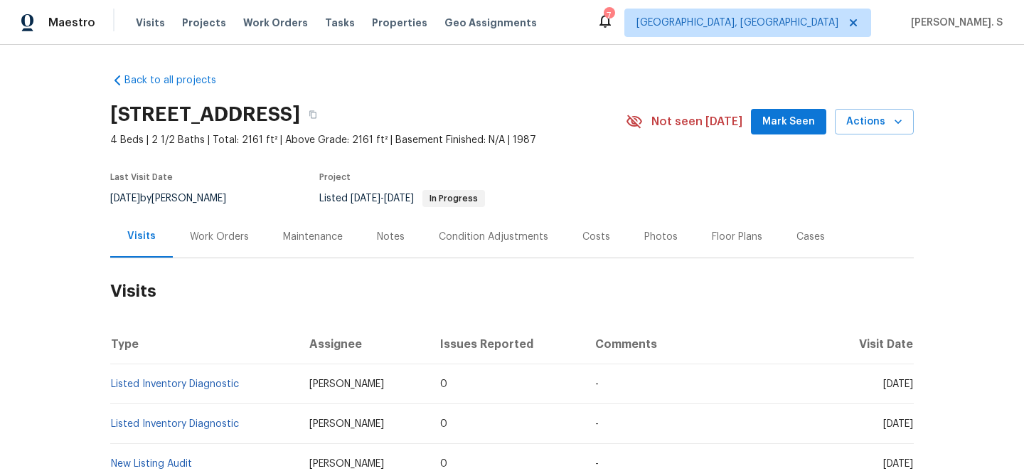
click at [261, 247] on div "Work Orders" at bounding box center [219, 236] width 93 height 42
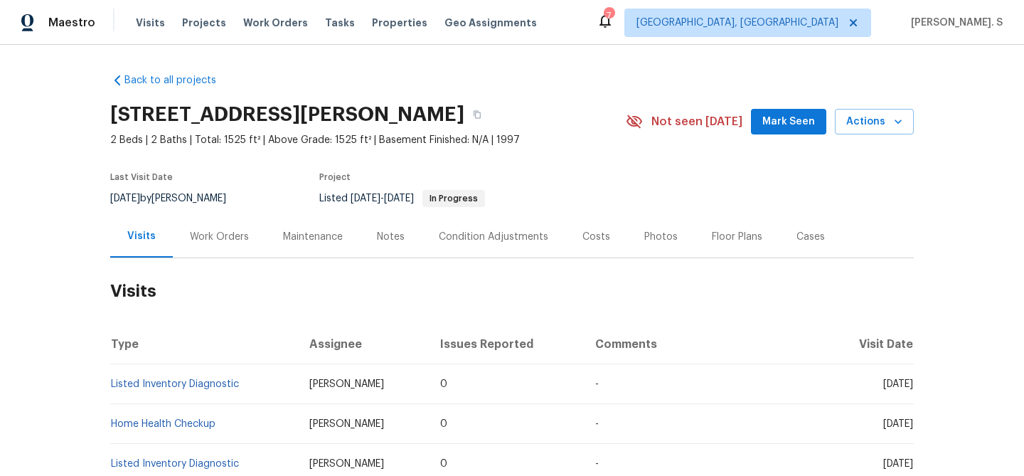
click at [220, 245] on div "Work Orders" at bounding box center [219, 236] width 93 height 42
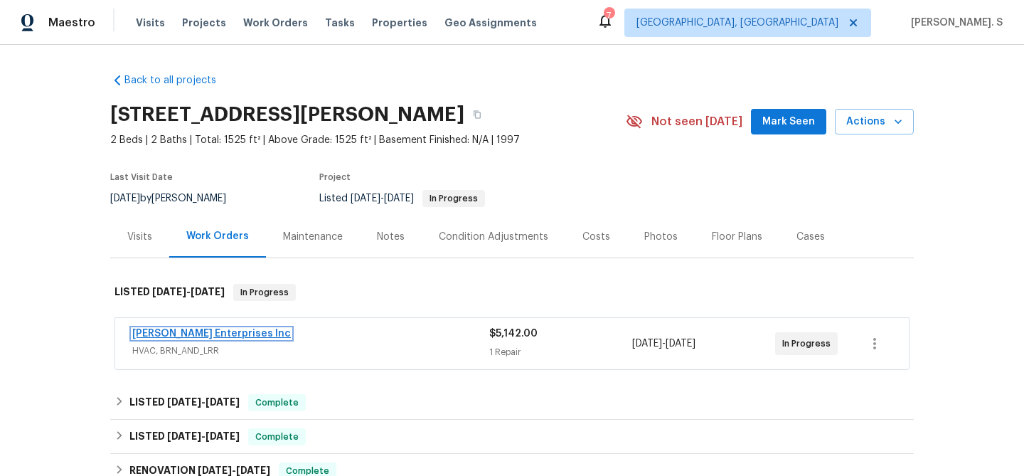
click at [225, 331] on link "[PERSON_NAME] Enterprises Inc" at bounding box center [211, 333] width 159 height 10
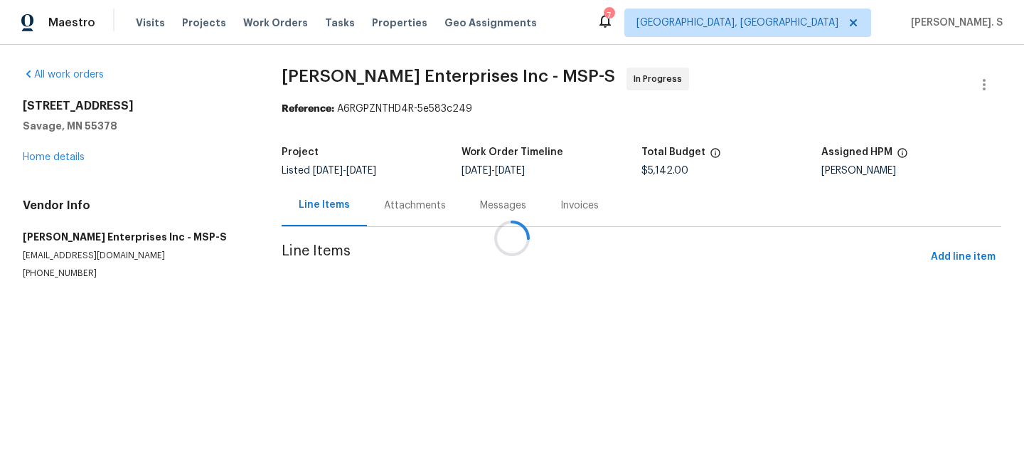
click at [391, 221] on div at bounding box center [512, 238] width 1024 height 476
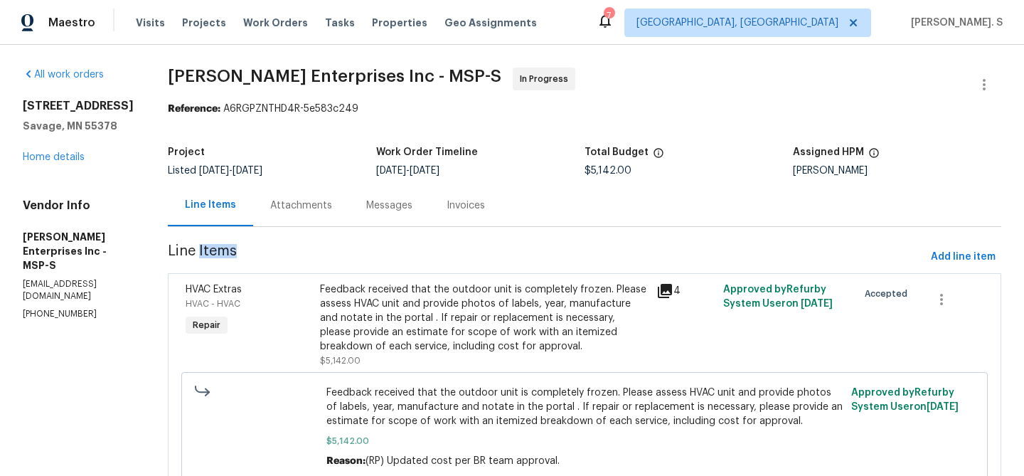
click at [349, 221] on div "Attachments" at bounding box center [301, 205] width 96 height 42
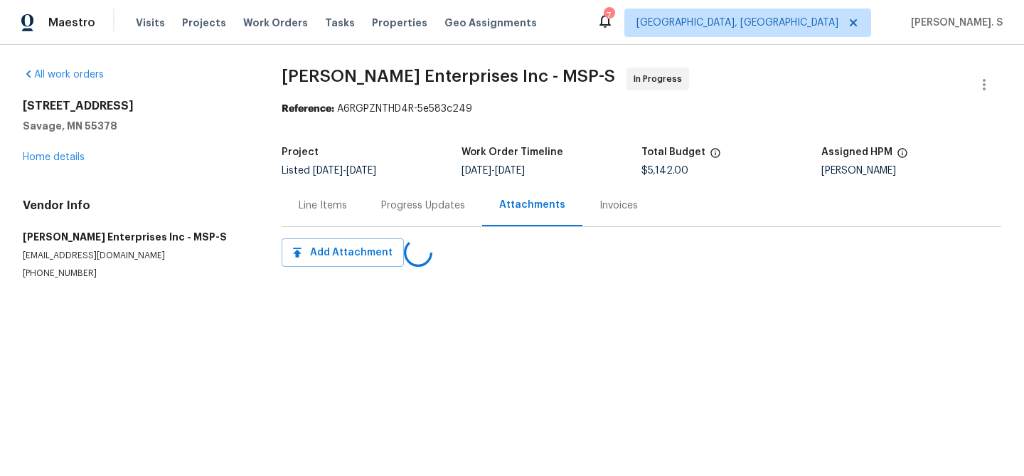
click at [391, 221] on div "Progress Updates" at bounding box center [423, 205] width 118 height 42
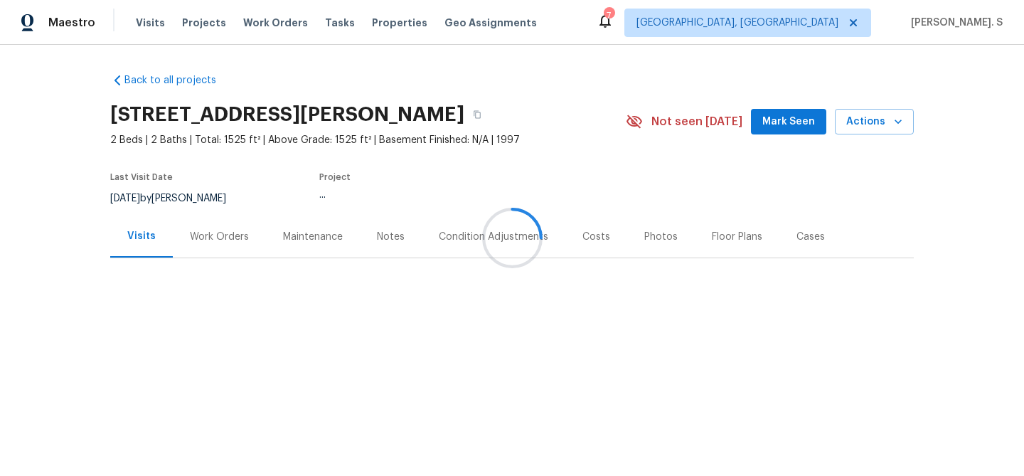
click at [227, 224] on div at bounding box center [512, 238] width 1024 height 476
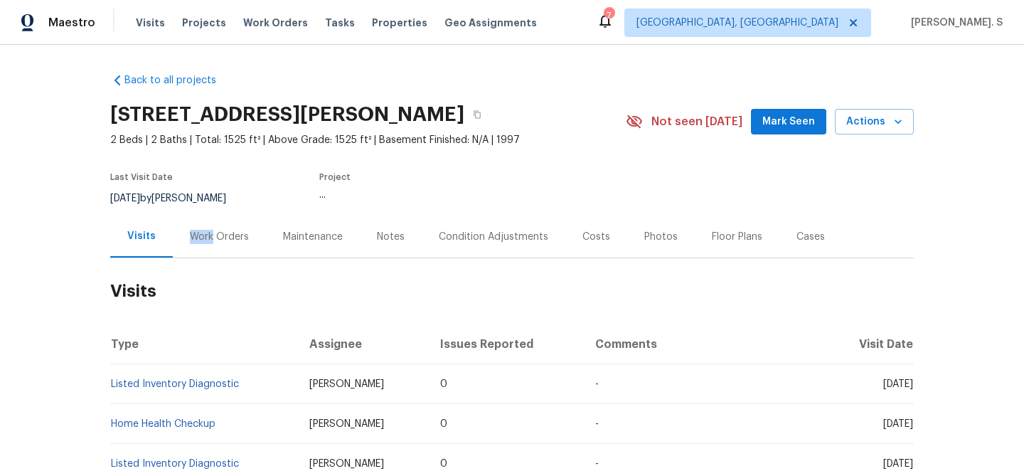
click at [227, 224] on div "Work Orders" at bounding box center [219, 236] width 93 height 42
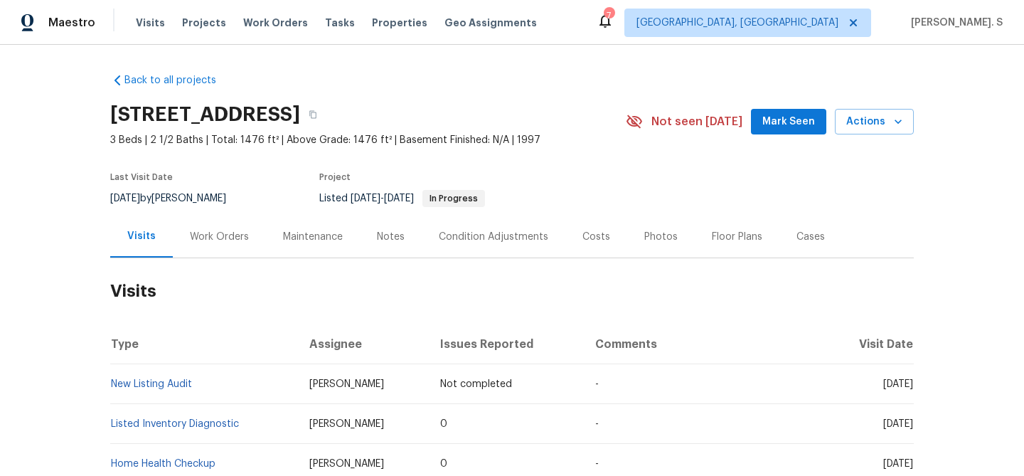
click at [217, 252] on div "Work Orders" at bounding box center [219, 236] width 93 height 42
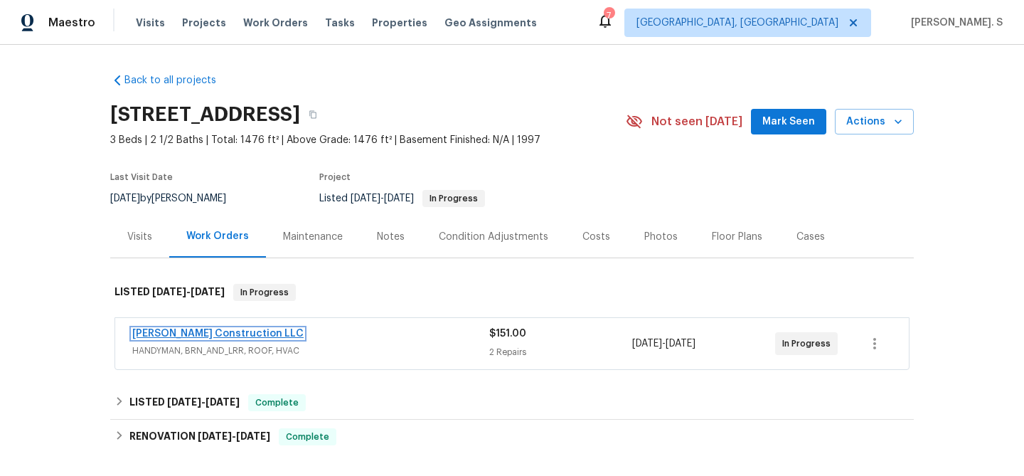
click at [232, 333] on link "[PERSON_NAME] Construction LLC" at bounding box center [217, 333] width 171 height 10
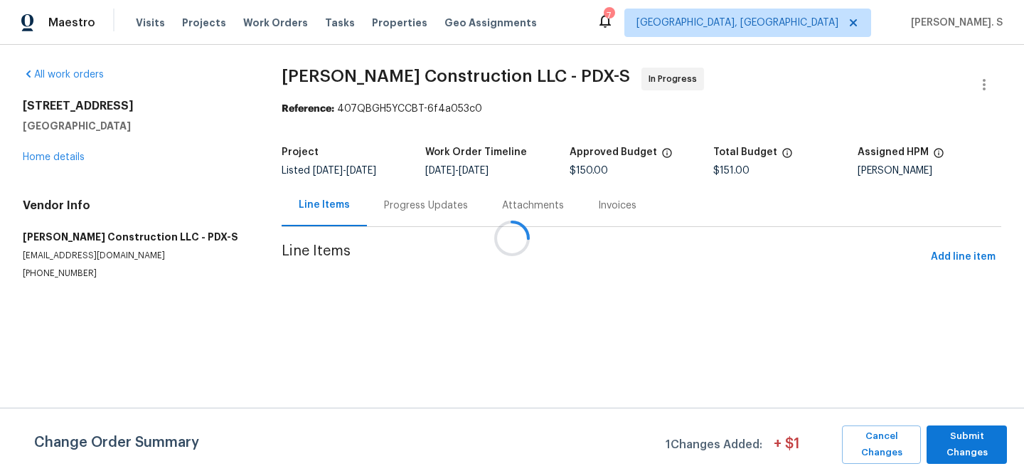
click at [370, 179] on div at bounding box center [512, 238] width 1024 height 476
click at [388, 211] on div "Progress Updates" at bounding box center [426, 205] width 84 height 14
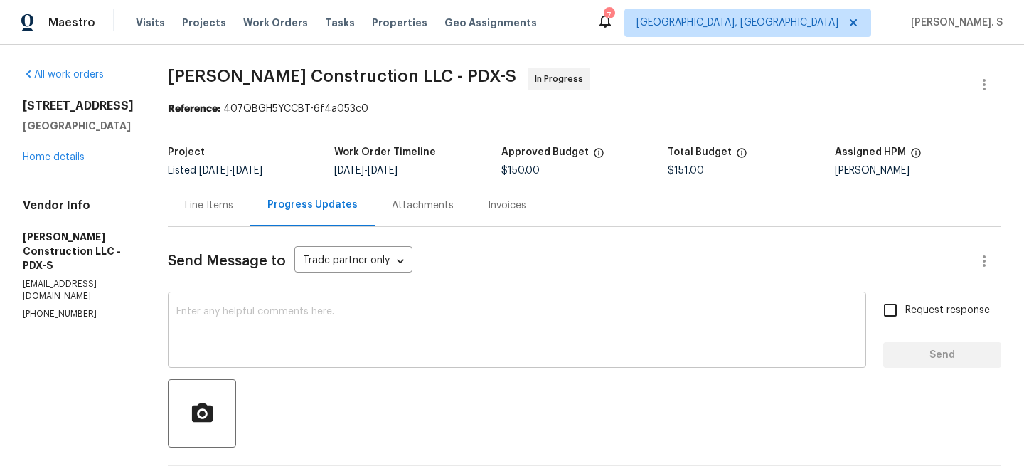
click at [341, 321] on textarea at bounding box center [516, 331] width 681 height 50
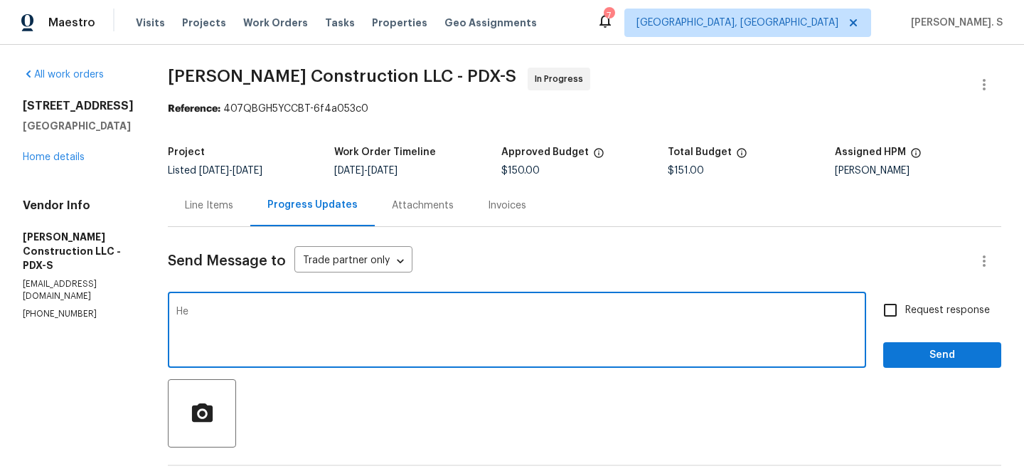
type textarea "H"
type textarea "G"
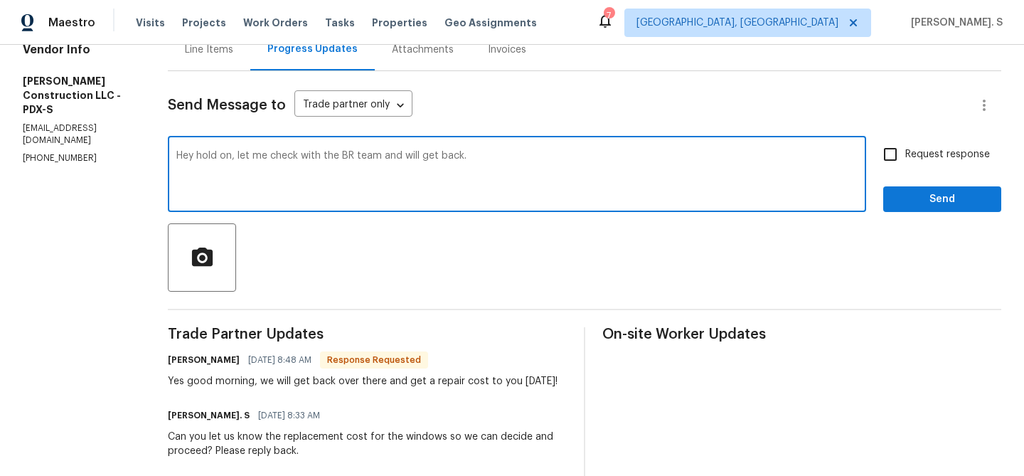
scroll to position [210, 0]
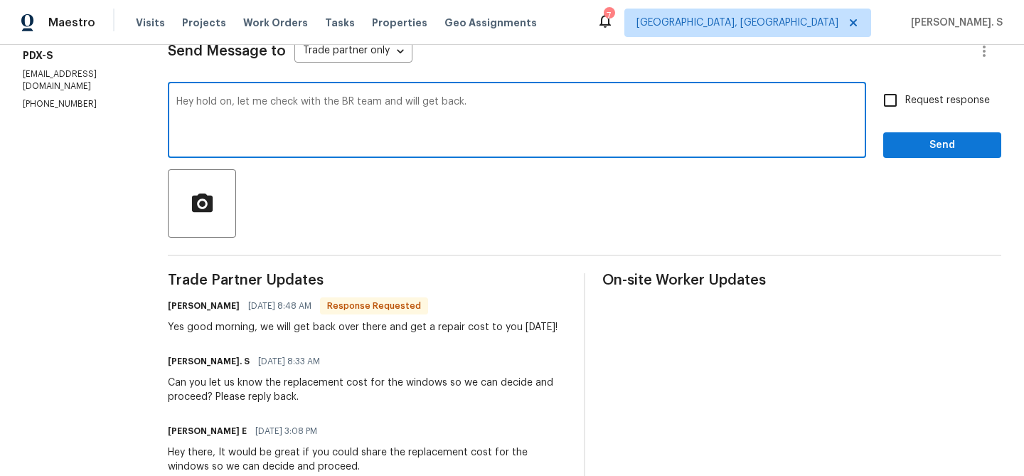
click at [250, 323] on div "Yes good morning, we will get back over there and get a repair cost to you toda…" at bounding box center [363, 327] width 390 height 14
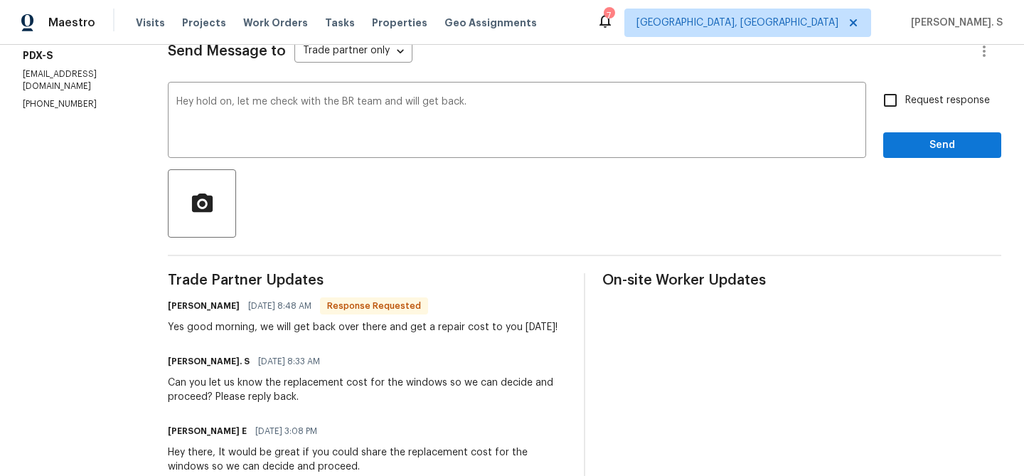
click at [250, 323] on div "Yes good morning, we will get back over there and get a repair cost to you toda…" at bounding box center [363, 327] width 390 height 14
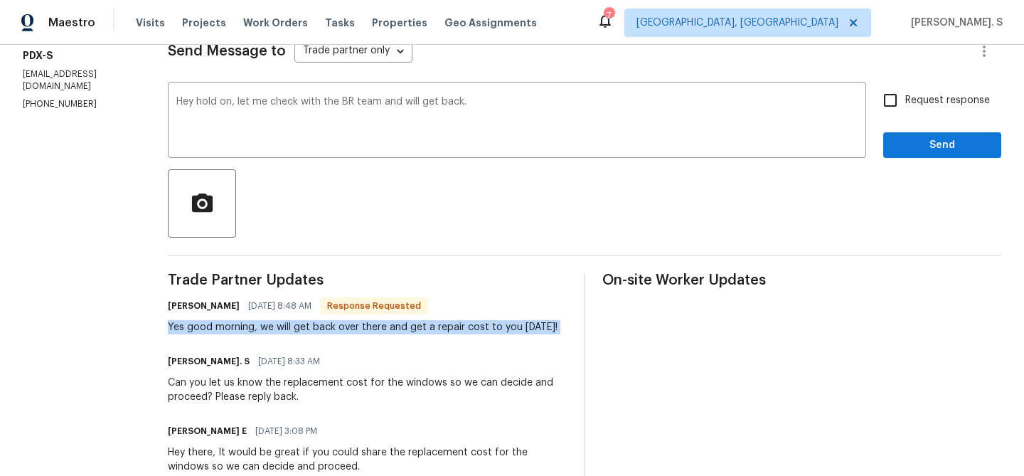
copy div "Yes good morning, we will get back over there and get a repair cost to you toda…"
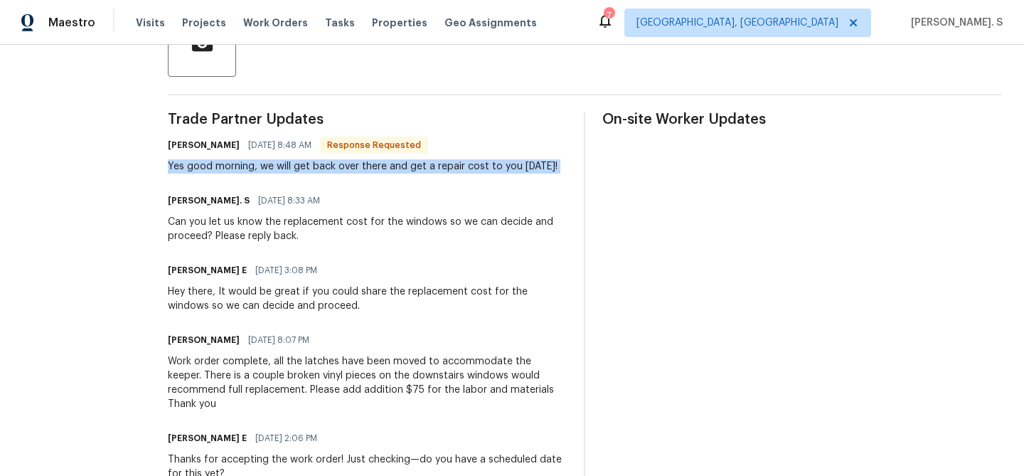
scroll to position [388, 0]
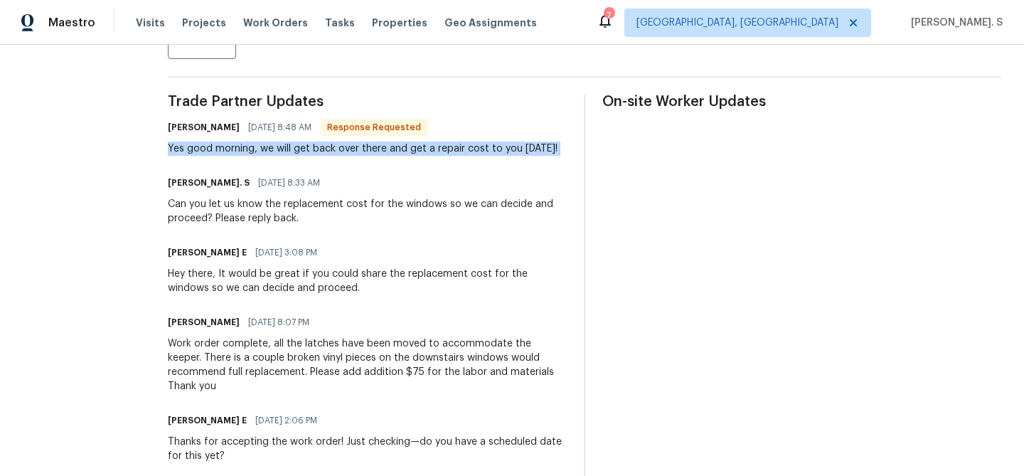
click at [286, 345] on div "Work order complete, all the latches have been moved to accommodate the keeper.…" at bounding box center [367, 364] width 399 height 57
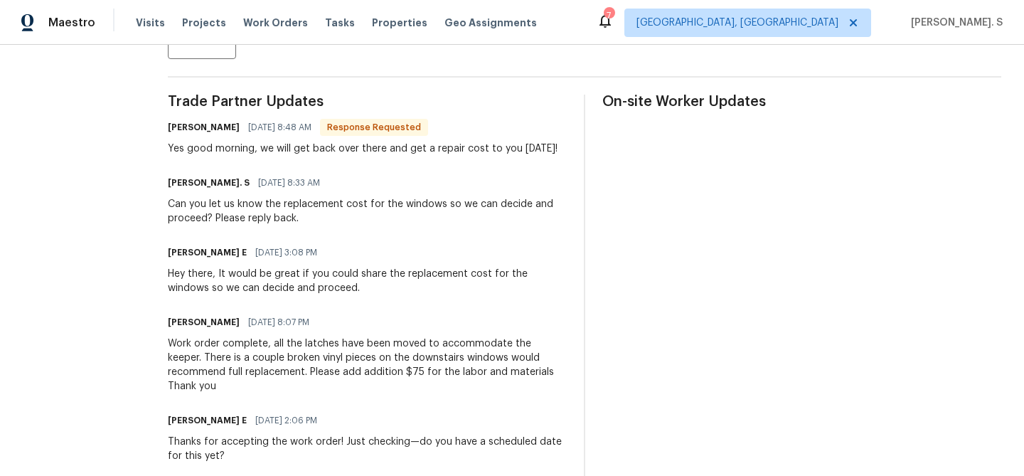
click at [286, 345] on div "Work order complete, all the latches have been moved to accommodate the keeper.…" at bounding box center [367, 364] width 399 height 57
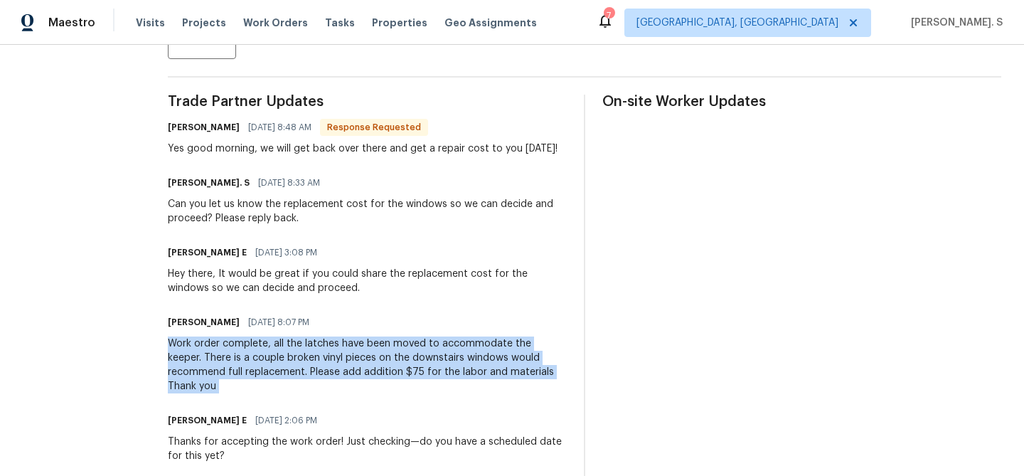
copy div "Work order complete, all the latches have been moved to accommodate the keeper.…"
click at [460, 318] on div "Christopher Darst 10/07/2025 8:07 PM" at bounding box center [367, 322] width 399 height 20
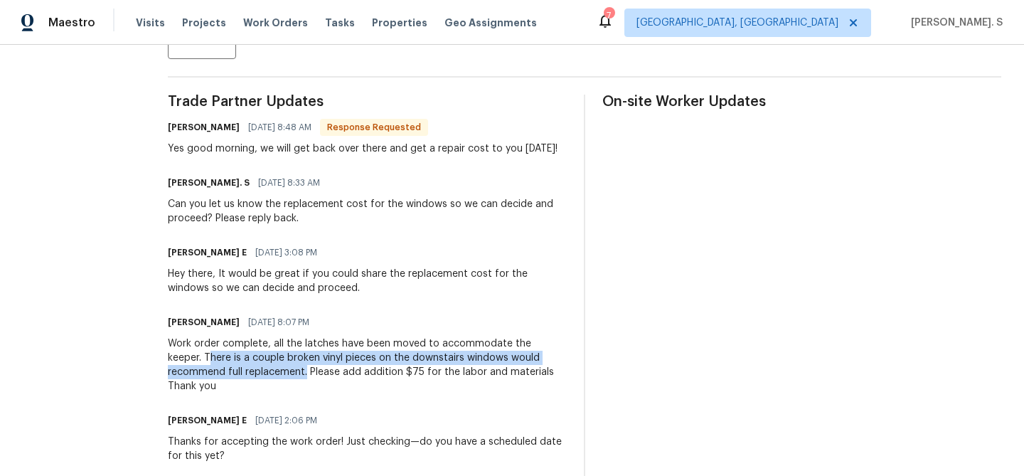
drag, startPoint x: 237, startPoint y: 357, endPoint x: 336, endPoint y: 370, distance: 99.7
click at [336, 370] on div "Work order complete, all the latches have been moved to accommodate the keeper.…" at bounding box center [367, 364] width 399 height 57
copy div "here is a couple broken vinyl pieces on the downstairs windows would recommend …"
click at [239, 157] on div "Trade Partner Updates Christopher Darst 10/09/2025 8:48 AM Response Requested Y…" at bounding box center [367, 420] width 399 height 651
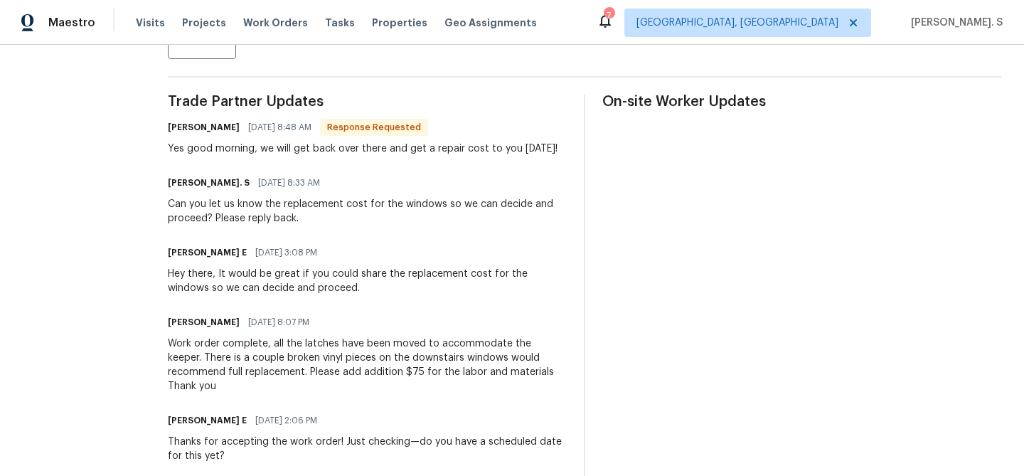
click at [239, 157] on div "Trade Partner Updates Christopher Darst 10/09/2025 8:48 AM Response Requested Y…" at bounding box center [367, 420] width 399 height 651
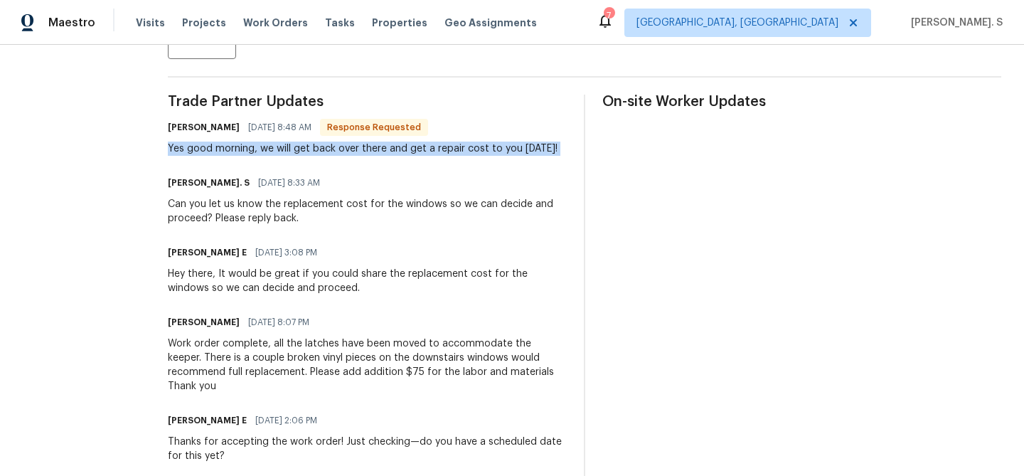
click at [239, 157] on div "Trade Partner Updates Christopher Darst 10/09/2025 8:48 AM Response Requested Y…" at bounding box center [367, 420] width 399 height 651
copy div "Yes good morning, we will get back over there and get a repair cost to you toda…"
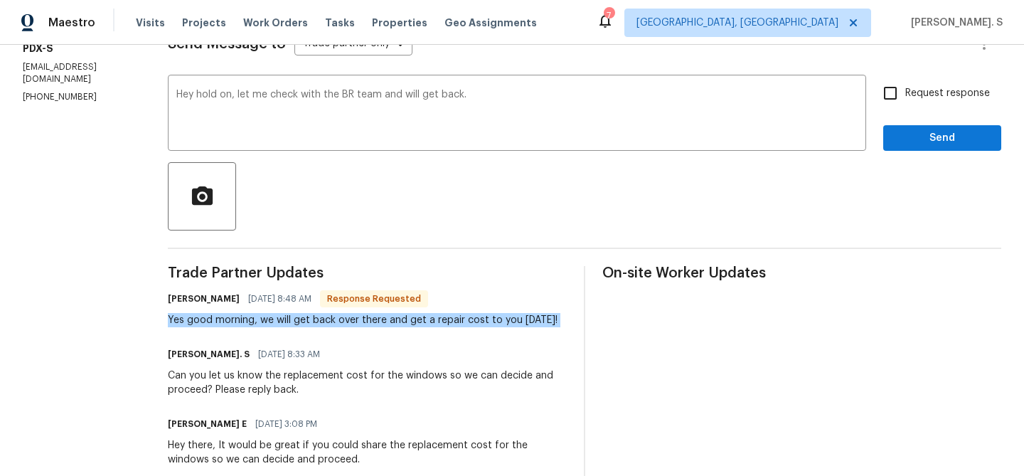
scroll to position [0, 0]
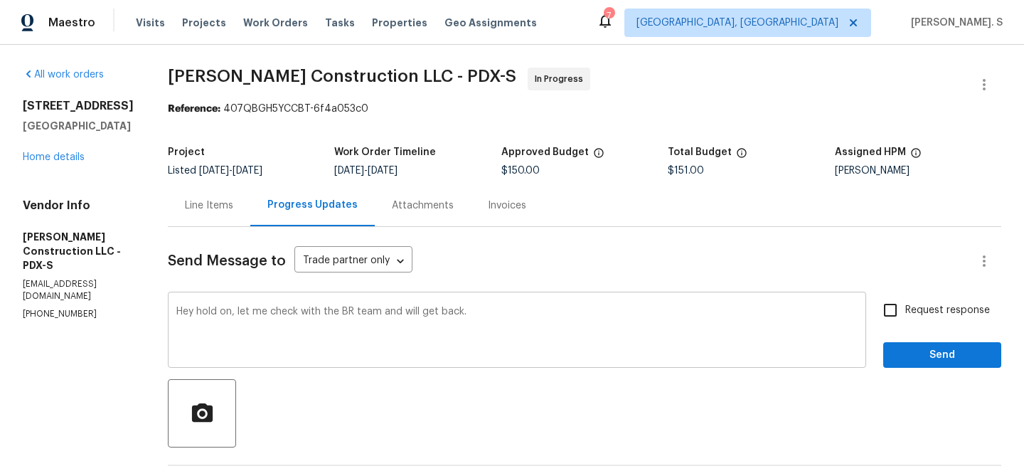
click at [0, 0] on div "Add Punctuation" at bounding box center [0, 0] width 0 height 0
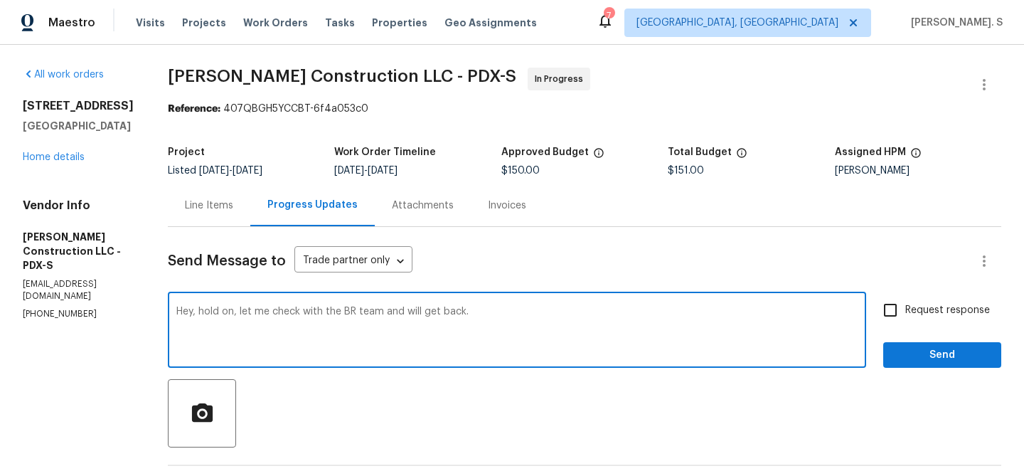
click at [0, 0] on span "back" at bounding box center [0, 0] width 0 height 0
type textarea "Hey, hold on, let me check with the BR team and will get back to you."
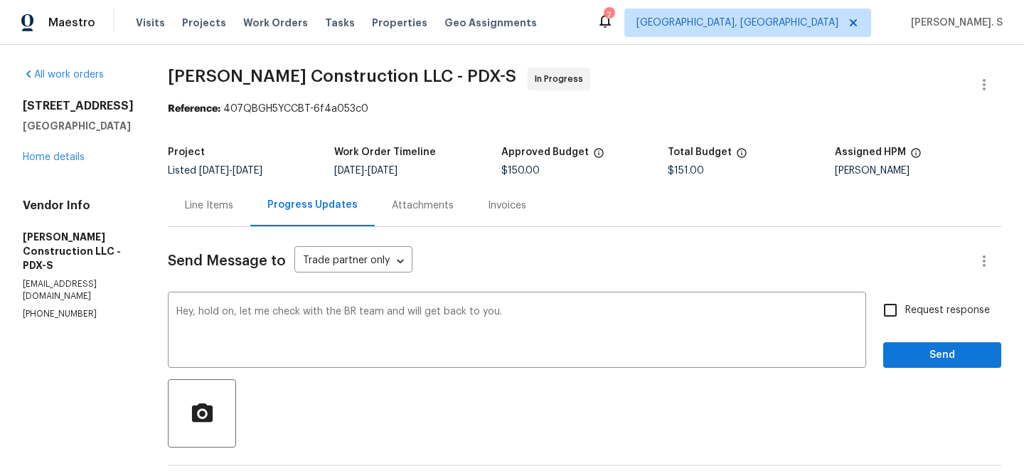
click at [954, 299] on label "Request response" at bounding box center [932, 310] width 114 height 30
click at [905, 299] on input "Request response" at bounding box center [890, 310] width 30 height 30
checkbox input "true"
click at [915, 362] on span "Send" at bounding box center [941, 355] width 95 height 18
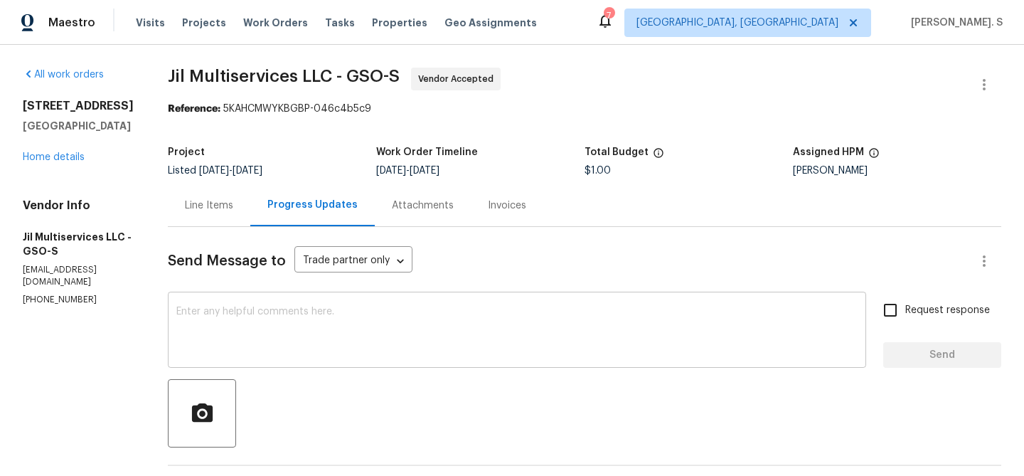
click at [374, 295] on div "x ​" at bounding box center [517, 331] width 698 height 73
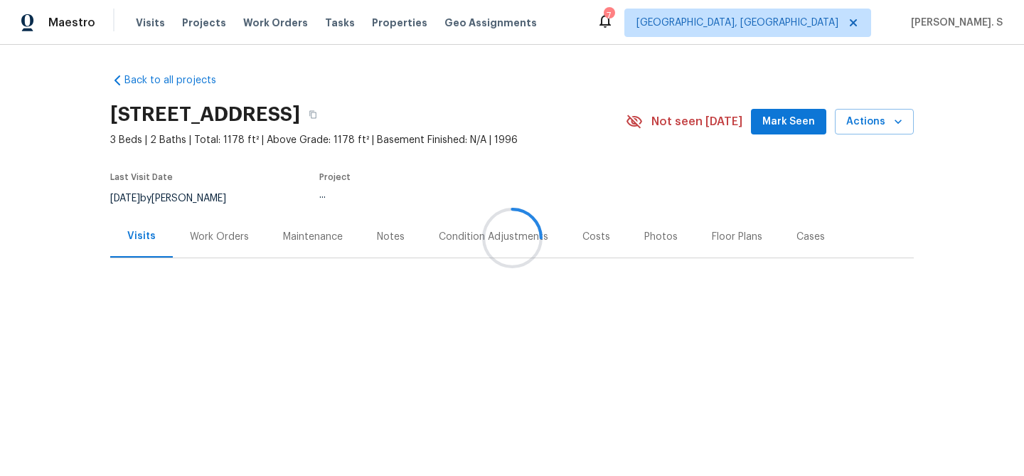
click at [188, 228] on div at bounding box center [512, 238] width 1024 height 476
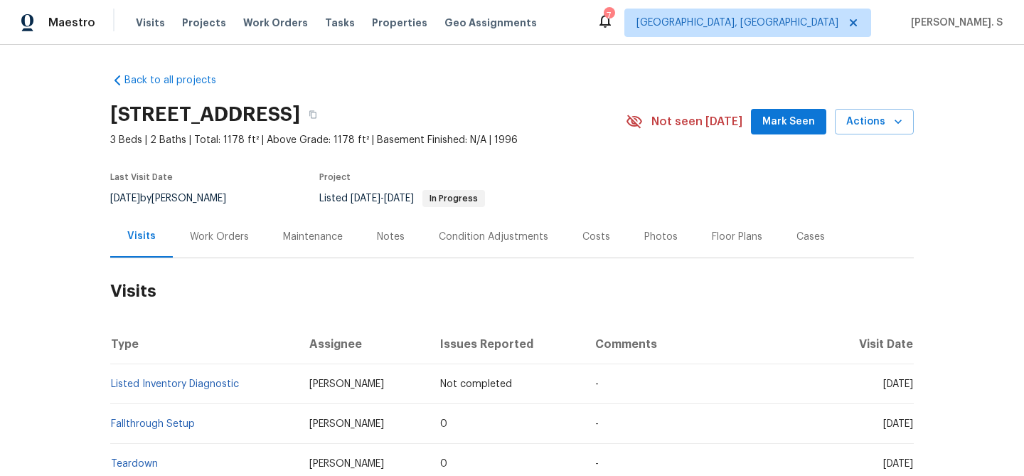
click at [215, 210] on div "Last Visit Date [DATE] by [PERSON_NAME] Project Listed [DATE] - [DATE] In Progr…" at bounding box center [351, 189] width 482 height 51
click at [220, 247] on div "Work Orders" at bounding box center [219, 236] width 93 height 42
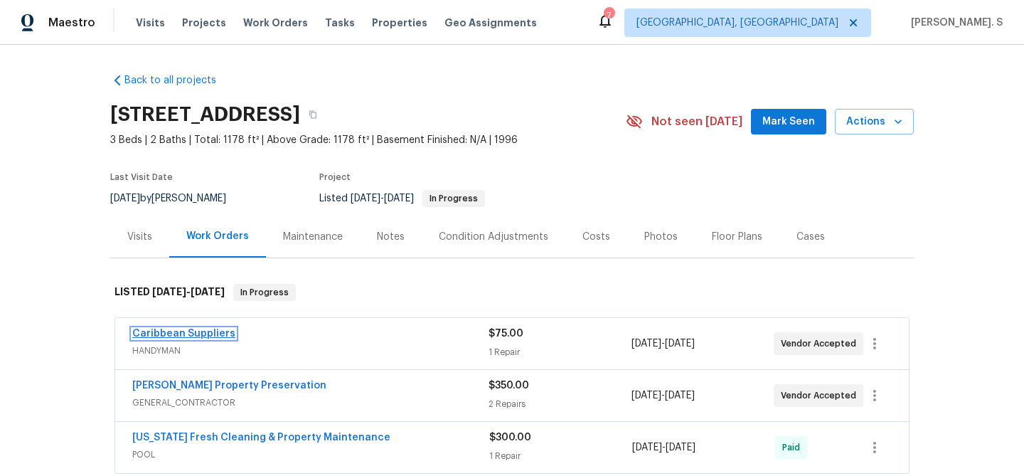
click at [171, 336] on link "Caribbean Suppliers" at bounding box center [183, 333] width 103 height 10
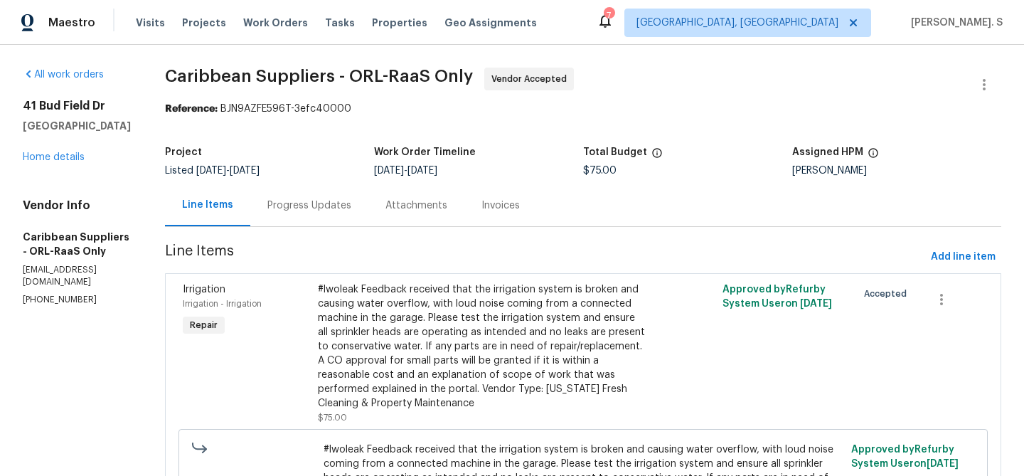
click at [368, 210] on div "Progress Updates" at bounding box center [309, 205] width 118 height 42
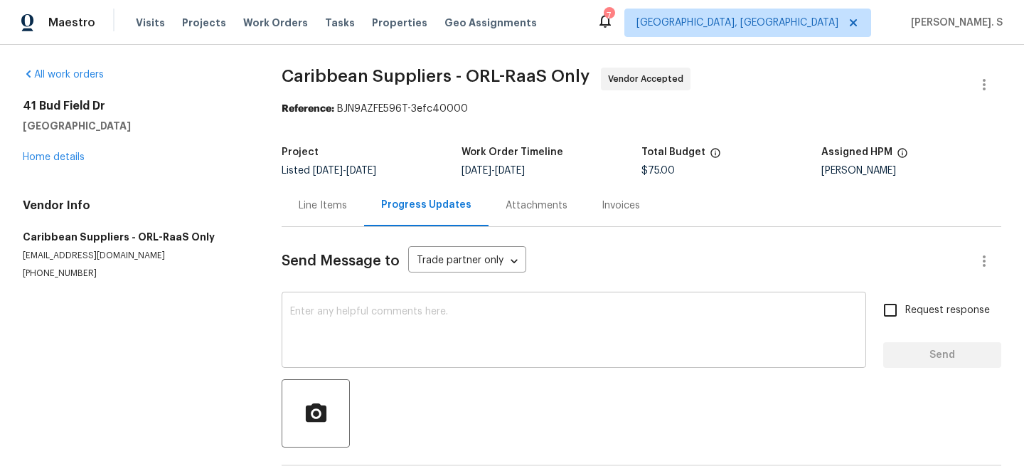
click at [429, 336] on textarea at bounding box center [573, 331] width 567 height 50
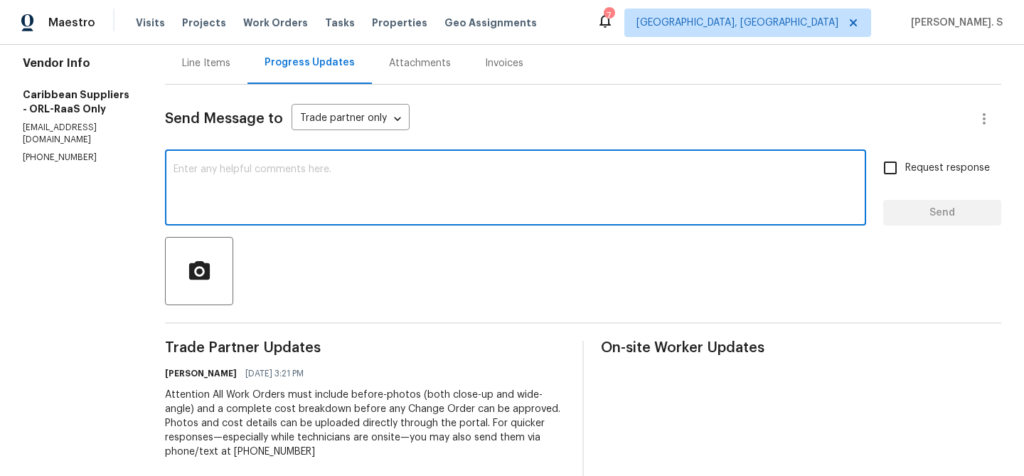
scroll to position [144, 0]
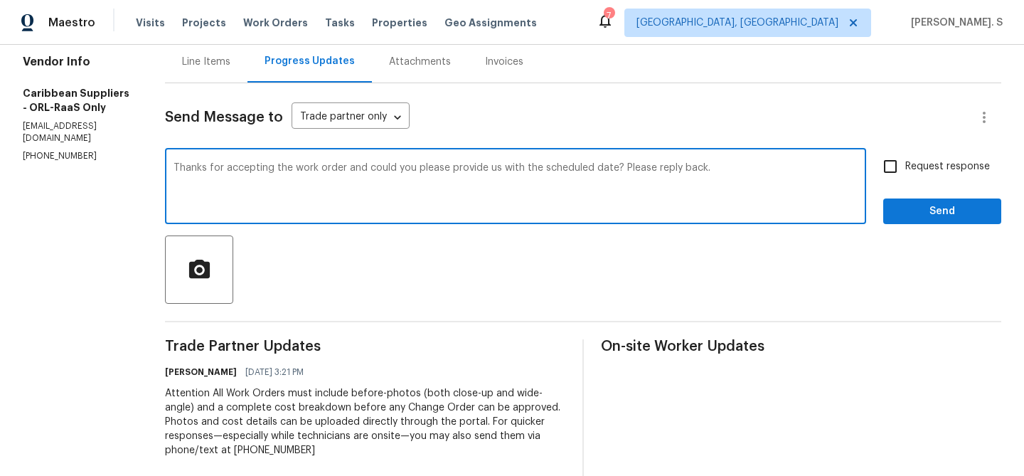
type textarea "Thanks for accepting the work order and could you please provide us with the sc…"
click at [937, 186] on div "Request response Send" at bounding box center [942, 187] width 118 height 73
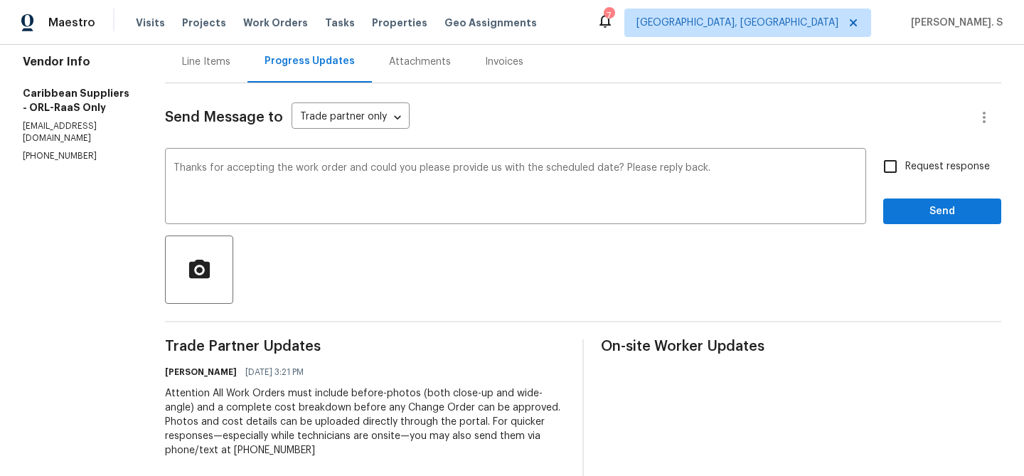
click at [933, 164] on span "Request response" at bounding box center [947, 166] width 85 height 15
click at [905, 164] on input "Request response" at bounding box center [890, 166] width 30 height 30
checkbox input "true"
click at [933, 207] on span "Send" at bounding box center [941, 212] width 95 height 18
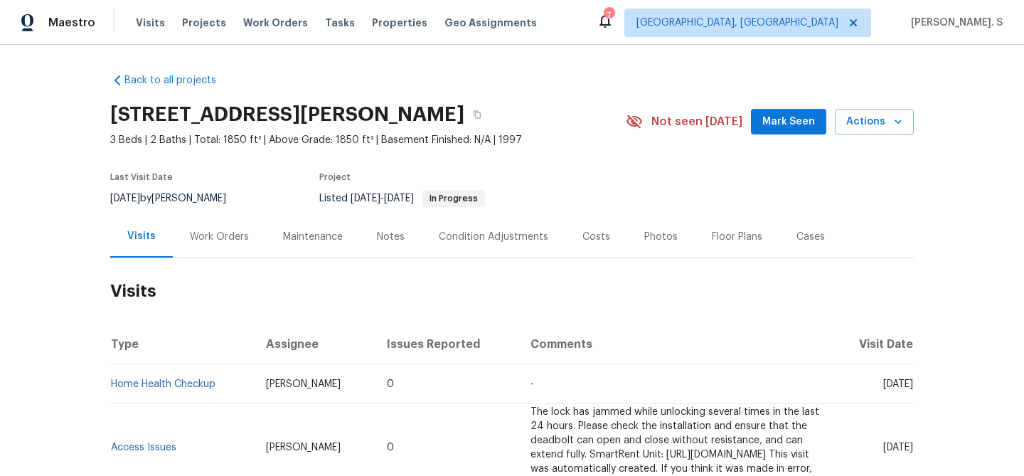
click at [220, 235] on div "Work Orders" at bounding box center [219, 237] width 59 height 14
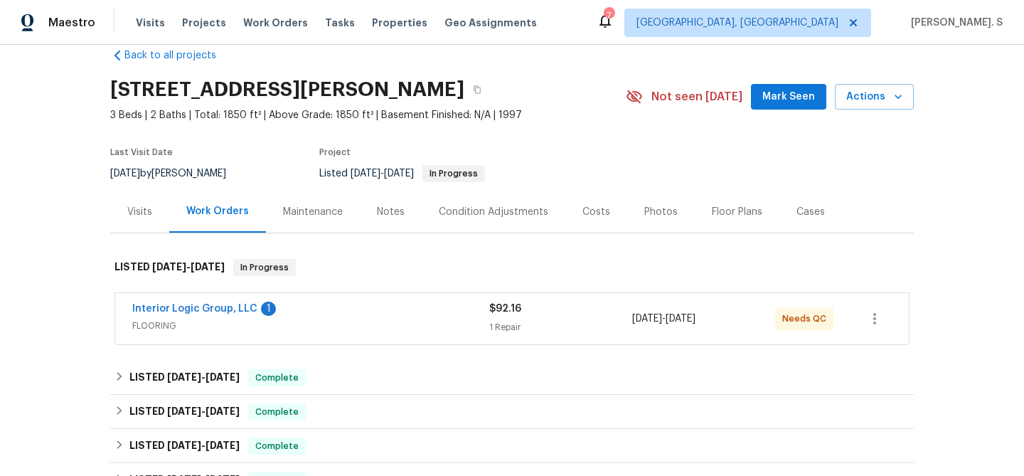
scroll to position [27, 0]
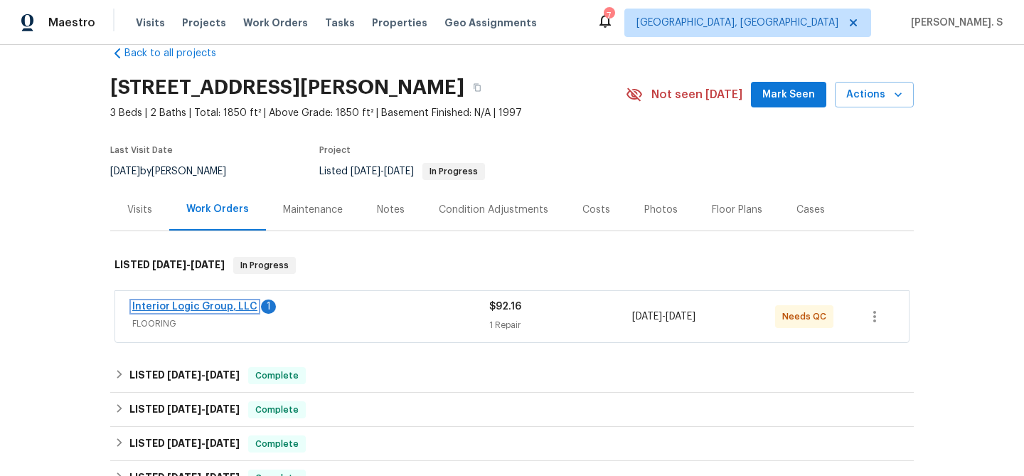
click at [230, 306] on link "Interior Logic Group, LLC" at bounding box center [194, 306] width 125 height 10
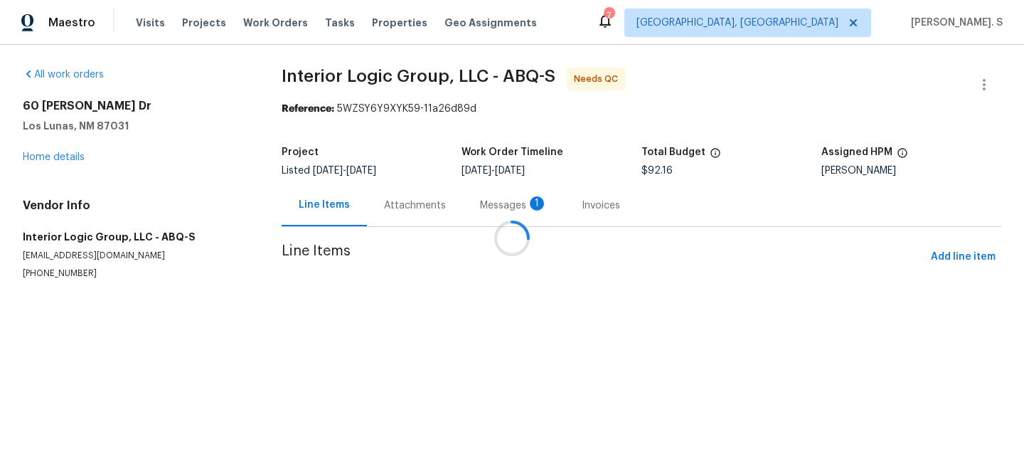
click at [405, 211] on div at bounding box center [512, 238] width 1024 height 476
click at [405, 211] on div "Progress Updates 1" at bounding box center [436, 205] width 105 height 14
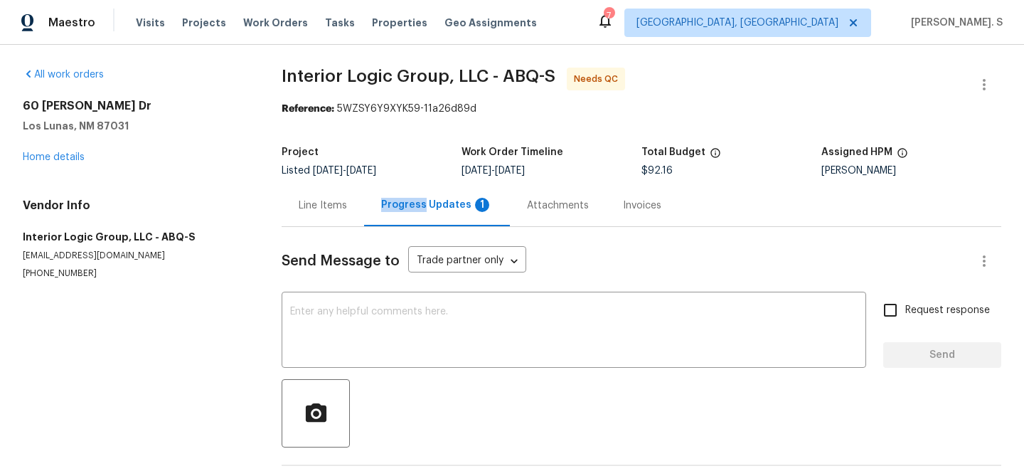
click at [405, 211] on div "Progress Updates 1" at bounding box center [437, 205] width 112 height 14
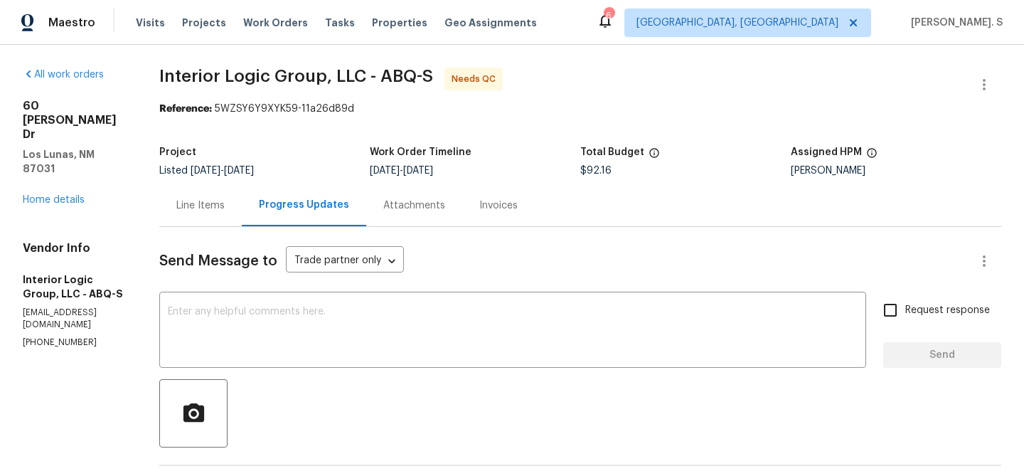
click at [218, 193] on div "Line Items" at bounding box center [200, 205] width 82 height 42
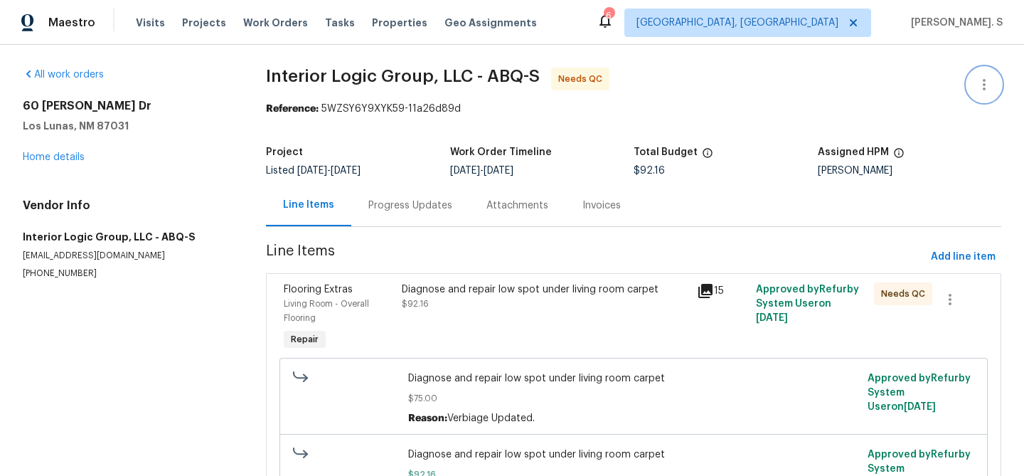
click at [982, 80] on icon "button" at bounding box center [983, 84] width 17 height 17
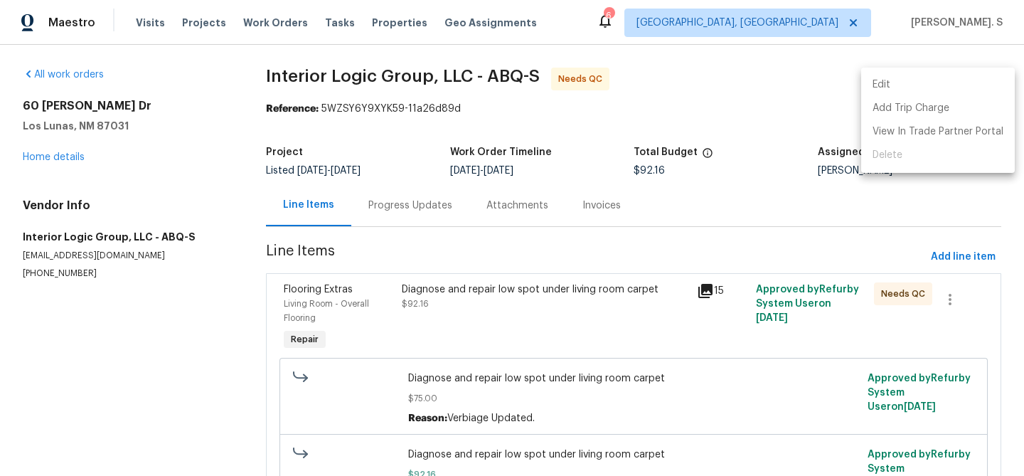
click at [941, 80] on li "Edit" at bounding box center [938, 84] width 154 height 23
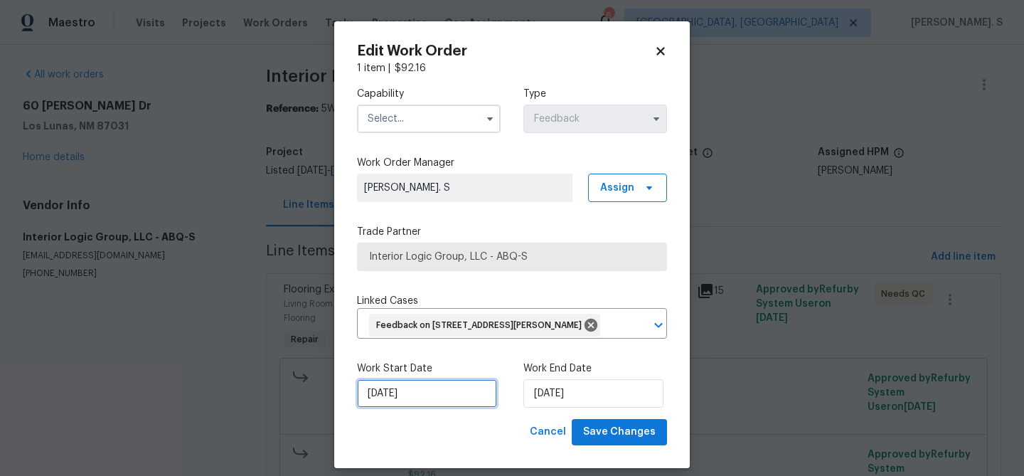
click at [425, 403] on input "[DATE]" at bounding box center [427, 393] width 140 height 28
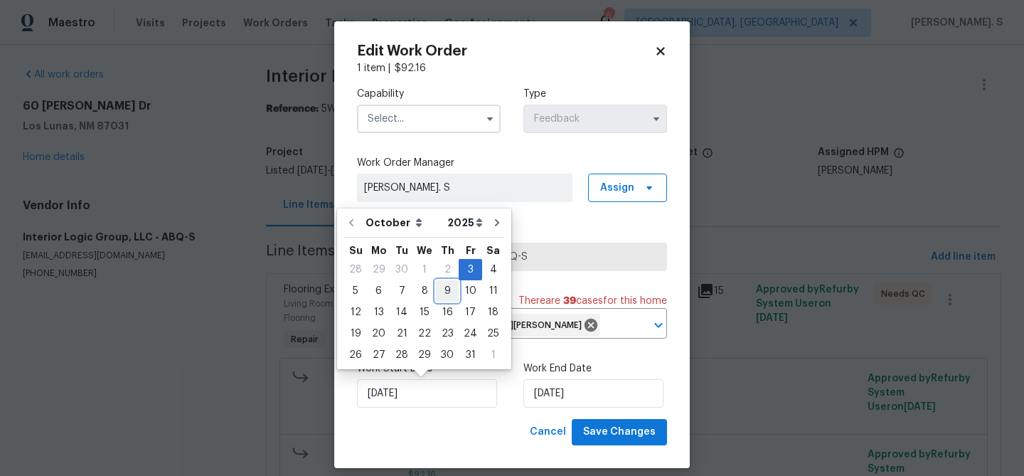
click at [445, 292] on div "9" at bounding box center [447, 291] width 23 height 20
type input "[DATE]"
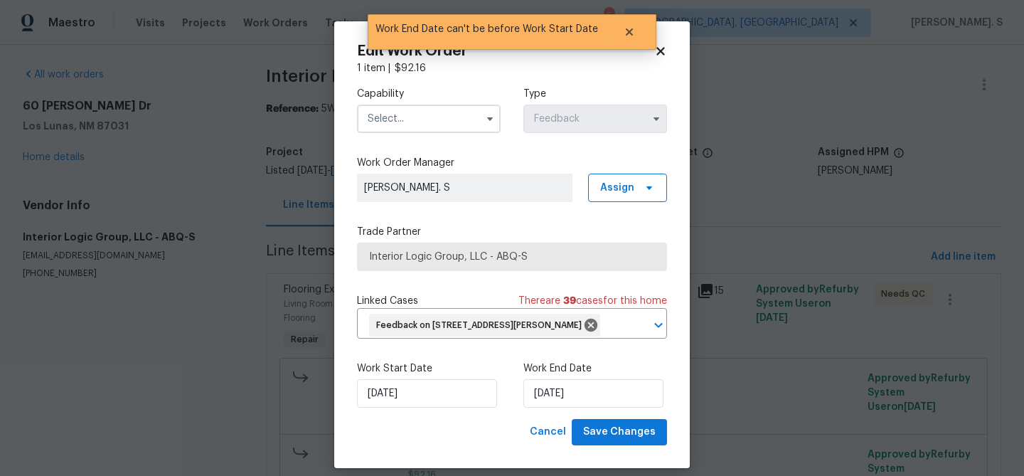
click at [388, 114] on input "text" at bounding box center [429, 119] width 144 height 28
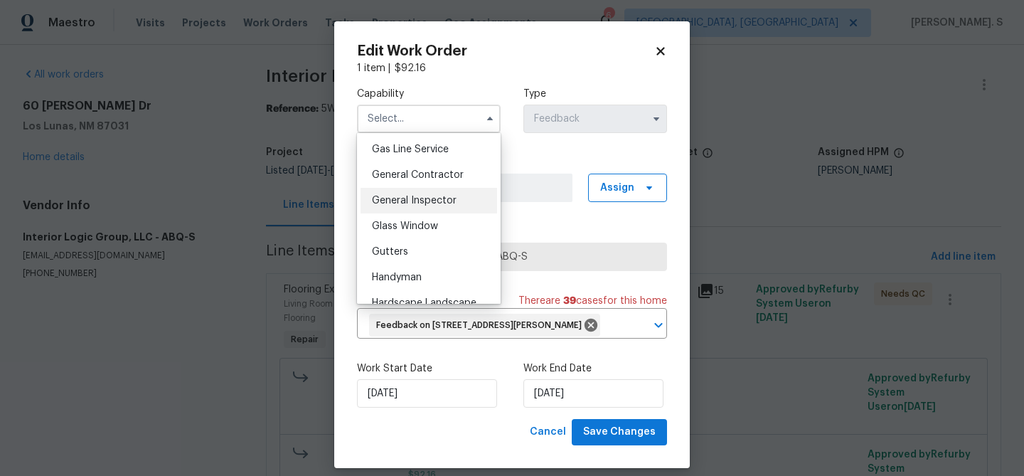
scroll to position [661, 0]
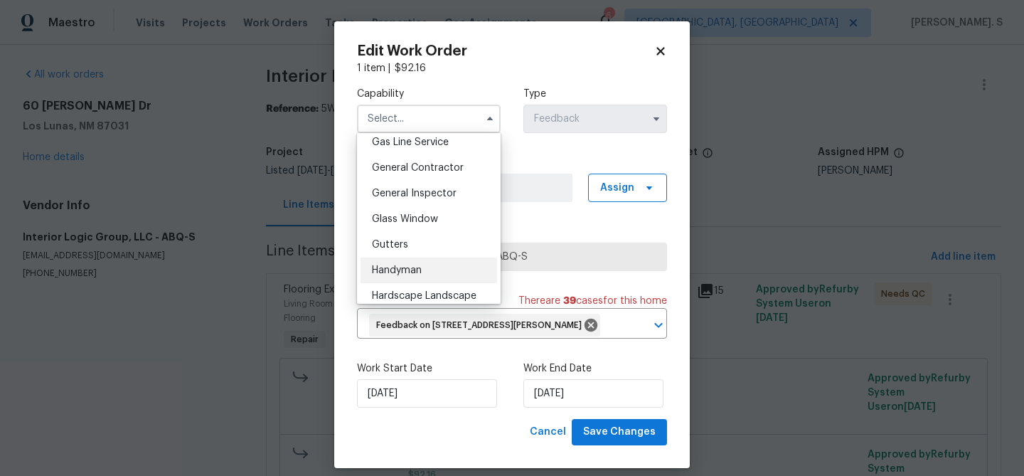
click at [403, 282] on div "Handyman" at bounding box center [428, 270] width 136 height 26
type input "Handyman"
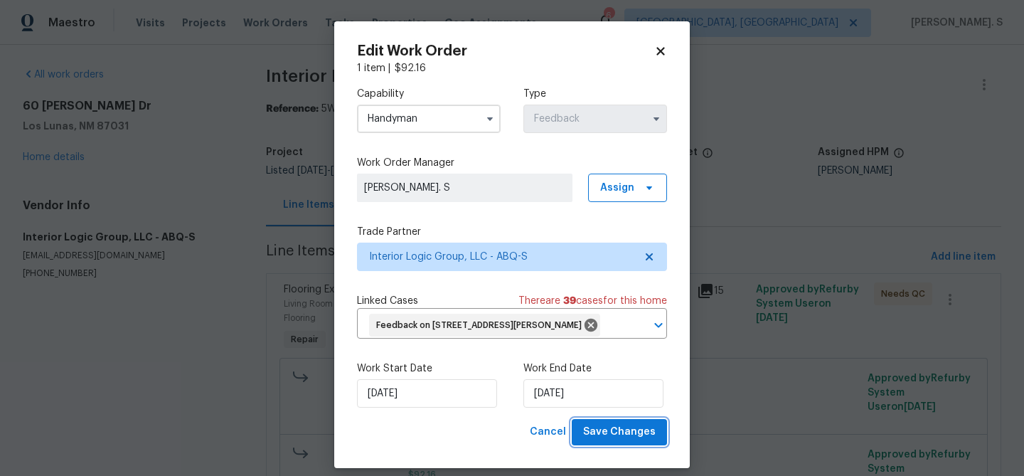
click at [614, 436] on span "Save Changes" at bounding box center [619, 432] width 73 height 18
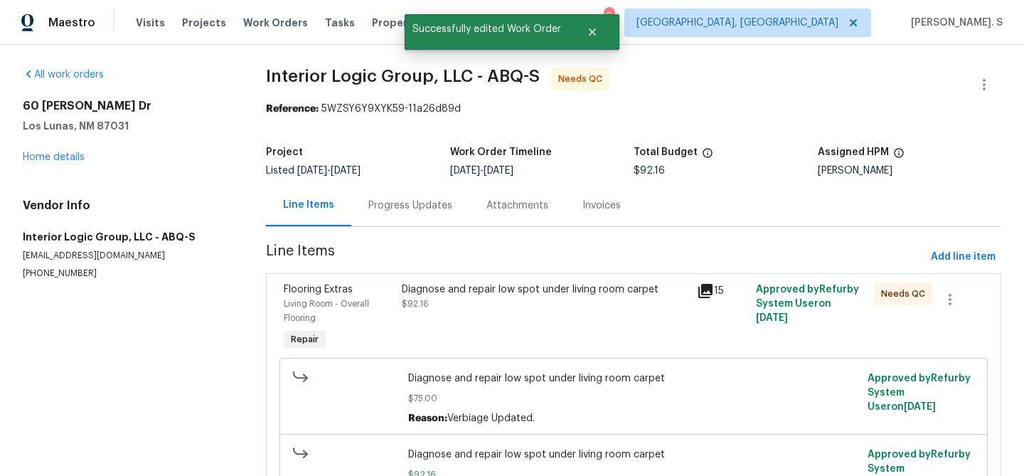
click at [450, 321] on div "Diagnose and repair low spot under living room carpet $92.16" at bounding box center [544, 318] width 295 height 80
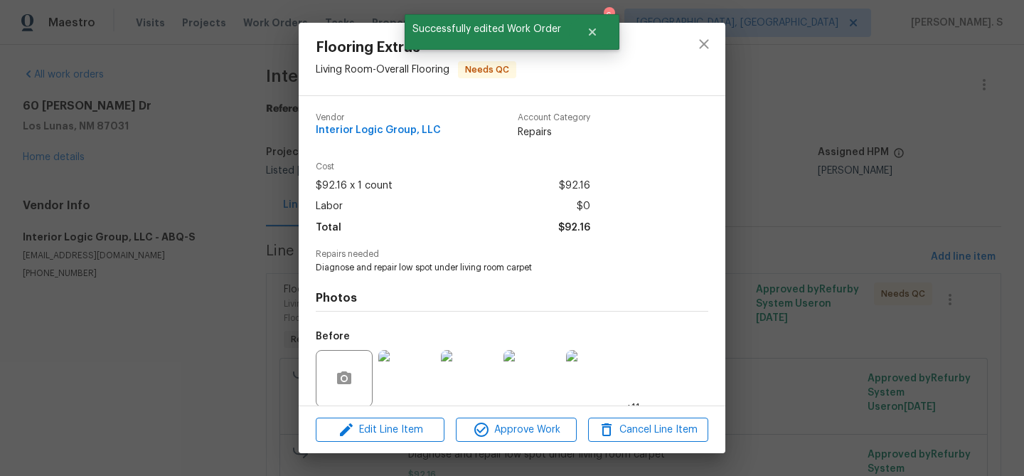
click at [745, 178] on div "Flooring Extras Living Room - Overall Flooring Needs QC Vendor Interior Logic G…" at bounding box center [512, 238] width 1024 height 476
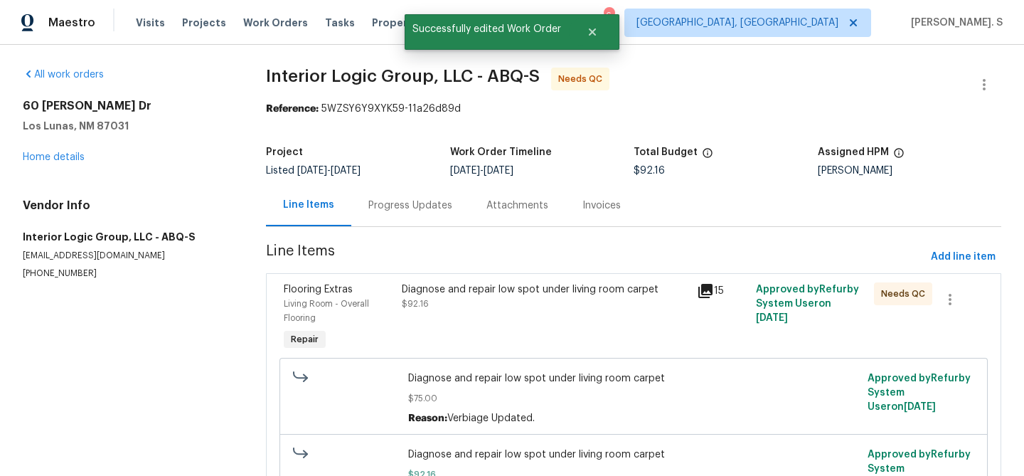
click at [745, 178] on div "Project Listed [DATE] - [DATE] Work Order Timeline [DATE] - [DATE] Total Budget…" at bounding box center [633, 161] width 735 height 45
click at [508, 298] on div "Diagnose and repair low spot under living room carpet $92.16" at bounding box center [545, 296] width 286 height 28
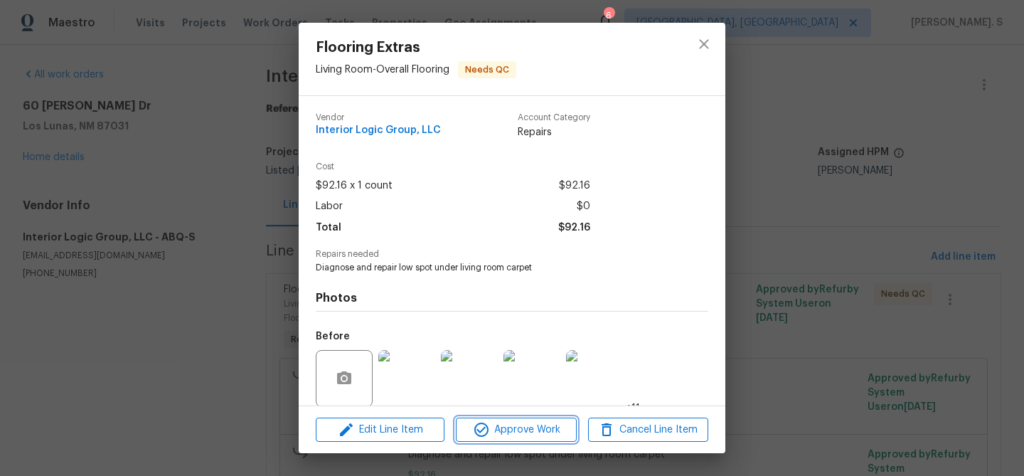
click at [499, 424] on span "Approve Work" at bounding box center [516, 430] width 112 height 18
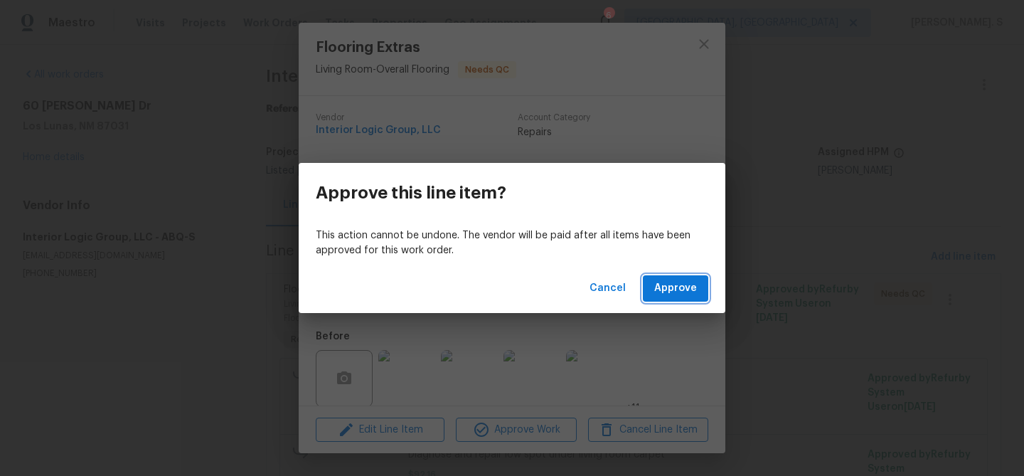
click at [669, 286] on span "Approve" at bounding box center [675, 288] width 43 height 18
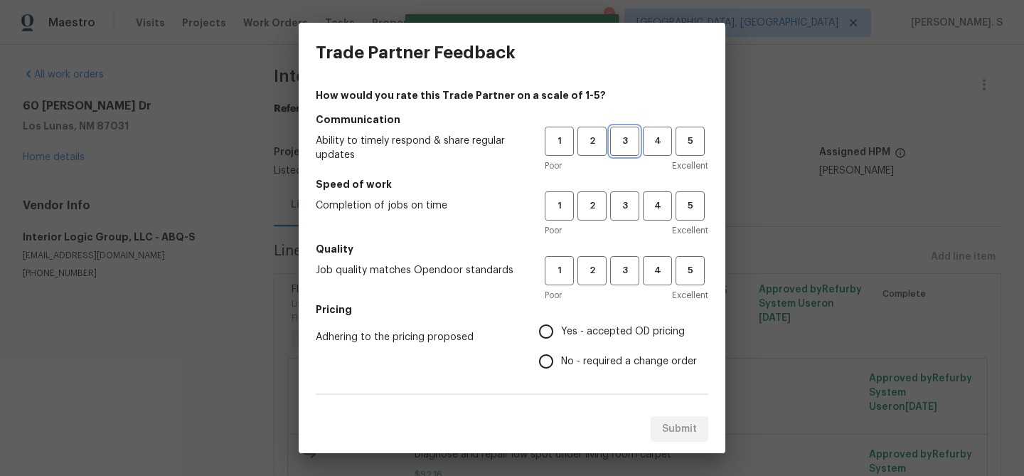
click at [621, 148] on span "3" at bounding box center [624, 141] width 26 height 16
click at [626, 199] on span "3" at bounding box center [624, 206] width 26 height 16
click at [633, 279] on button "3" at bounding box center [624, 270] width 29 height 29
click at [569, 375] on label "No - required a change order" at bounding box center [614, 361] width 166 height 30
click at [561, 375] on input "No - required a change order" at bounding box center [546, 361] width 30 height 30
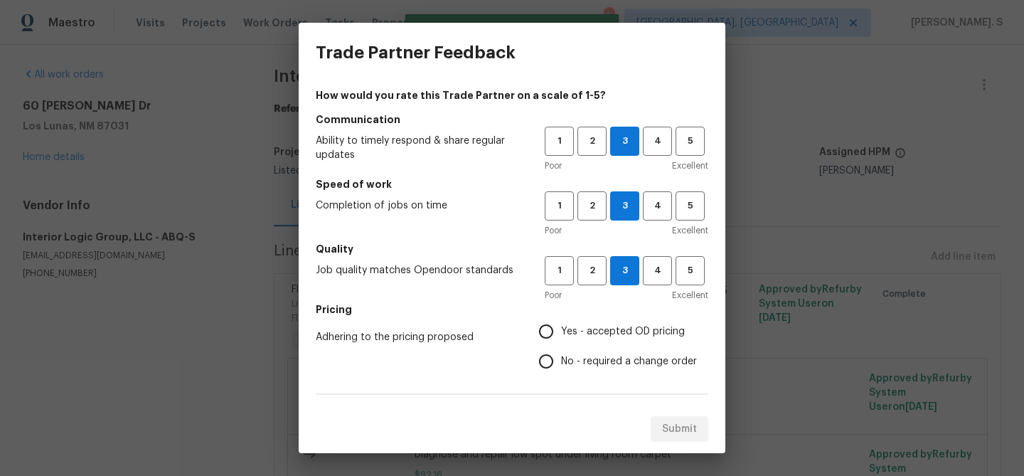
radio input "true"
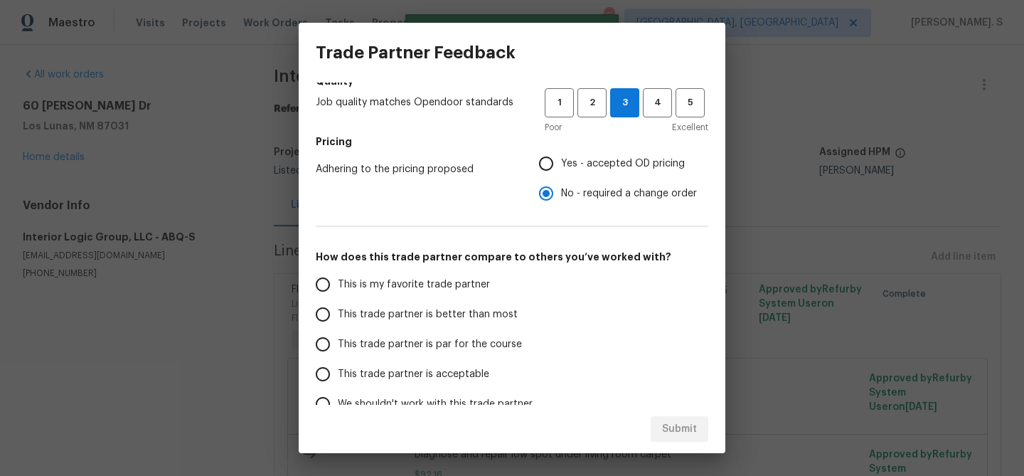
scroll to position [187, 0]
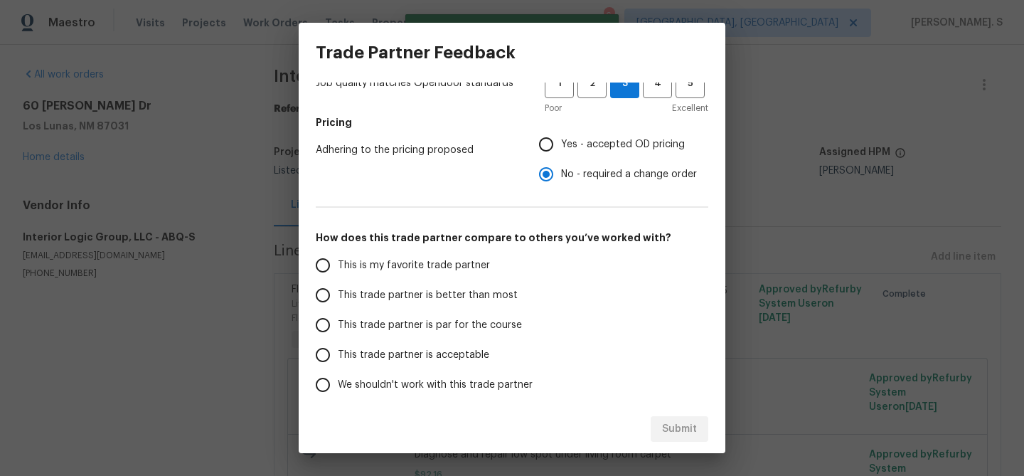
click at [460, 349] on span "This trade partner is acceptable" at bounding box center [413, 355] width 151 height 15
click at [338, 349] on input "This trade partner is acceptable" at bounding box center [323, 355] width 30 height 30
click at [473, 340] on label "This trade partner is acceptable" at bounding box center [420, 355] width 225 height 30
click at [338, 340] on input "This trade partner is acceptable" at bounding box center [323, 355] width 30 height 30
radio input "true"
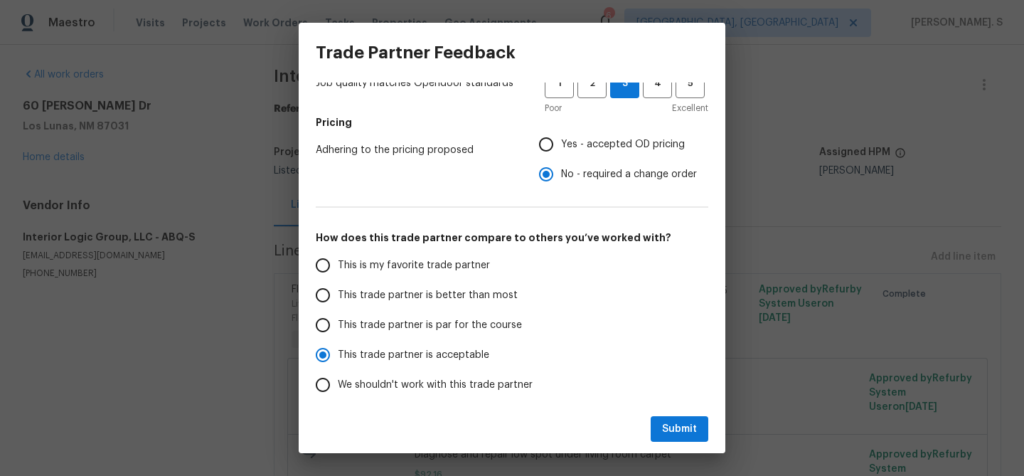
click at [502, 330] on span "This trade partner is par for the course" at bounding box center [430, 325] width 184 height 15
click at [338, 330] on input "This trade partner is par for the course" at bounding box center [323, 325] width 30 height 30
radio input "true"
click at [687, 436] on span "Submit" at bounding box center [679, 429] width 35 height 18
radio input "true"
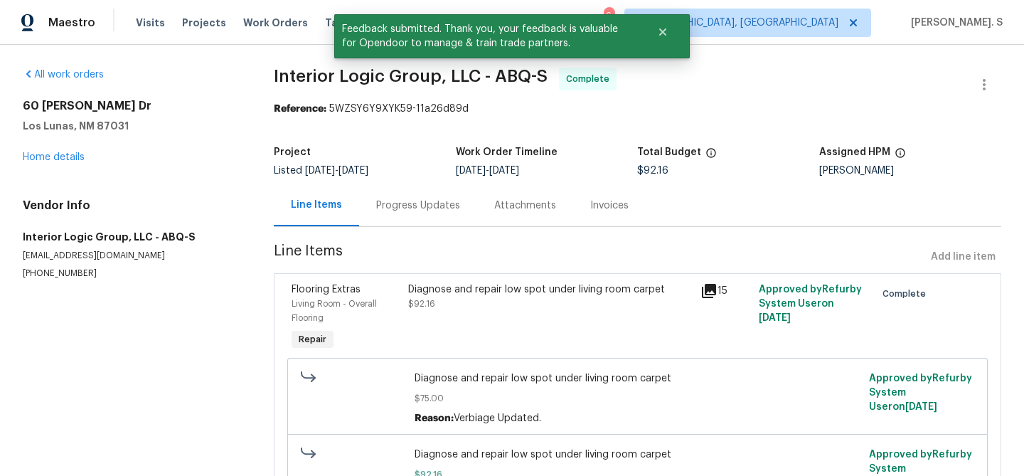
click at [328, 187] on div "Line Items" at bounding box center [316, 205] width 85 height 42
click at [403, 212] on div "Progress Updates" at bounding box center [418, 205] width 84 height 14
click at [403, 212] on div "Progress Updates" at bounding box center [418, 205] width 118 height 42
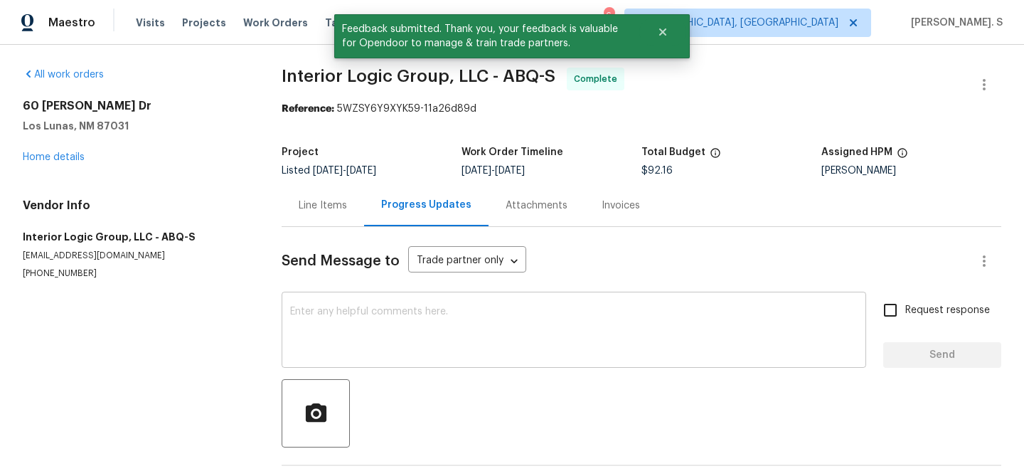
click at [421, 305] on div "x ​" at bounding box center [574, 331] width 584 height 73
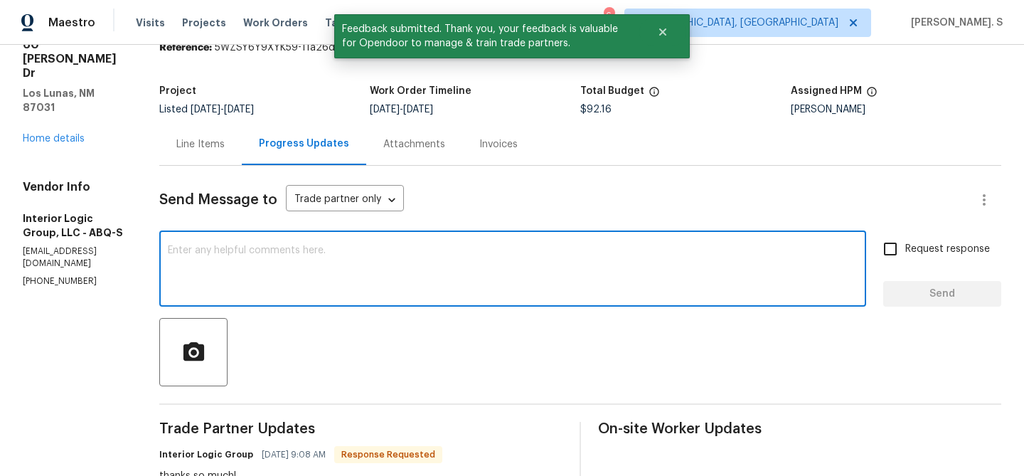
scroll to position [140, 0]
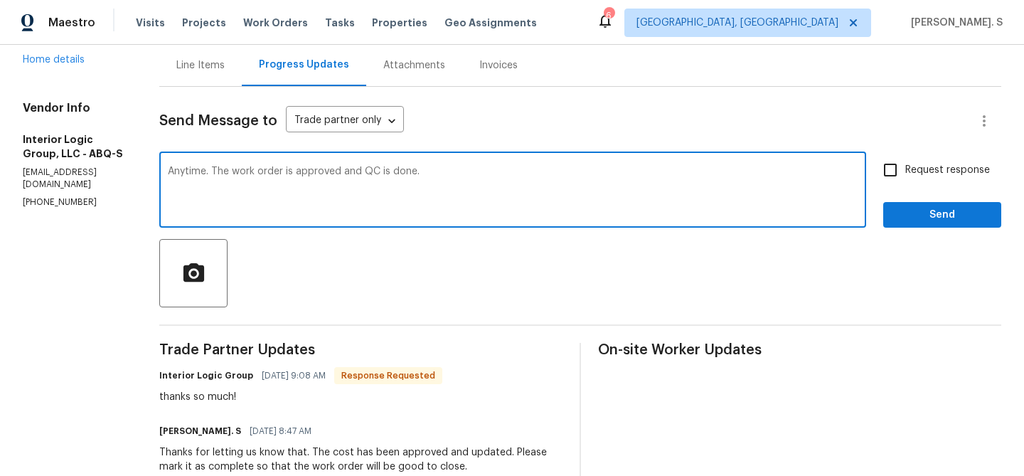
type textarea "Anytime. The work order is approved and QC is done."
click at [930, 182] on label "Request response" at bounding box center [932, 170] width 114 height 30
click at [905, 182] on input "Request response" at bounding box center [890, 170] width 30 height 30
checkbox input "true"
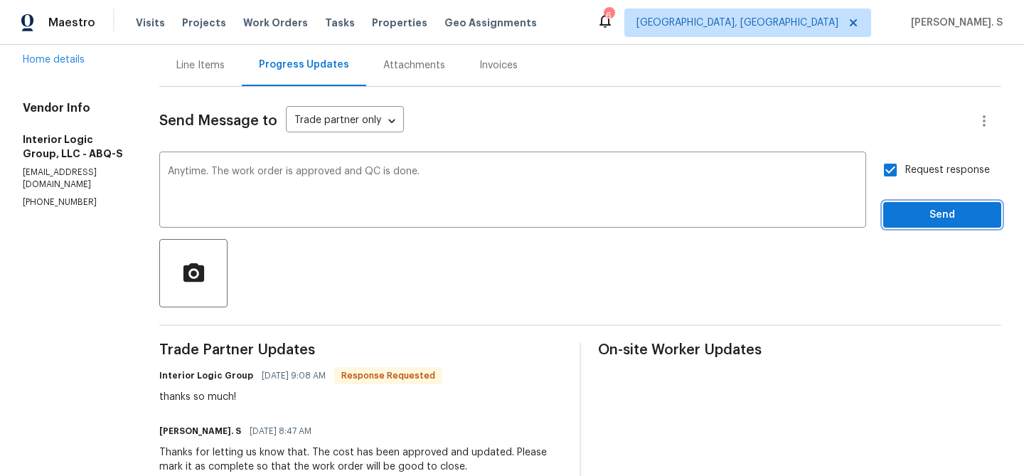
click at [930, 208] on span "Send" at bounding box center [941, 215] width 95 height 18
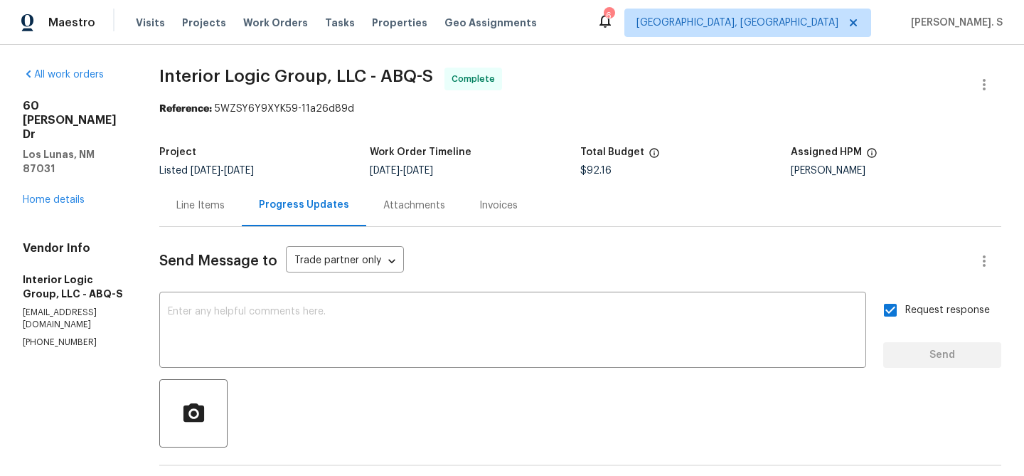
scroll to position [1, 0]
click at [231, 194] on div "Line Items" at bounding box center [200, 204] width 82 height 42
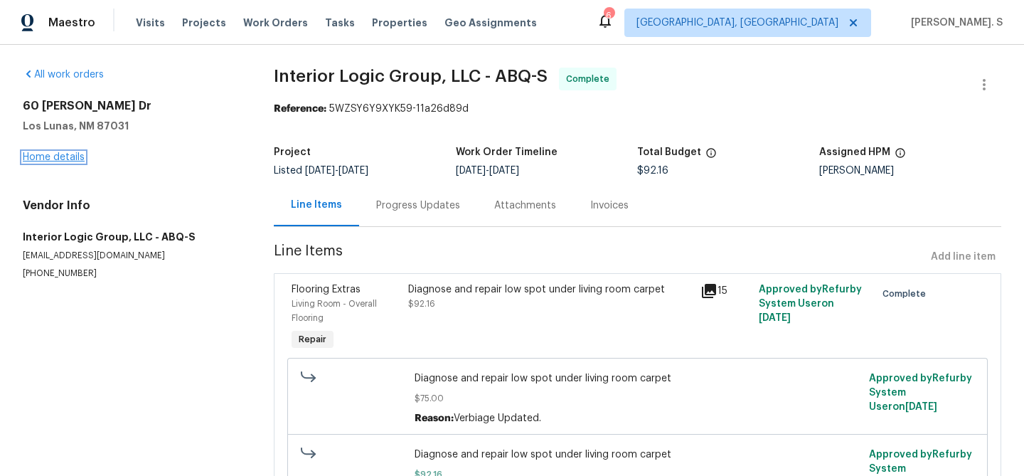
click at [51, 160] on link "Home details" at bounding box center [54, 157] width 62 height 10
